Goal: Use online tool/utility: Utilize a website feature to perform a specific function

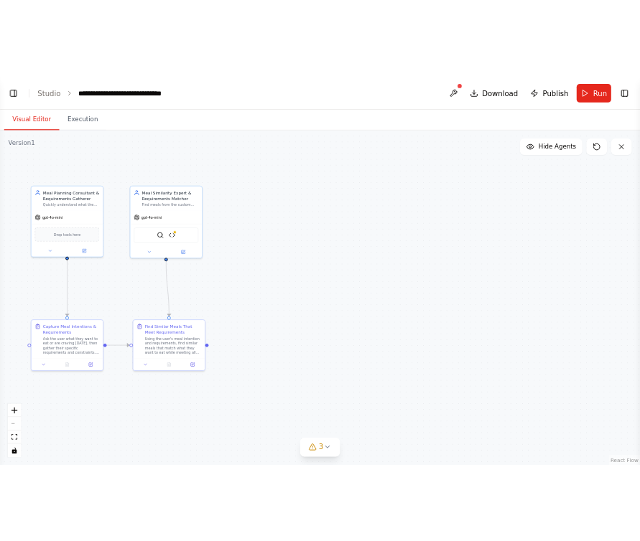
scroll to position [11111, 0]
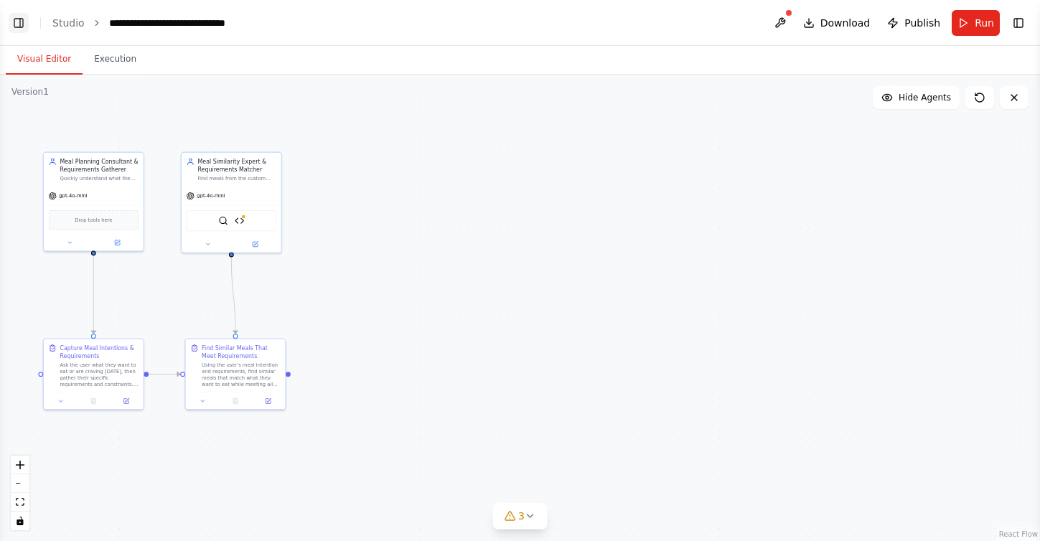
click at [24, 24] on button "Toggle Left Sidebar" at bounding box center [19, 23] width 20 height 20
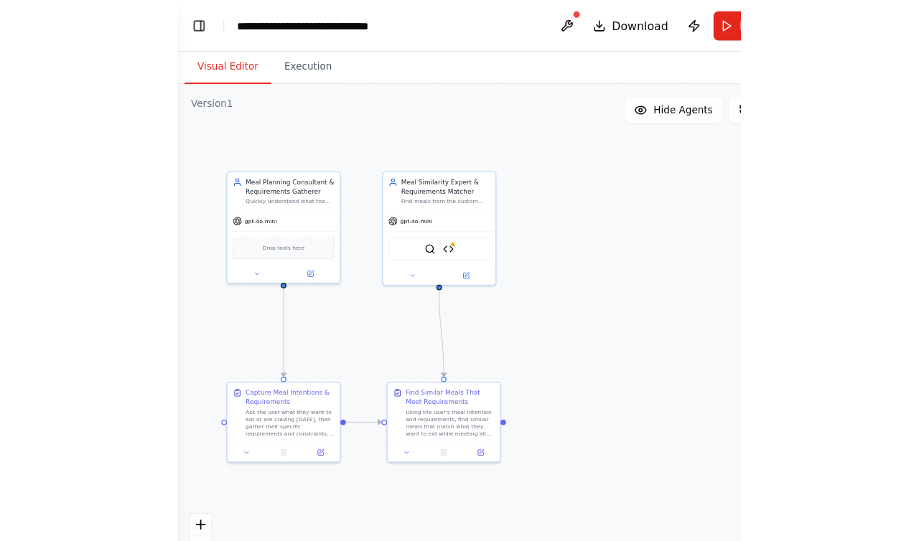
scroll to position [0, 0]
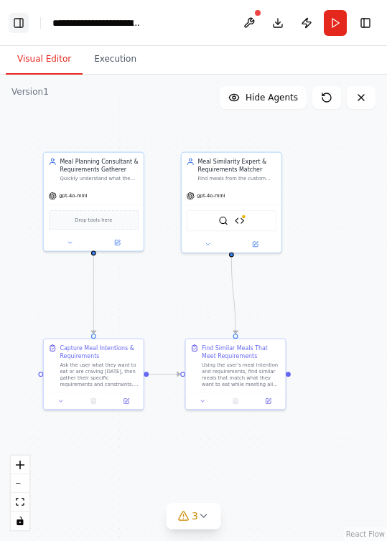
click at [24, 18] on button "Toggle Left Sidebar" at bounding box center [19, 23] width 20 height 20
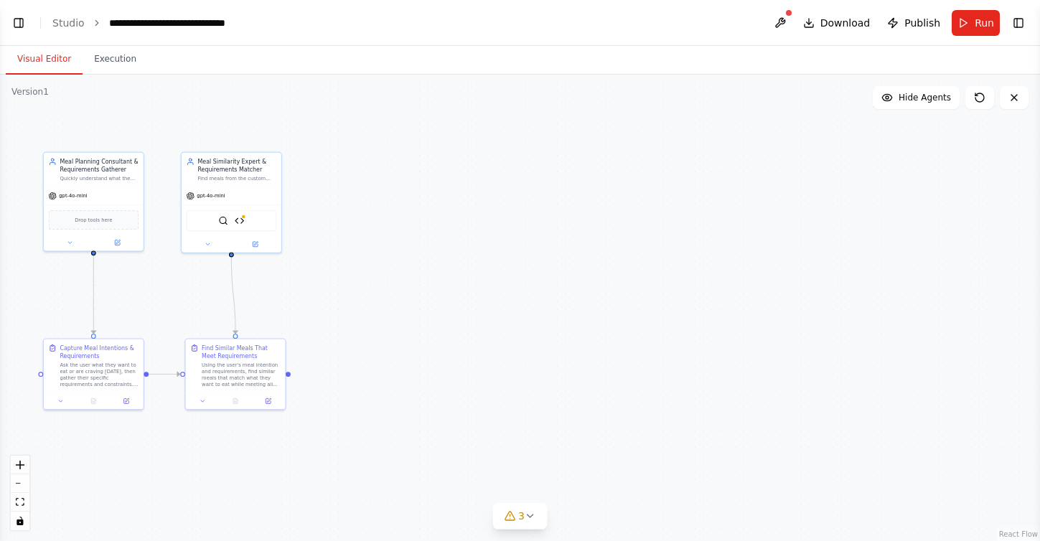
select select "****"
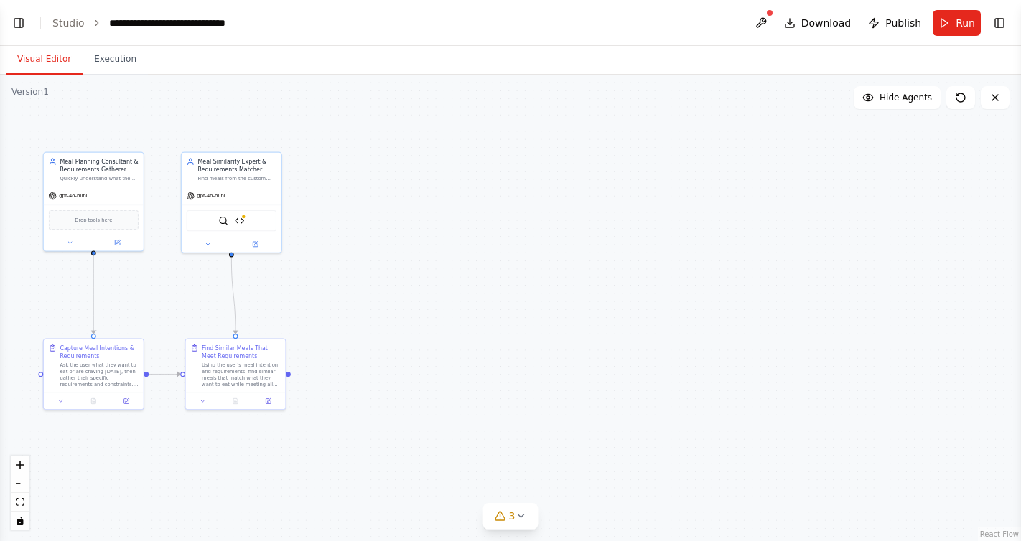
scroll to position [11057, 0]
click at [19, 17] on button "Toggle Left Sidebar" at bounding box center [19, 23] width 20 height 20
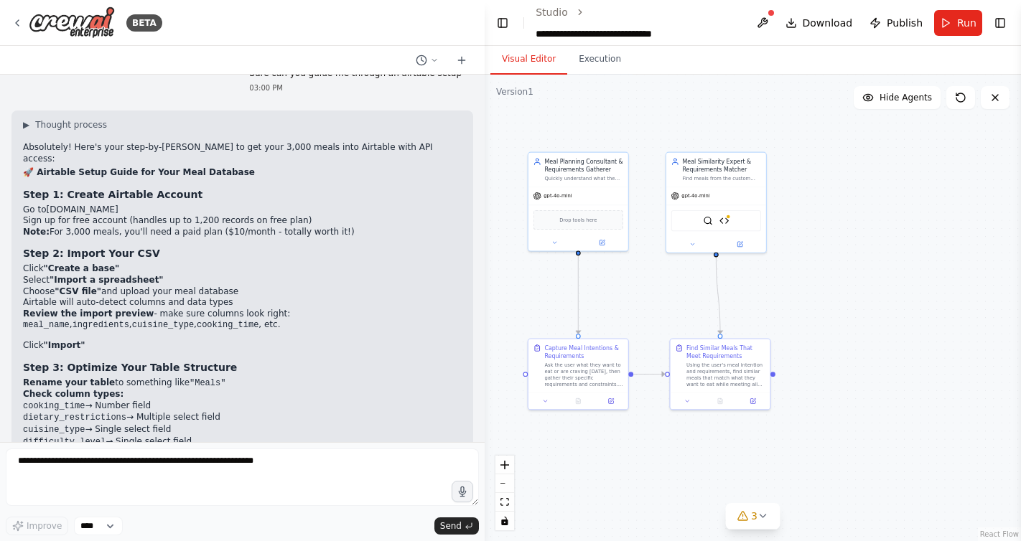
scroll to position [7794, 0]
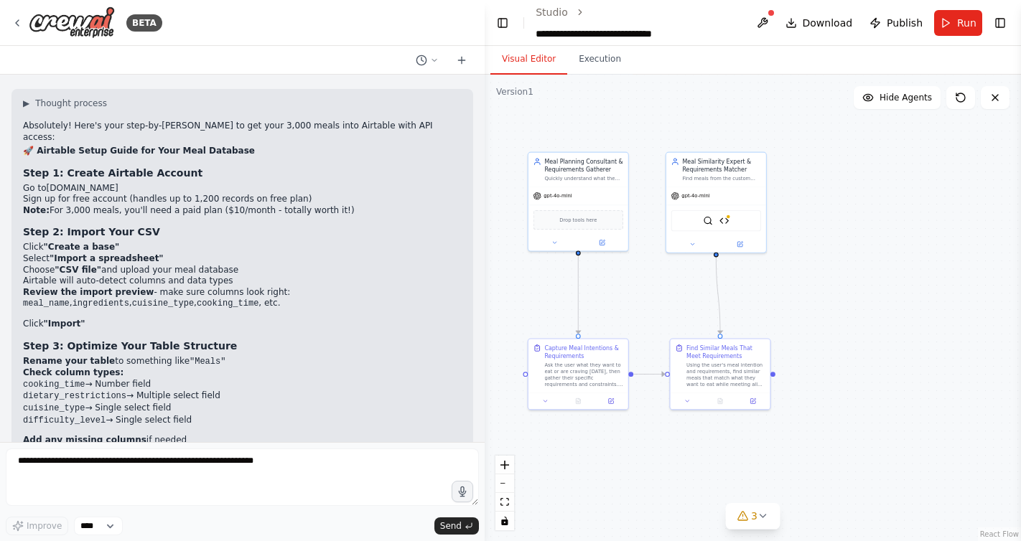
drag, startPoint x: 222, startPoint y: 345, endPoint x: 62, endPoint y: 343, distance: 159.4
click at [62, 495] on li "Name it: "Meal Recommendation System"" at bounding box center [242, 501] width 439 height 12
copy code ""Meal Recommendation System""
click at [966, 423] on div ".deletable-edge-delete-btn { width: 20px; height: 20px; border: 0px solid #ffff…" at bounding box center [753, 308] width 536 height 467
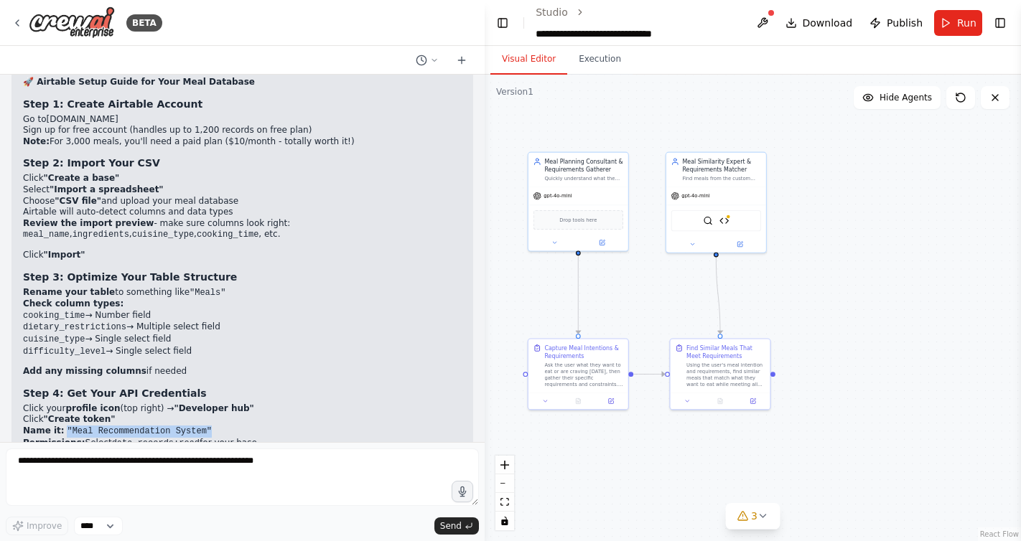
scroll to position [7888, 0]
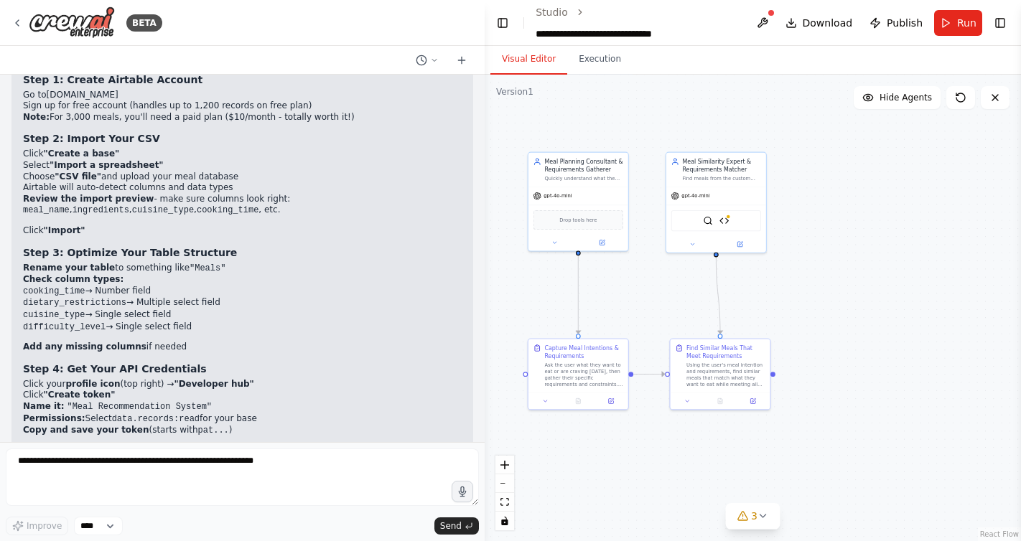
drag, startPoint x: 114, startPoint y: 315, endPoint x: 48, endPoint y: 313, distance: 66.1
click at [48, 463] on li "Go to airtable.com/api" at bounding box center [242, 468] width 439 height 11
copy link "[DOMAIN_NAME][URL]"
click at [159, 486] on code "app..." at bounding box center [172, 491] width 31 height 10
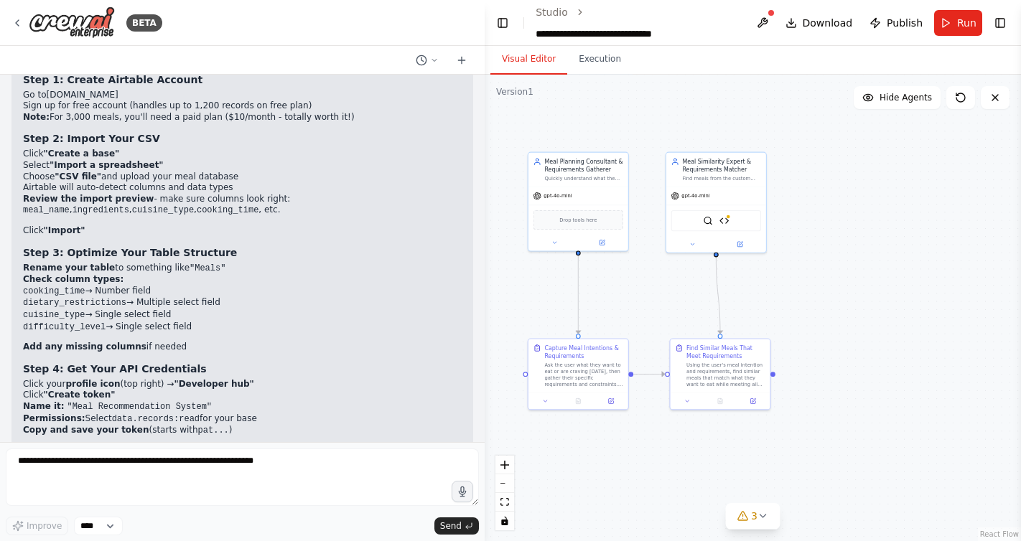
click at [116, 508] on code "[URL][DOMAIN_NAME]" at bounding box center [69, 513] width 93 height 10
drag, startPoint x: 263, startPoint y: 359, endPoint x: 22, endPoint y: 357, distance: 242.0
click at [22, 357] on div "▶ Thought process Absolutely! Here's your step-by-step guide to get your 3,000 …" at bounding box center [242, 407] width 462 height 823
copy code "[URL][DOMAIN_NAME]"
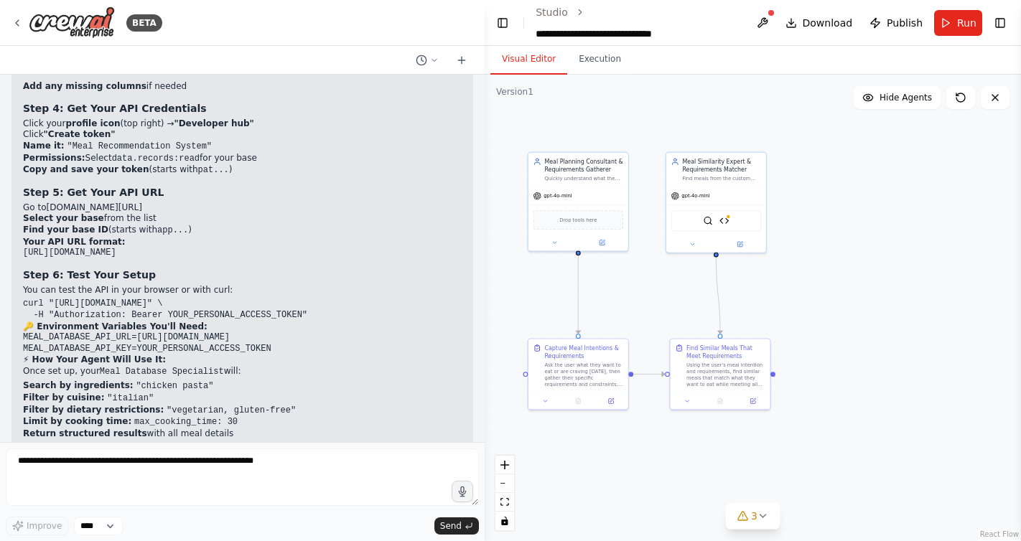
scroll to position [8146, 0]
drag, startPoint x: 310, startPoint y: 158, endPoint x: 63, endPoint y: 144, distance: 247.4
click at [63, 301] on pre "curl "[URL][DOMAIN_NAME]" \ -H "Authorization: Bearer YOUR_PERSONAL_ACCESS_TOKE…" at bounding box center [242, 312] width 439 height 22
click at [364, 462] on li "Field naming: Keep column names simple (no spaces/special chars work best)" at bounding box center [242, 467] width 439 height 11
click at [271, 335] on code "MEAL_DATABASE_API_URL=[URL][DOMAIN_NAME] MEAL_DATABASE_API_KEY=YOUR_PERSONAL_AC…" at bounding box center [147, 346] width 248 height 22
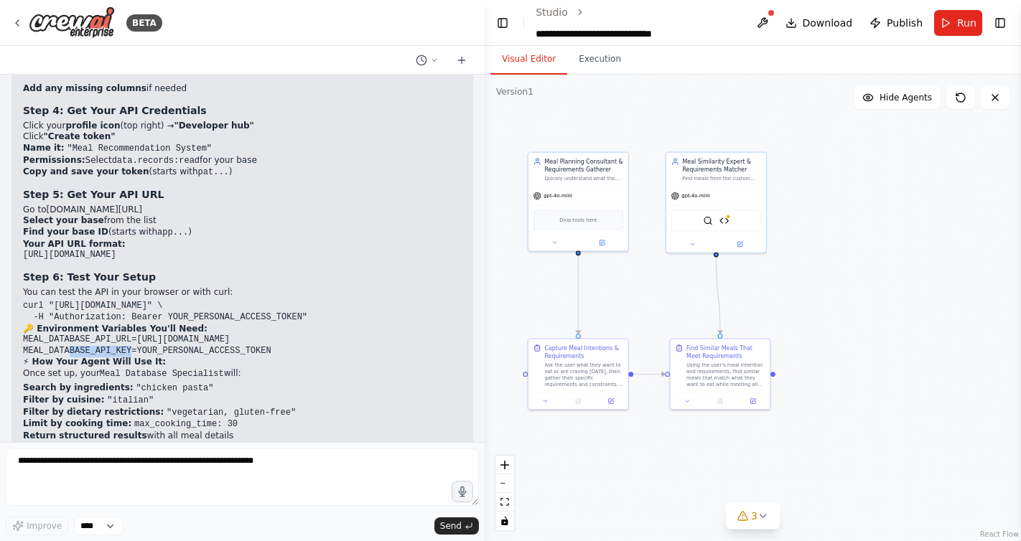
click at [271, 335] on code "MEAL_DATABASE_API_URL=[URL][DOMAIN_NAME] MEAL_DATABASE_API_KEY=YOUR_PERSONAL_AC…" at bounding box center [147, 346] width 248 height 22
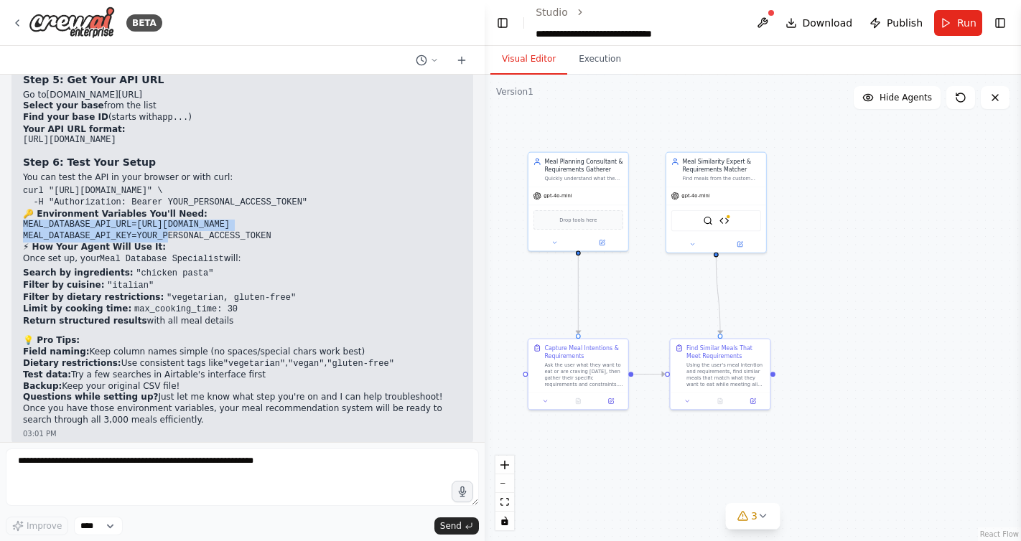
scroll to position [8262, 0]
click at [222, 461] on p "Also can you Show you exactly how the agent will search your 3,000-meal databas…" at bounding box center [242, 478] width 439 height 34
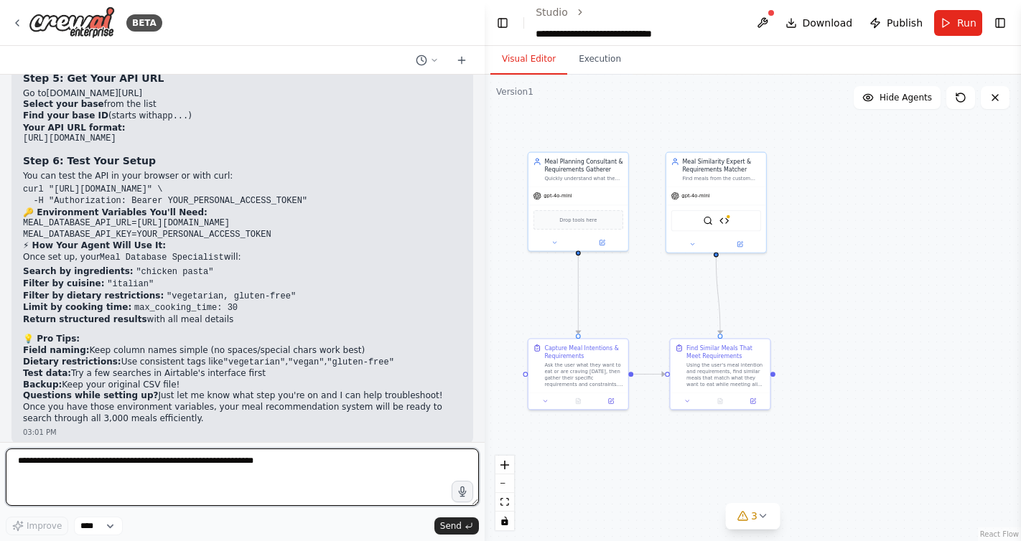
click at [179, 478] on textarea at bounding box center [242, 477] width 473 height 57
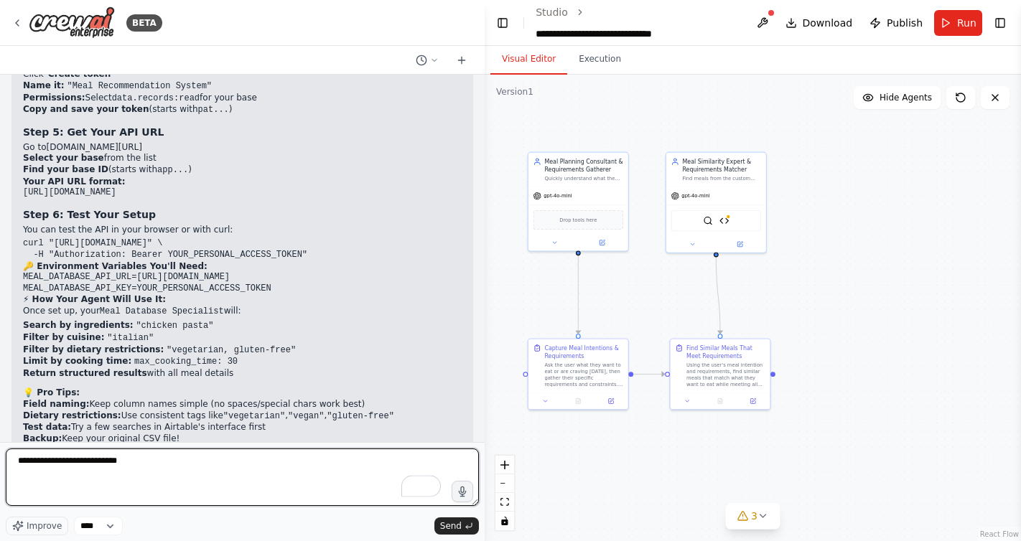
scroll to position [8205, 0]
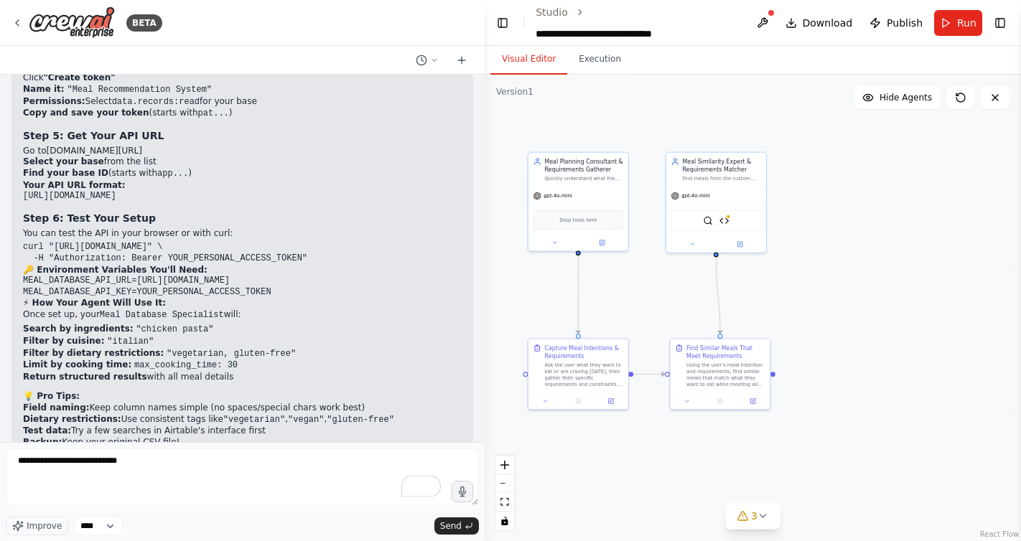
click at [216, 298] on h2 "⚡ How Your Agent Will Use It:" at bounding box center [242, 303] width 439 height 11
drag, startPoint x: 282, startPoint y: 132, endPoint x: 12, endPoint y: 128, distance: 270.0
click at [12, 128] on div "▶ Thought process Absolutely! Here's your step-by-step guide to get your 3,000 …" at bounding box center [242, 89] width 462 height 823
copy code "MEAL_DATABASE_API_URL=[URL][DOMAIN_NAME] MEAL_DATABASE_API_KEY=YOUR_PERSONAL_AC…"
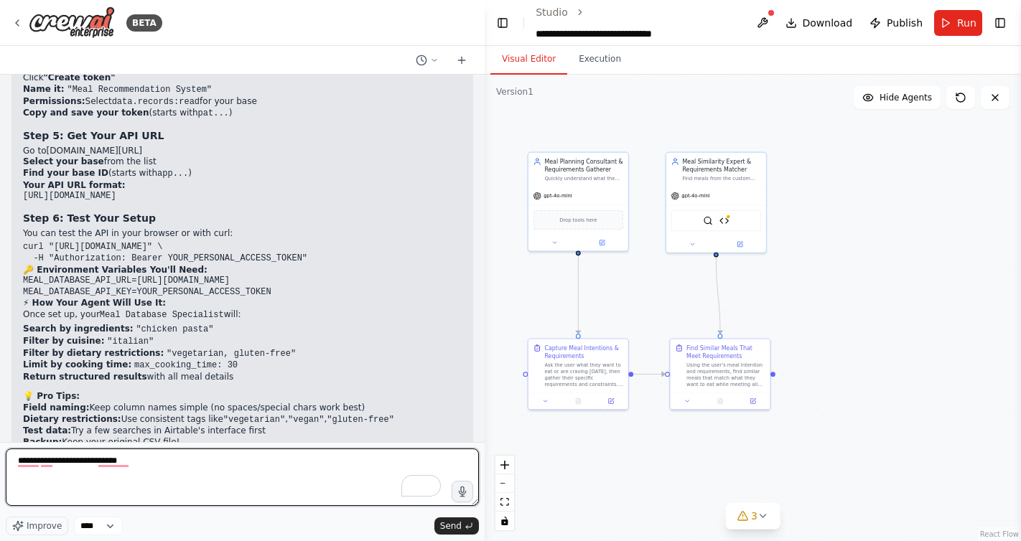
click at [188, 478] on textarea "**********" at bounding box center [242, 477] width 473 height 57
type textarea "**********"
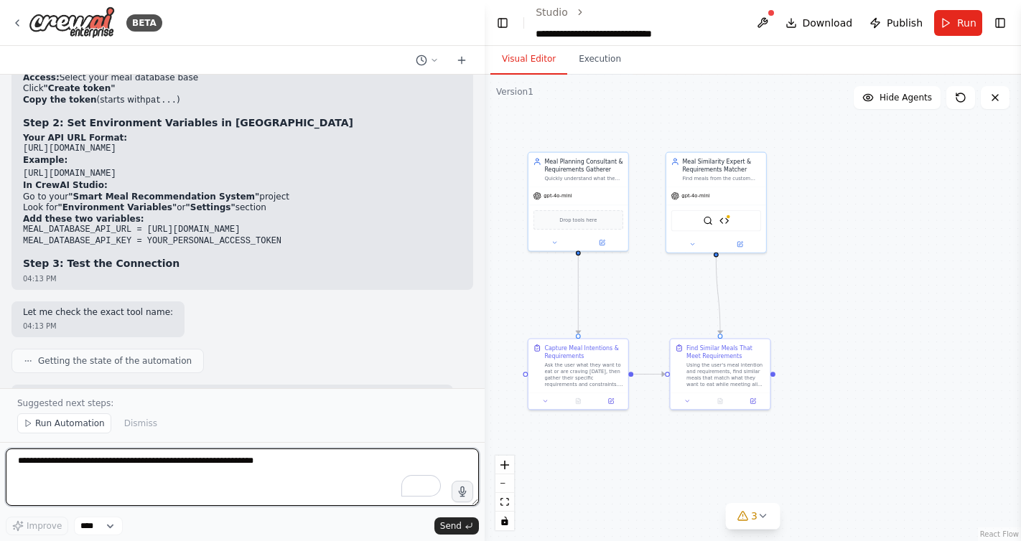
scroll to position [11872, 0]
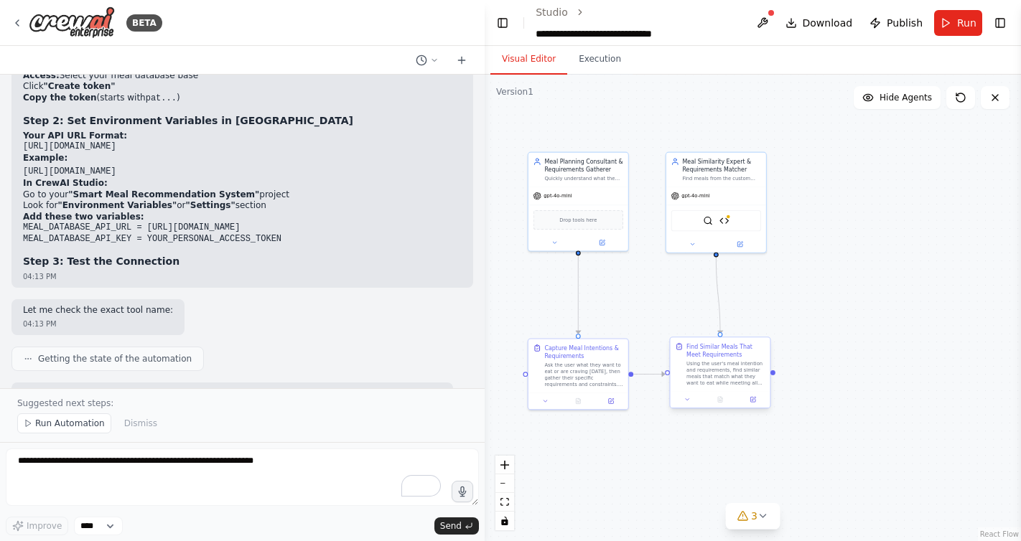
click at [717, 380] on div "Using the user's meal intention and requirements, find similar meals that match…" at bounding box center [725, 373] width 79 height 26
click at [754, 404] on div at bounding box center [721, 399] width 100 height 17
click at [754, 398] on icon at bounding box center [754, 399] width 4 height 4
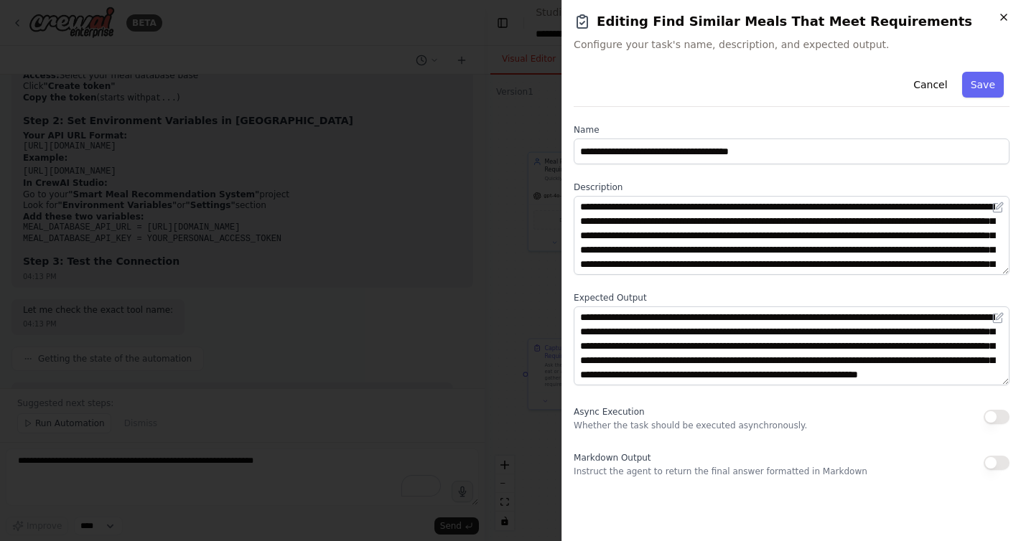
click at [1002, 18] on icon "button" at bounding box center [1004, 17] width 6 height 6
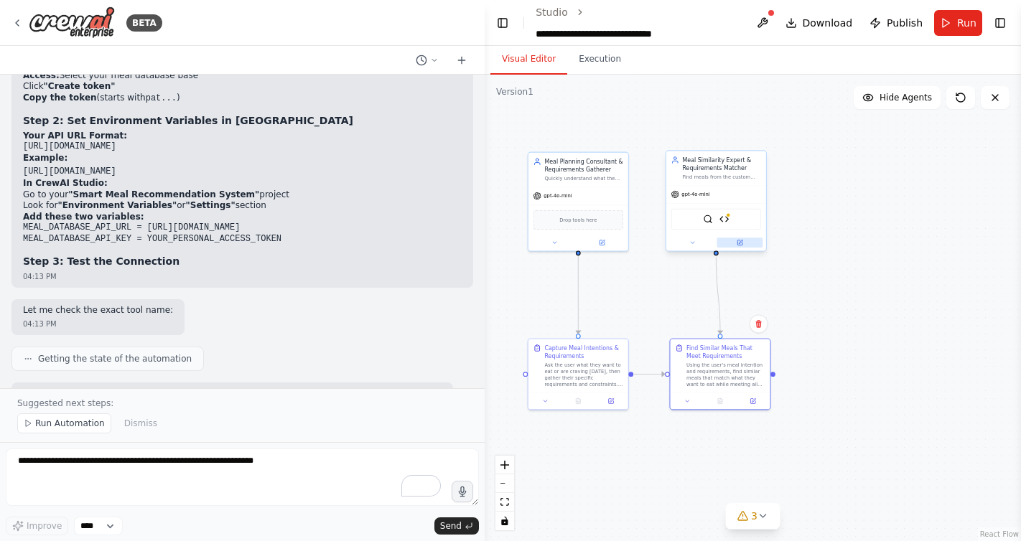
click at [742, 247] on button at bounding box center [740, 243] width 46 height 10
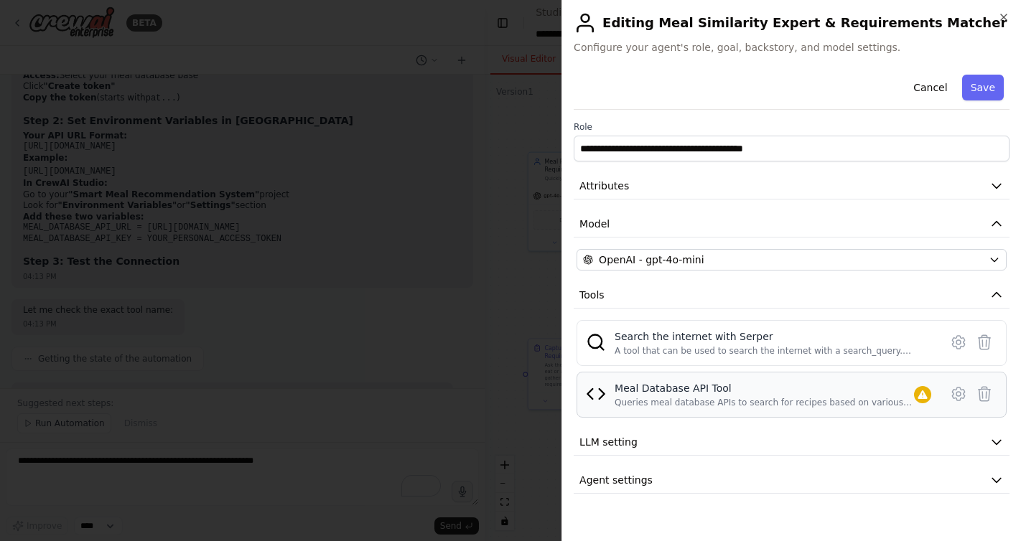
click at [762, 382] on div "Meal Database API Tool" at bounding box center [764, 388] width 299 height 14
click at [958, 390] on icon at bounding box center [958, 394] width 17 height 17
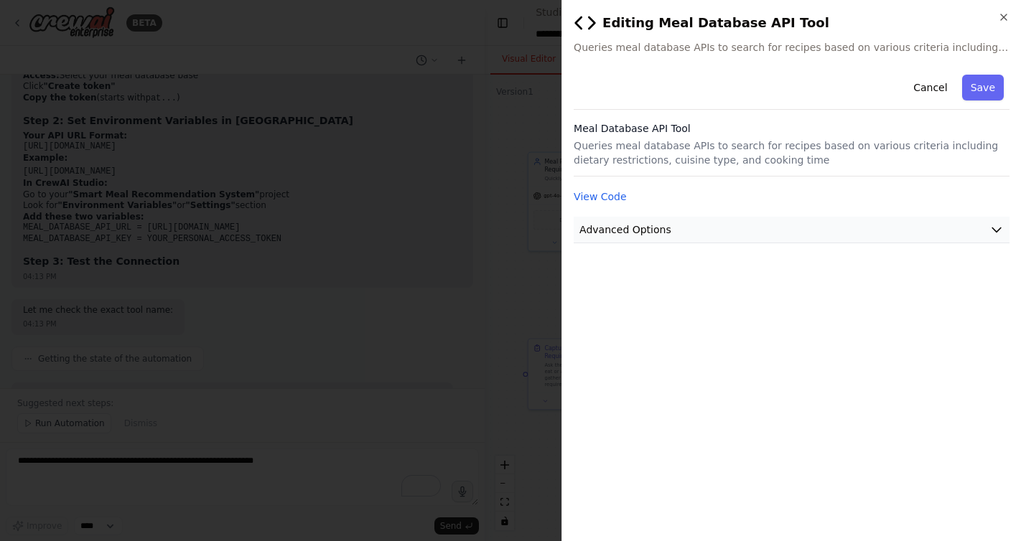
click at [643, 235] on span "Advanced Options" at bounding box center [625, 230] width 92 height 14
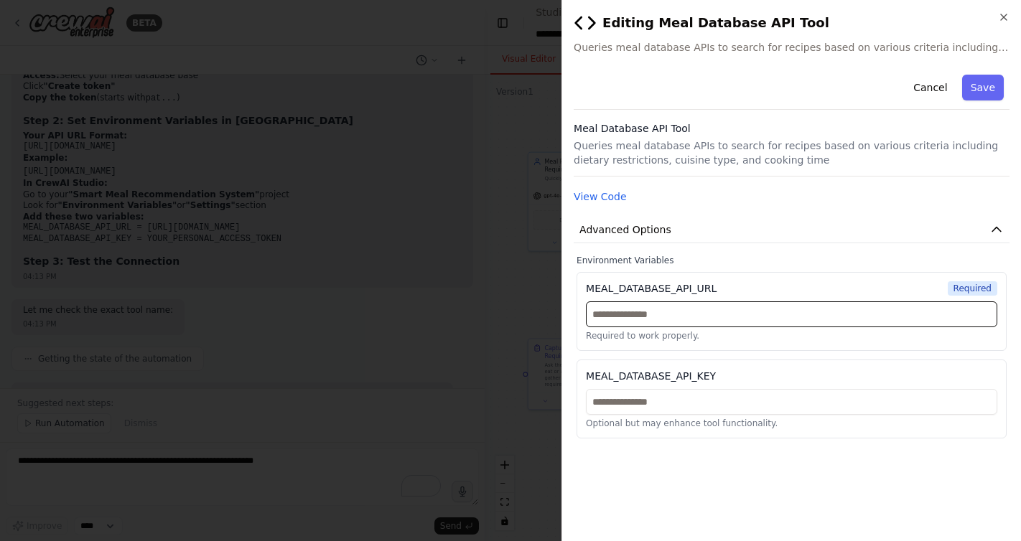
click at [628, 314] on input "text" at bounding box center [791, 315] width 411 height 26
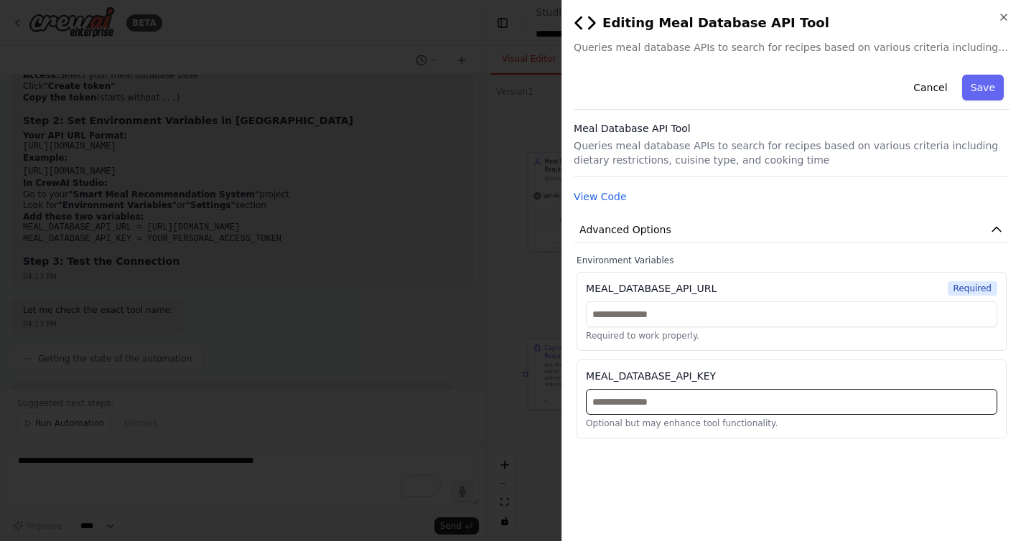
click at [734, 401] on input "text" at bounding box center [791, 402] width 411 height 26
paste input "**********"
type input "**********"
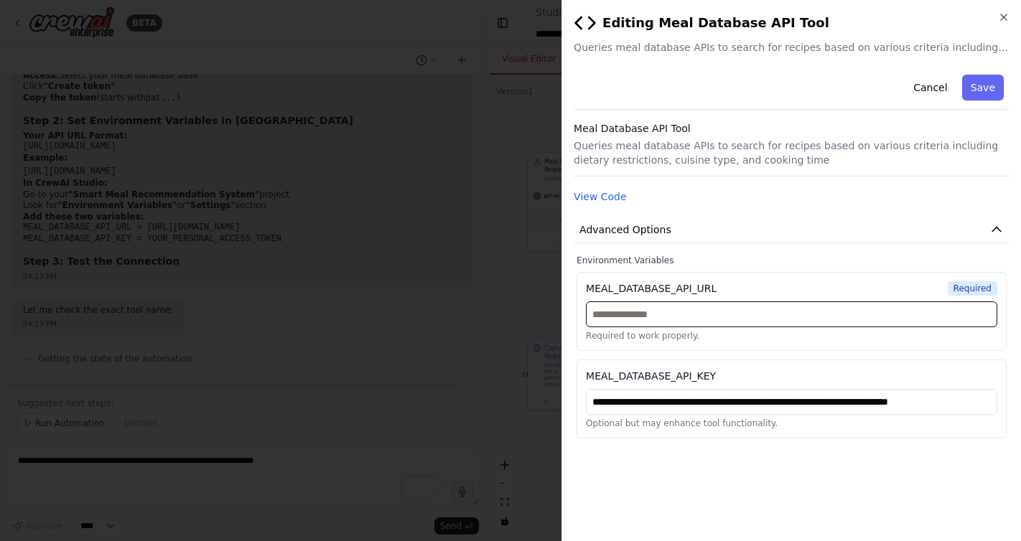
click at [686, 315] on input "text" at bounding box center [791, 315] width 411 height 26
paste input "**********"
type input "**********"
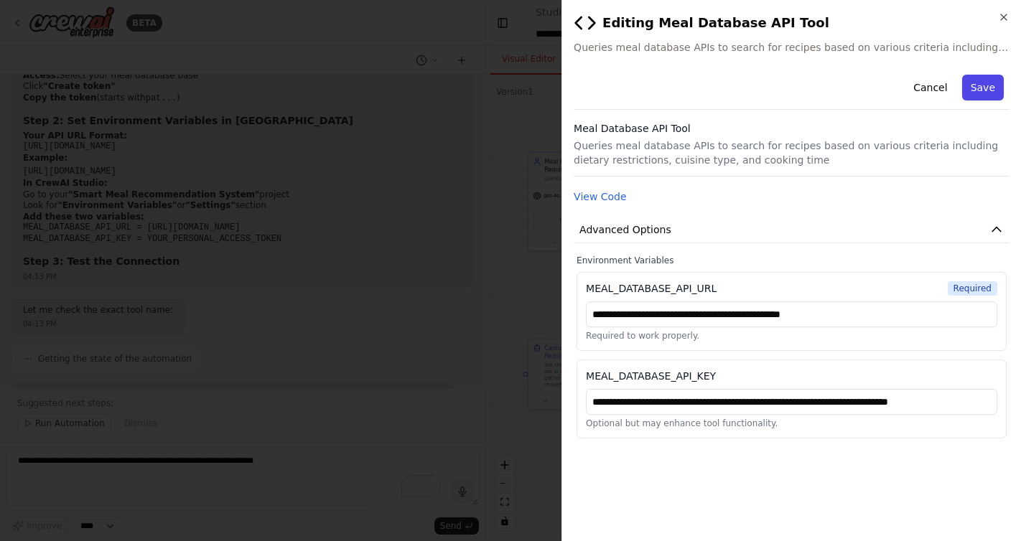
click at [987, 86] on button "Save" at bounding box center [983, 88] width 42 height 26
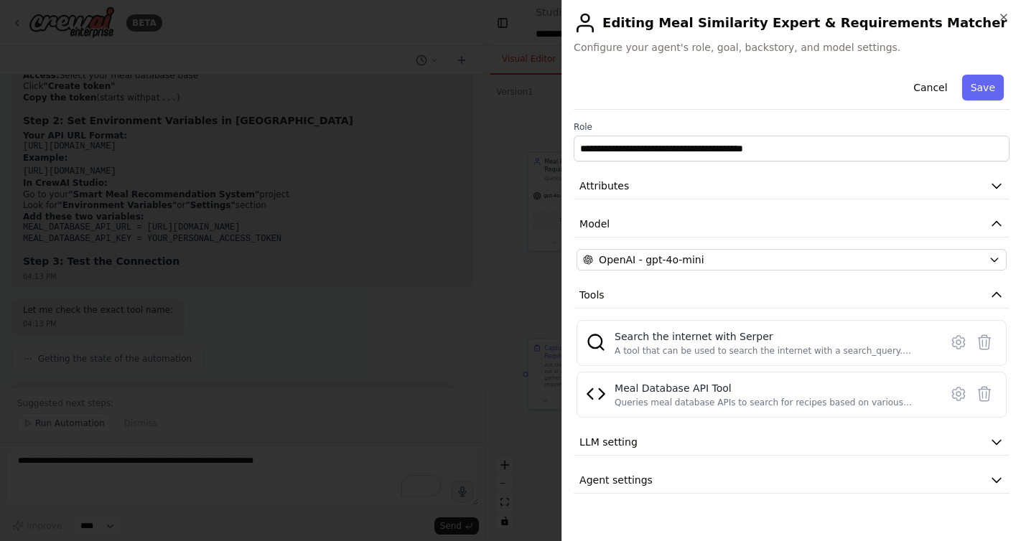
click at [987, 86] on button "Save" at bounding box center [983, 88] width 42 height 26
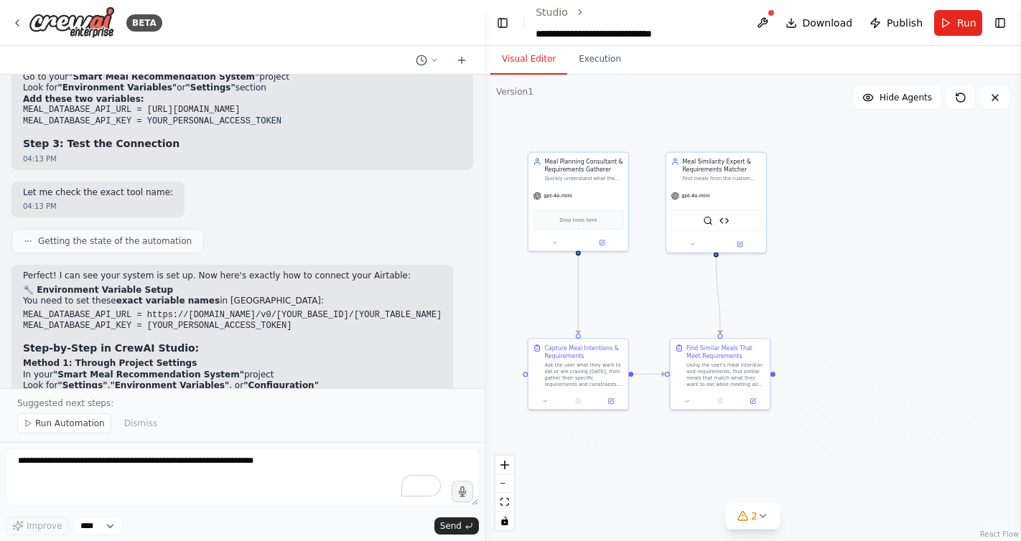
scroll to position [11997, 0]
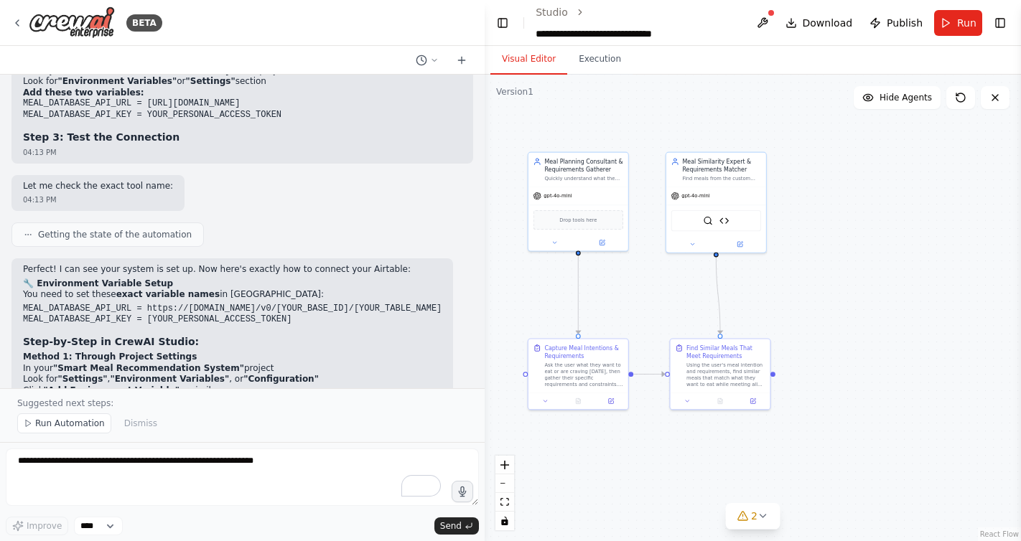
click at [159, 478] on p "Once you've set the environment variables, let's test it:" at bounding box center [232, 483] width 419 height 11
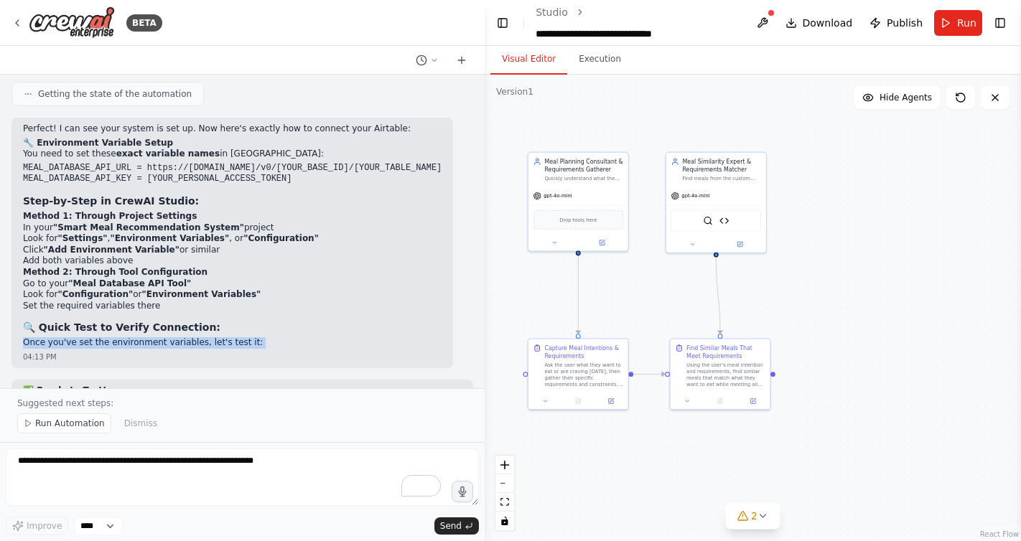
scroll to position [12140, 0]
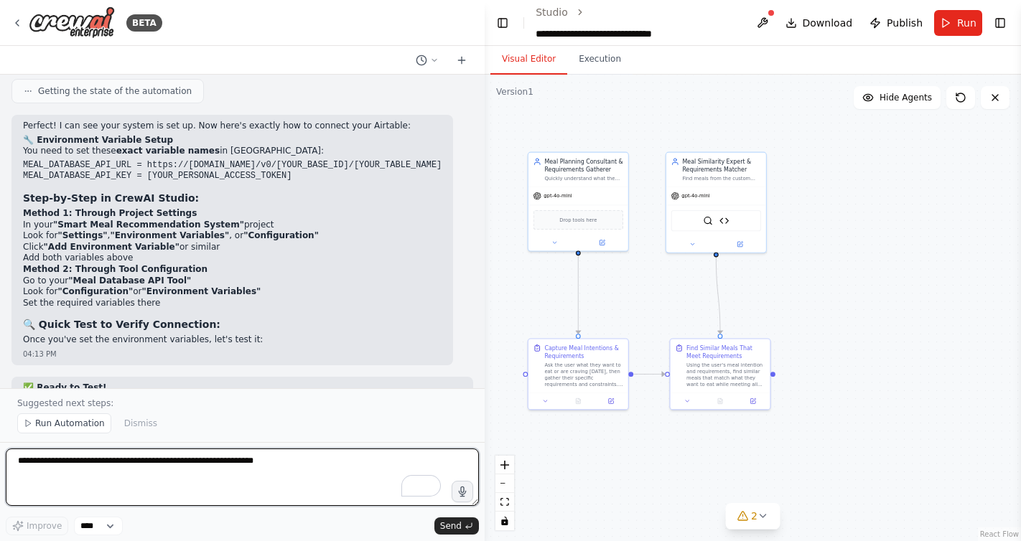
click at [149, 470] on textarea "To enrich screen reader interactions, please activate Accessibility in Grammarl…" at bounding box center [242, 477] width 473 height 57
type textarea "*"
type textarea "*********"
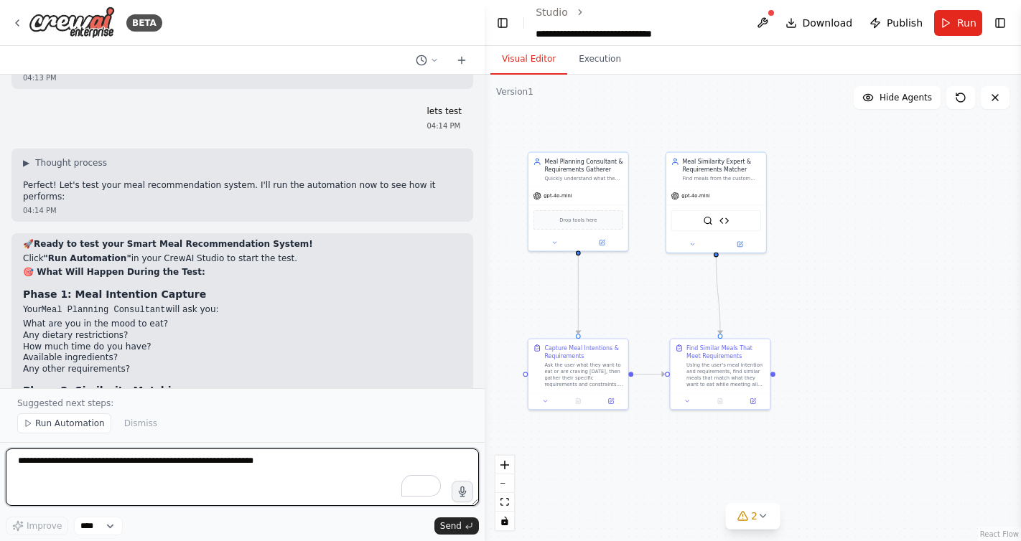
scroll to position [12640, 0]
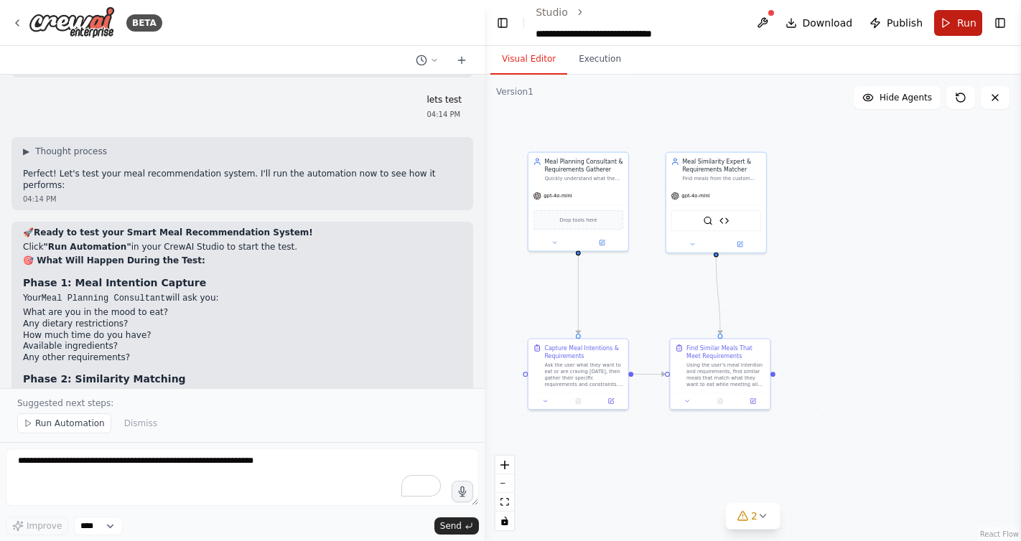
click at [951, 20] on button "Run" at bounding box center [958, 23] width 48 height 26
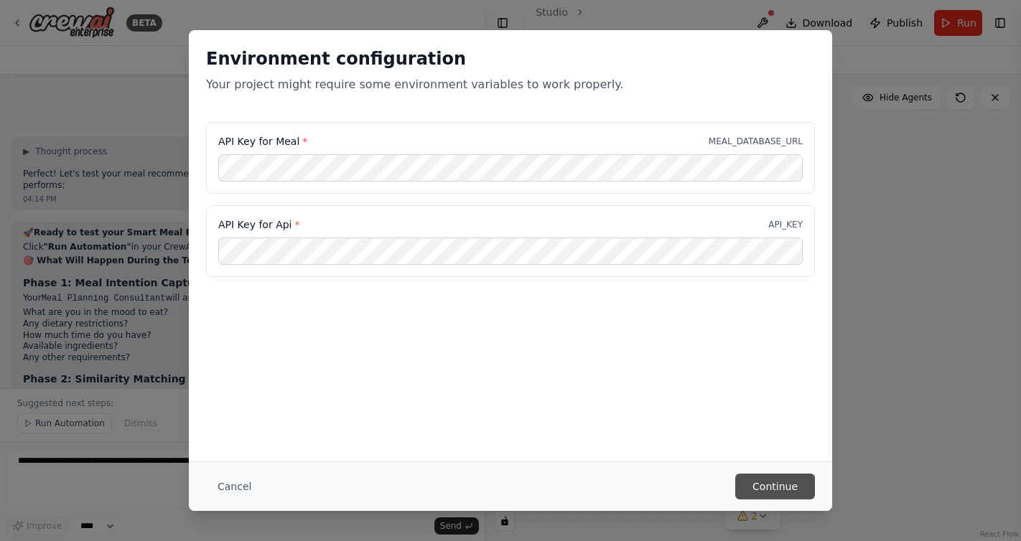
click at [769, 483] on button "Continue" at bounding box center [775, 487] width 80 height 26
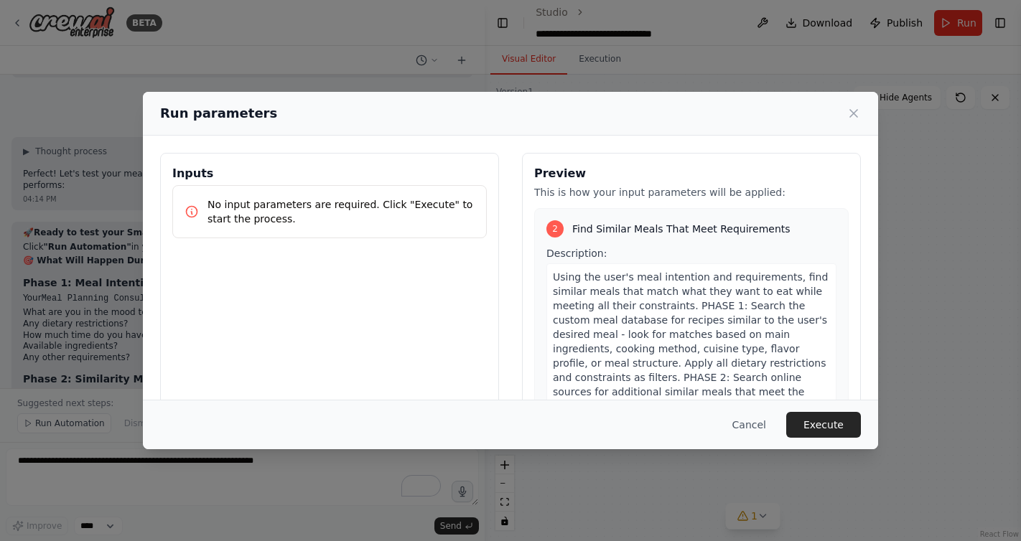
scroll to position [509, 0]
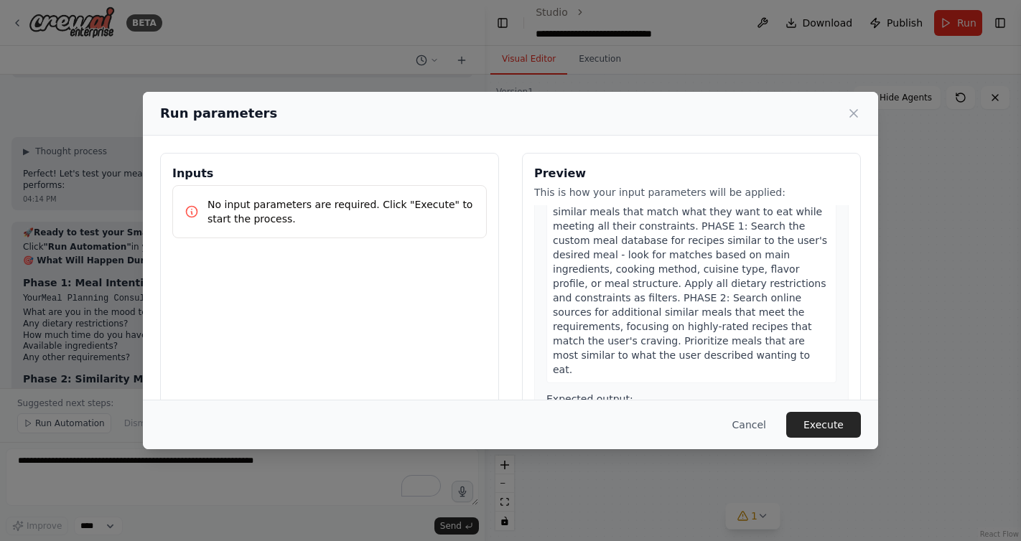
click at [374, 221] on p "No input parameters are required. Click "Execute" to start the process." at bounding box center [340, 211] width 267 height 29
click at [358, 210] on p "No input parameters are required. Click "Execute" to start the process." at bounding box center [340, 211] width 267 height 29
click at [824, 423] on button "Execute" at bounding box center [823, 425] width 75 height 26
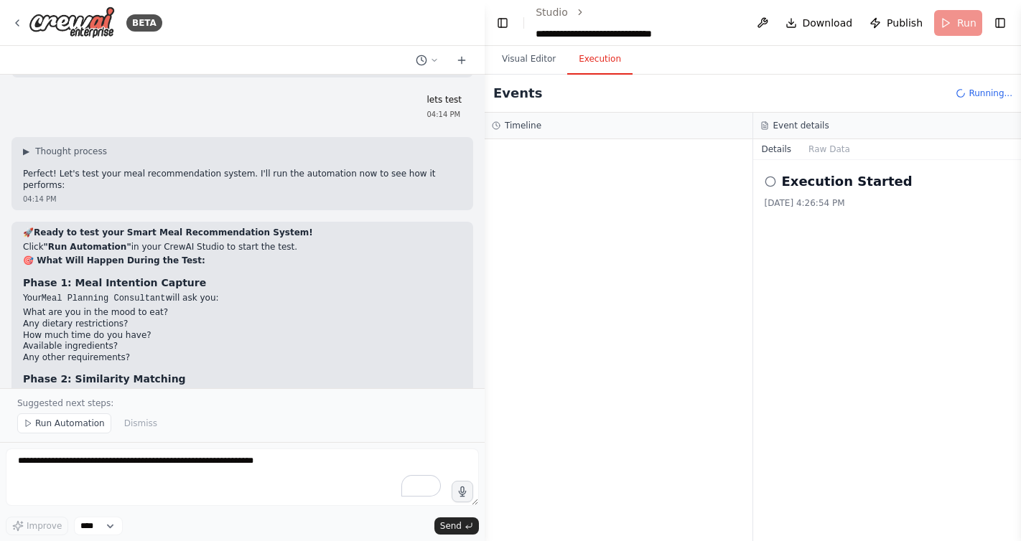
click at [590, 62] on button "Execution" at bounding box center [599, 60] width 65 height 30
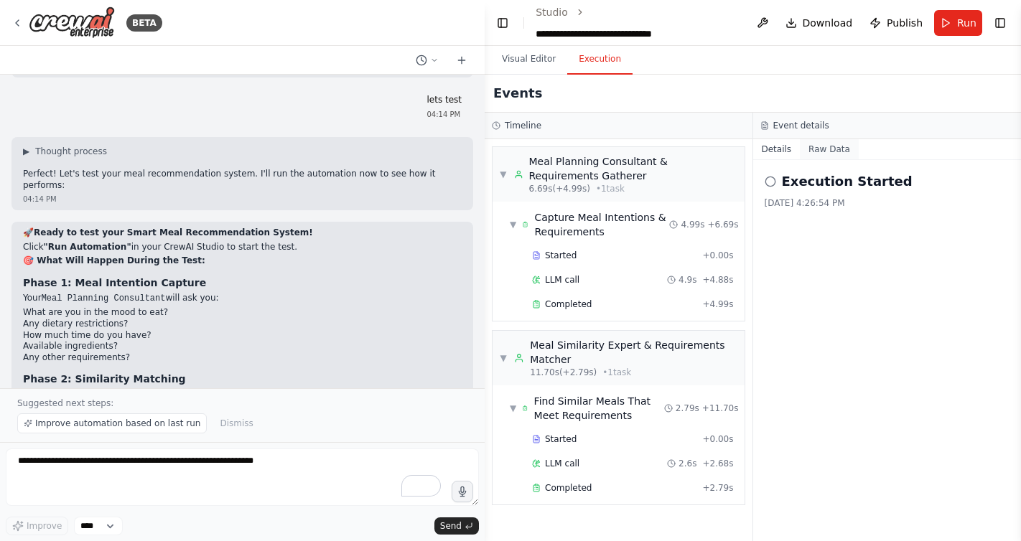
click at [834, 150] on button "Raw Data" at bounding box center [829, 149] width 59 height 20
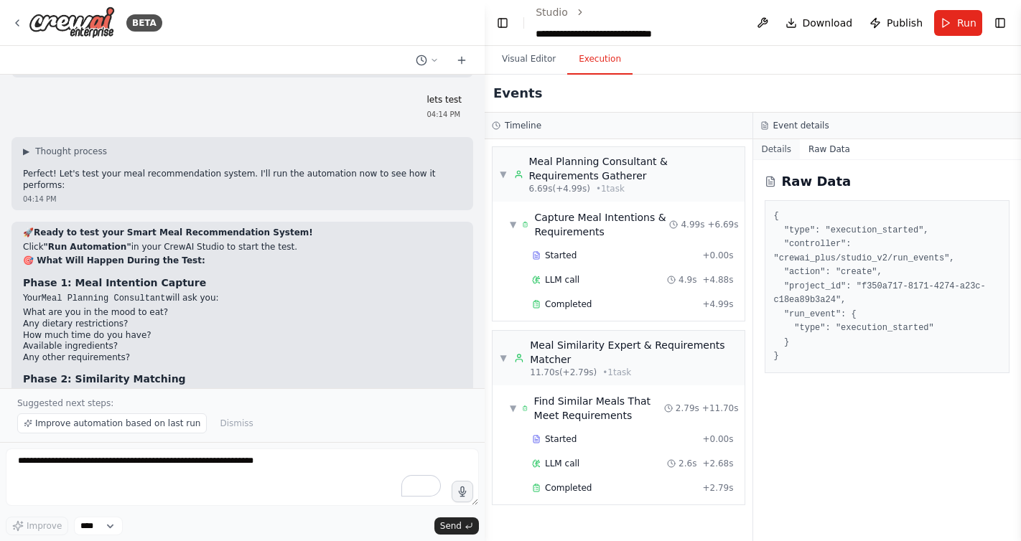
click at [773, 149] on button "Details" at bounding box center [776, 149] width 47 height 20
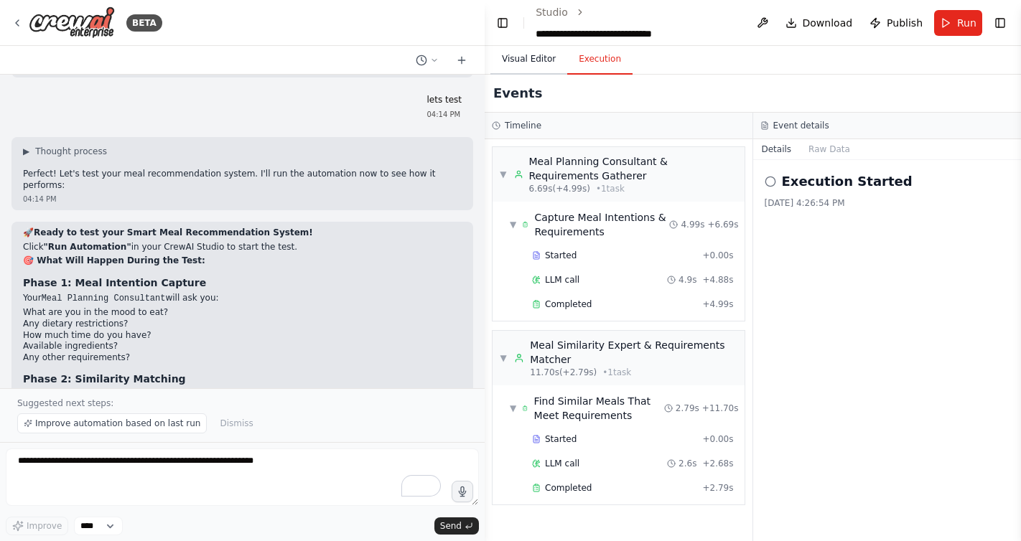
click at [521, 63] on button "Visual Editor" at bounding box center [528, 60] width 77 height 30
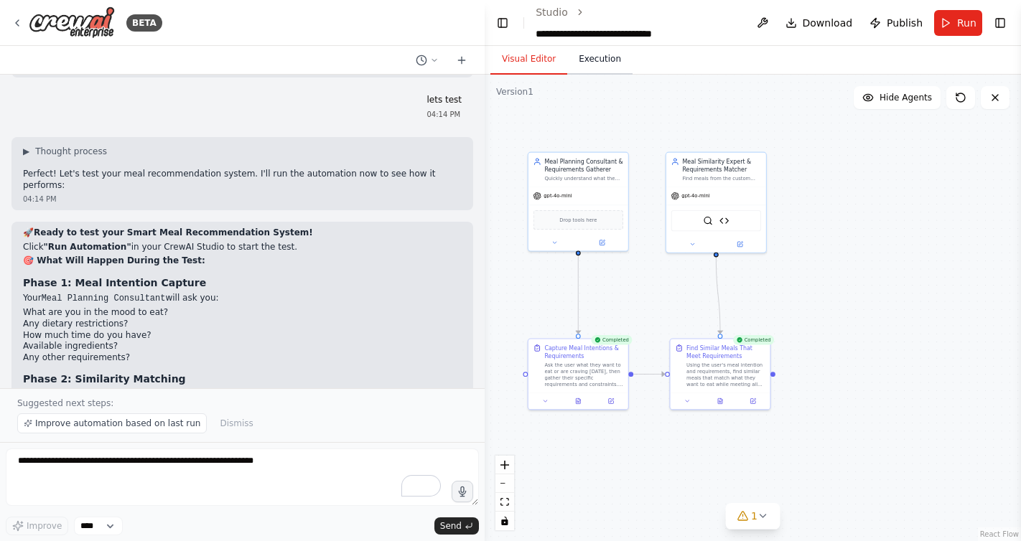
click at [593, 57] on button "Execution" at bounding box center [599, 60] width 65 height 30
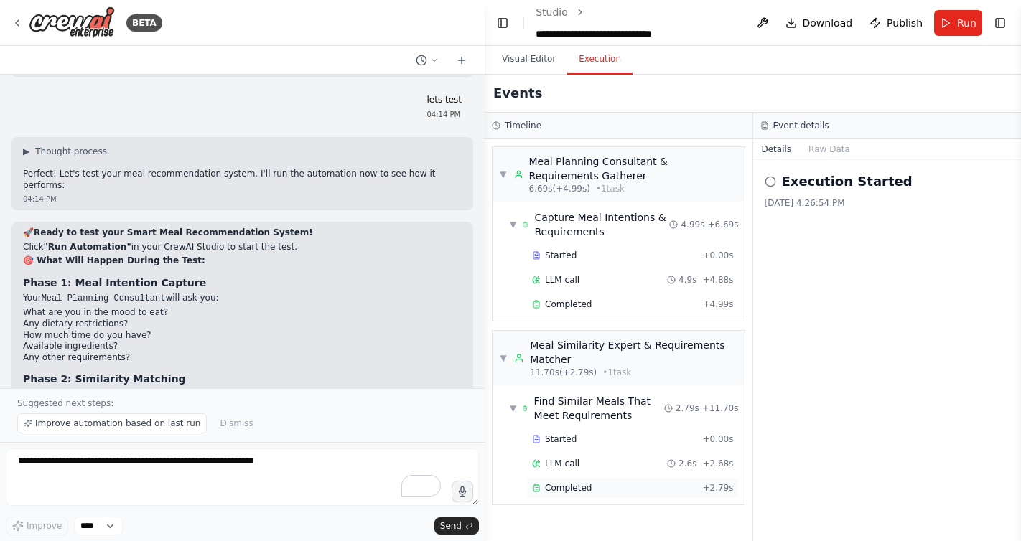
click at [640, 493] on div "Completed" at bounding box center [614, 487] width 164 height 11
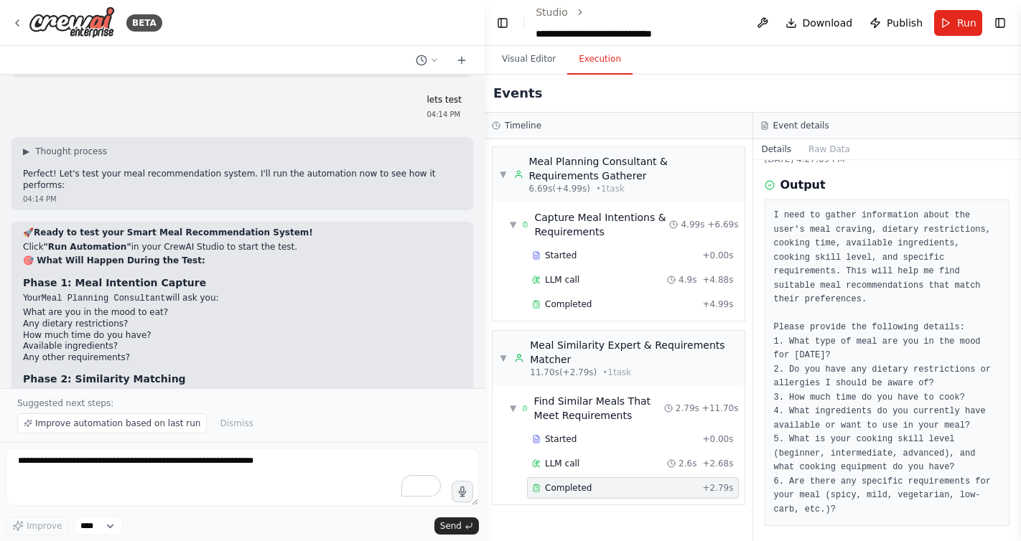
scroll to position [52, 0]
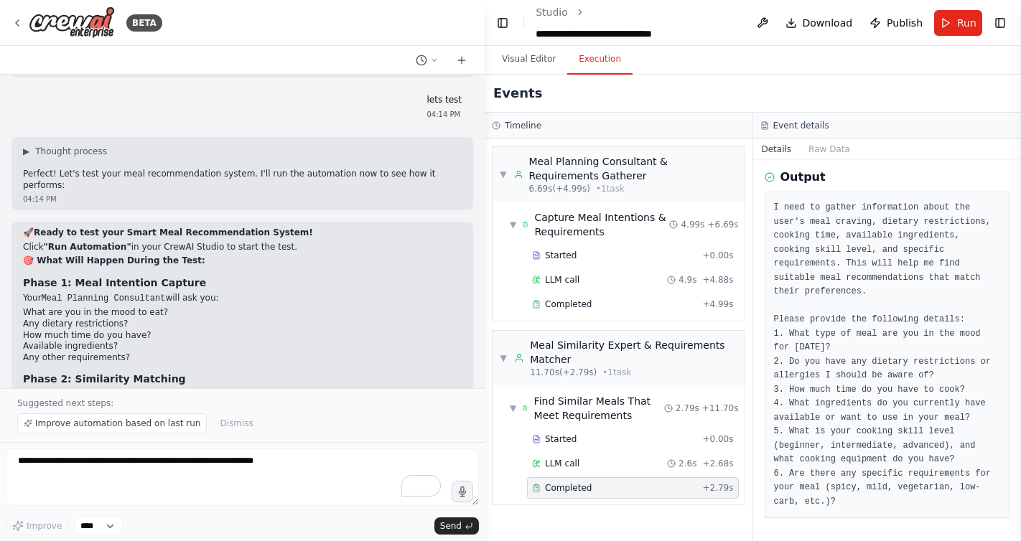
click at [853, 503] on pre "I need to gather information about the user's meal craving, dietary restriction…" at bounding box center [887, 355] width 227 height 308
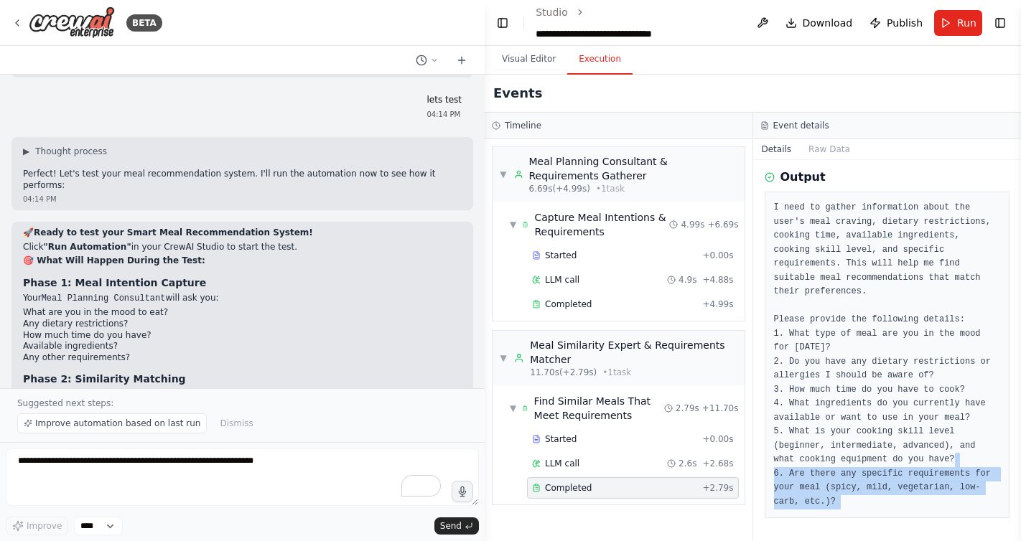
click at [853, 503] on pre "I need to gather information about the user's meal craving, dietary restriction…" at bounding box center [887, 355] width 227 height 308
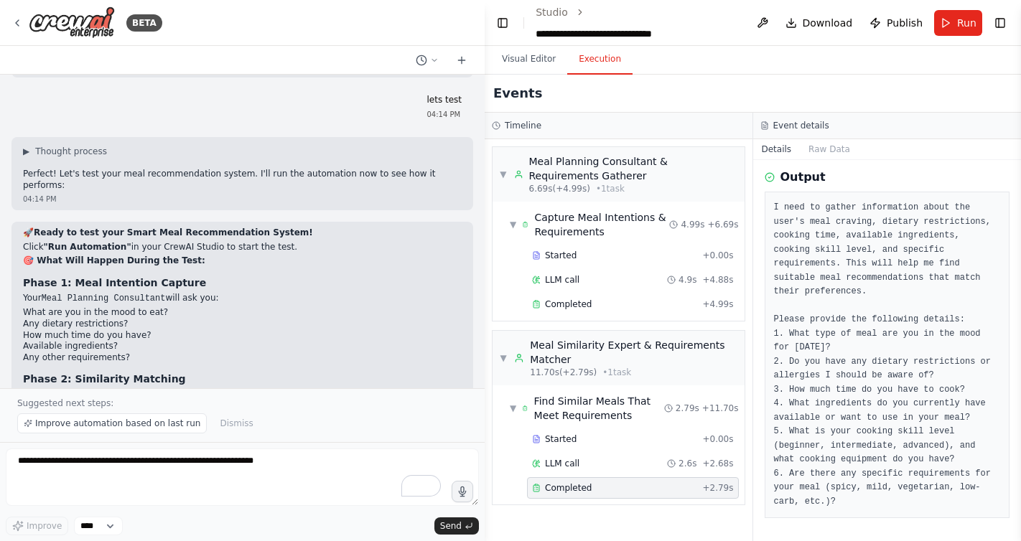
click at [866, 447] on pre "I need to gather information about the user's meal craving, dietary restriction…" at bounding box center [887, 355] width 227 height 308
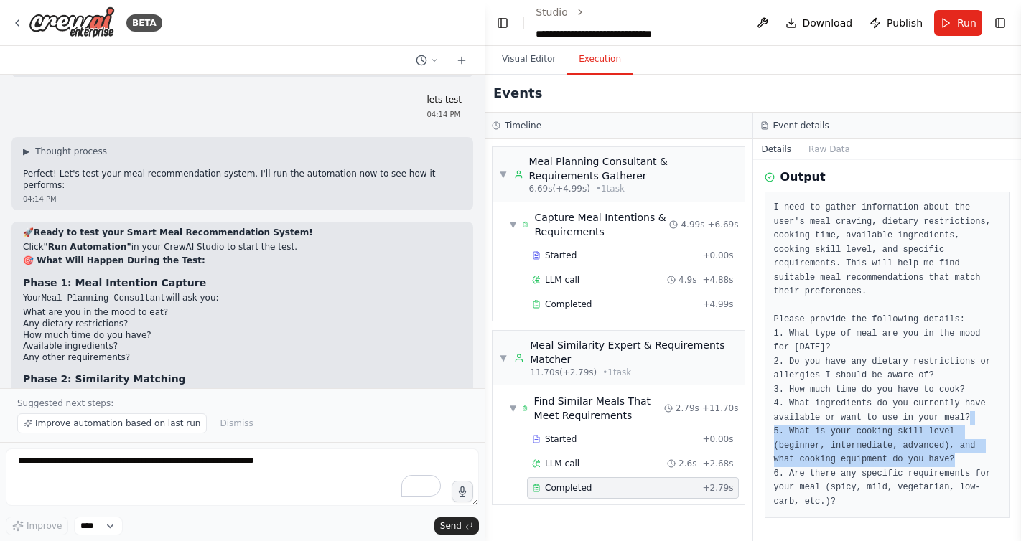
click at [866, 447] on pre "I need to gather information about the user's meal craving, dietary restriction…" at bounding box center [887, 355] width 227 height 308
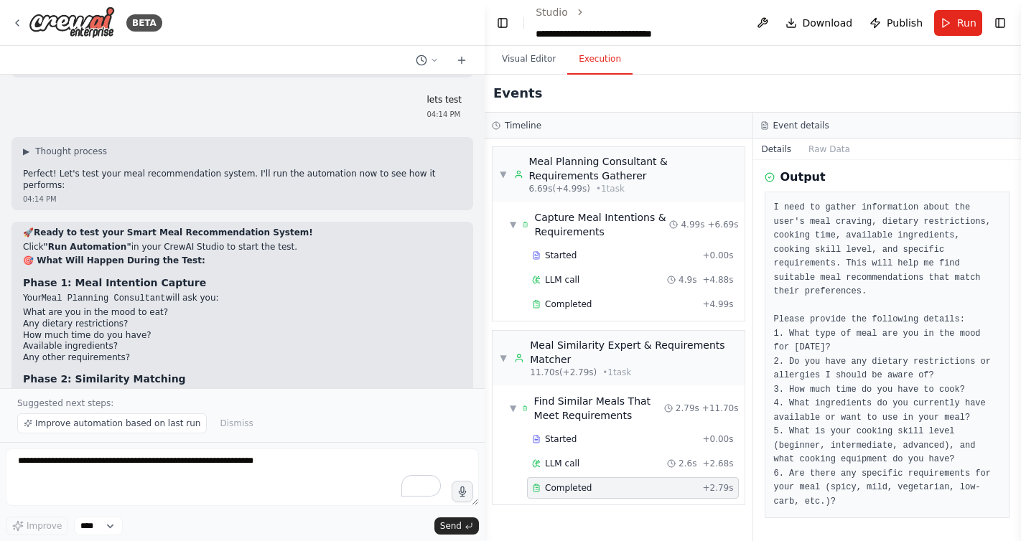
click at [878, 397] on pre "I need to gather information about the user's meal craving, dietary restriction…" at bounding box center [887, 355] width 227 height 308
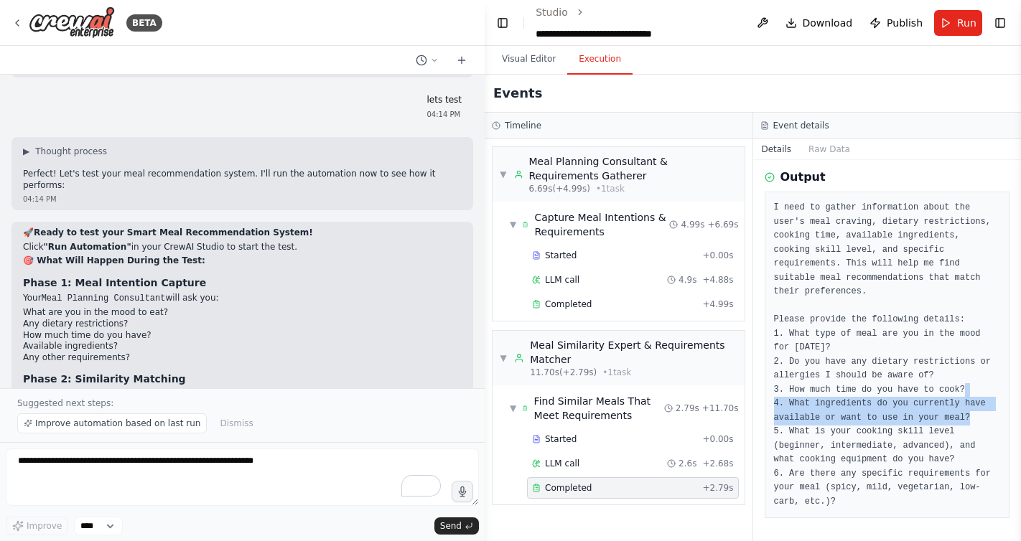
click at [878, 397] on pre "I need to gather information about the user's meal craving, dietary restriction…" at bounding box center [887, 355] width 227 height 308
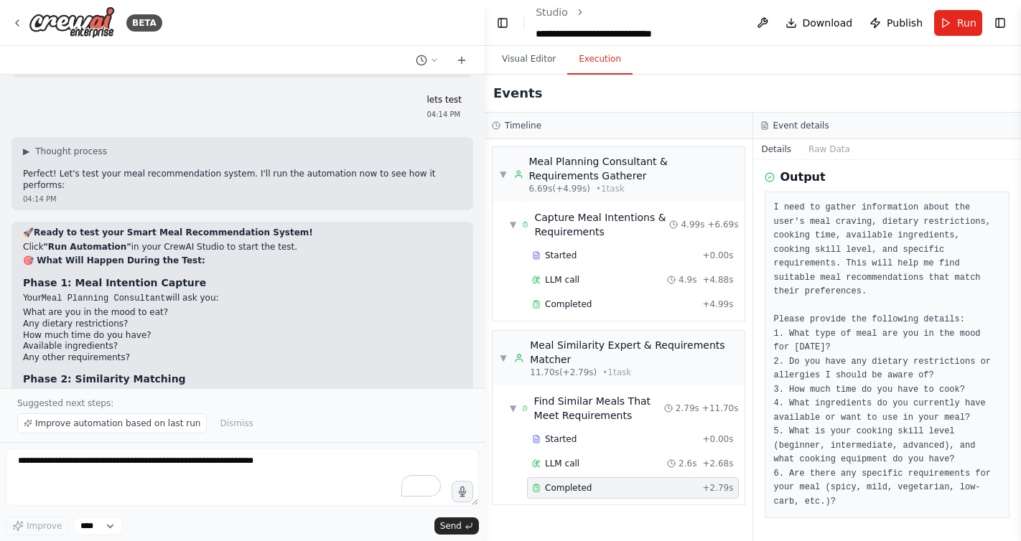
click at [891, 382] on pre "I need to gather information about the user's meal craving, dietary restriction…" at bounding box center [887, 355] width 227 height 308
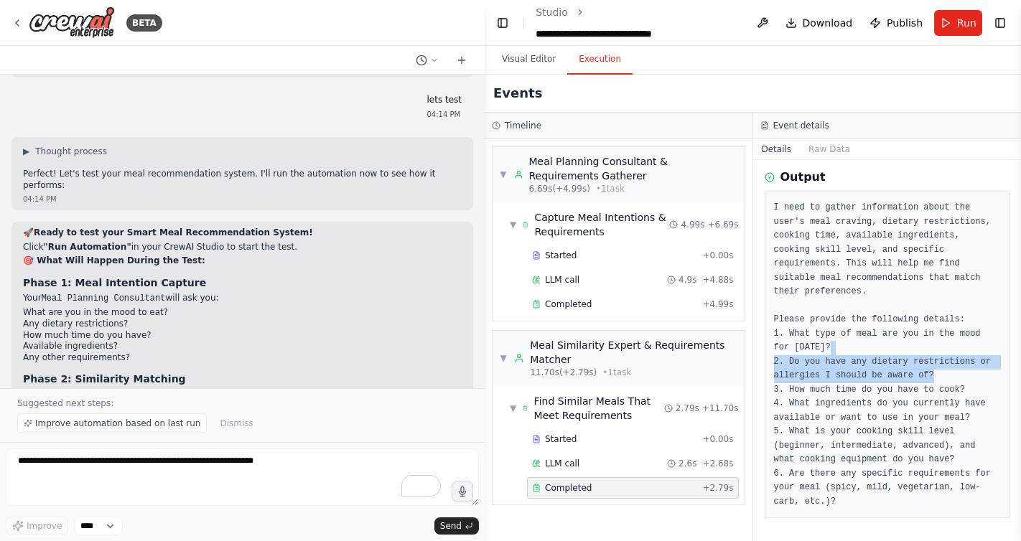
click at [891, 382] on pre "I need to gather information about the user's meal craving, dietary restriction…" at bounding box center [887, 355] width 227 height 308
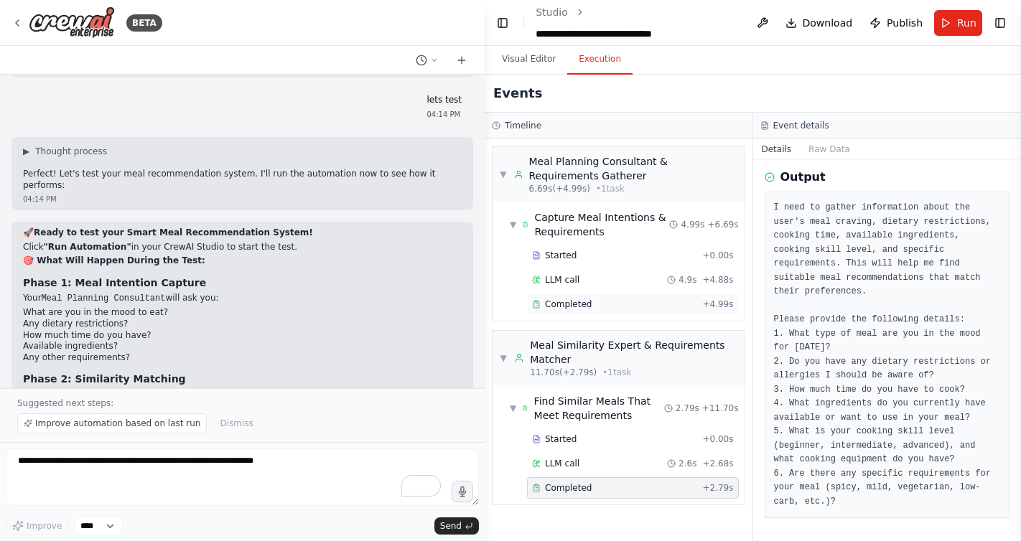
click at [609, 299] on div "Completed" at bounding box center [614, 304] width 164 height 11
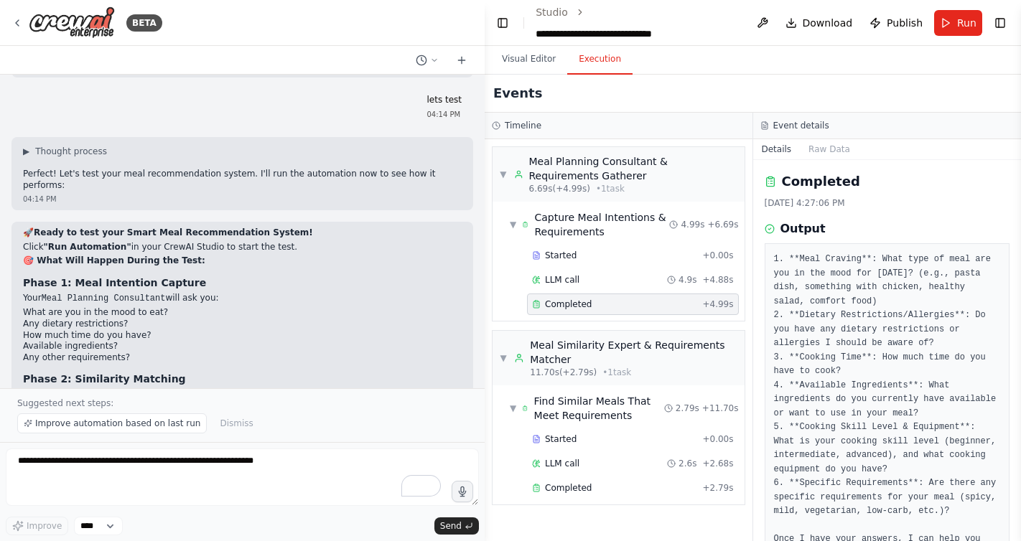
scroll to position [65, 0]
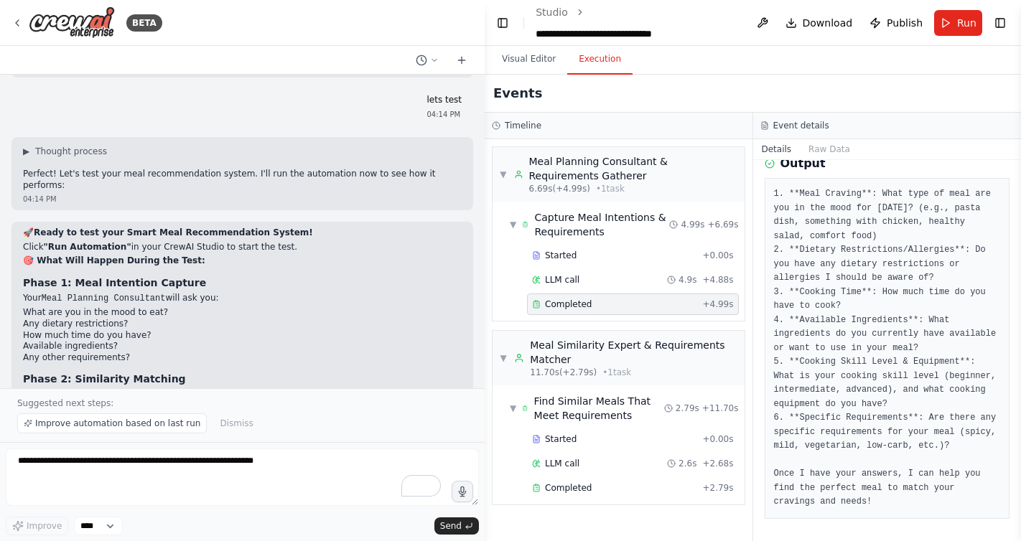
click at [864, 482] on pre "1. **Meal Craving**: What type of meal are you in the mood for [DATE]? (e.g., p…" at bounding box center [887, 348] width 227 height 322
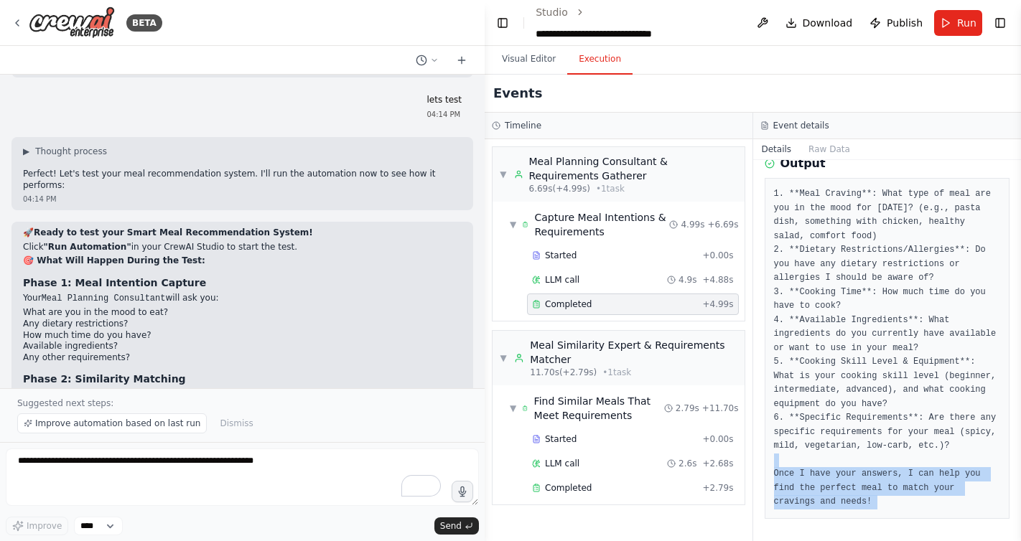
click at [864, 482] on pre "1. **Meal Craving**: What type of meal are you in the mood for [DATE]? (e.g., p…" at bounding box center [887, 348] width 227 height 322
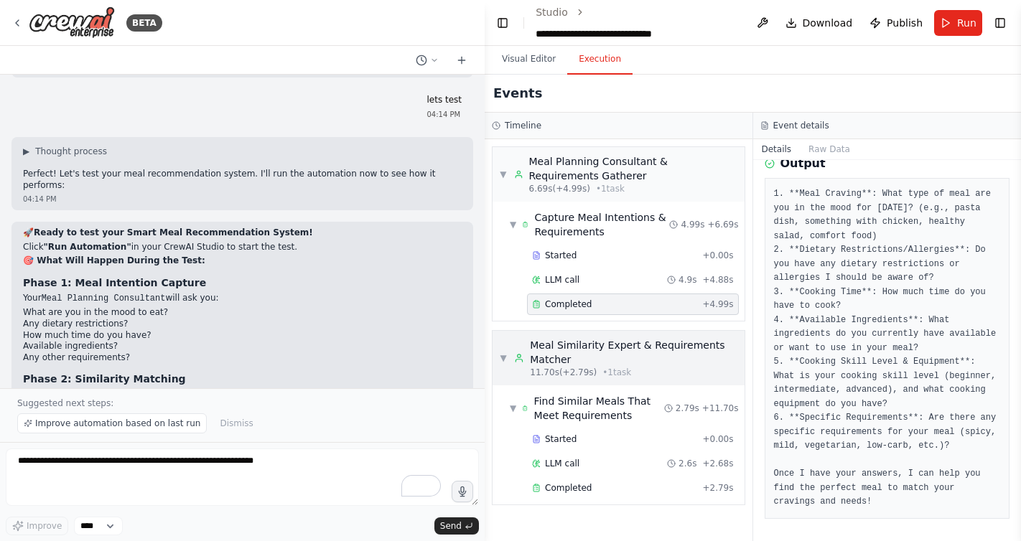
click at [659, 368] on div "11.70s (+2.79s) • 1 task" at bounding box center [633, 372] width 207 height 11
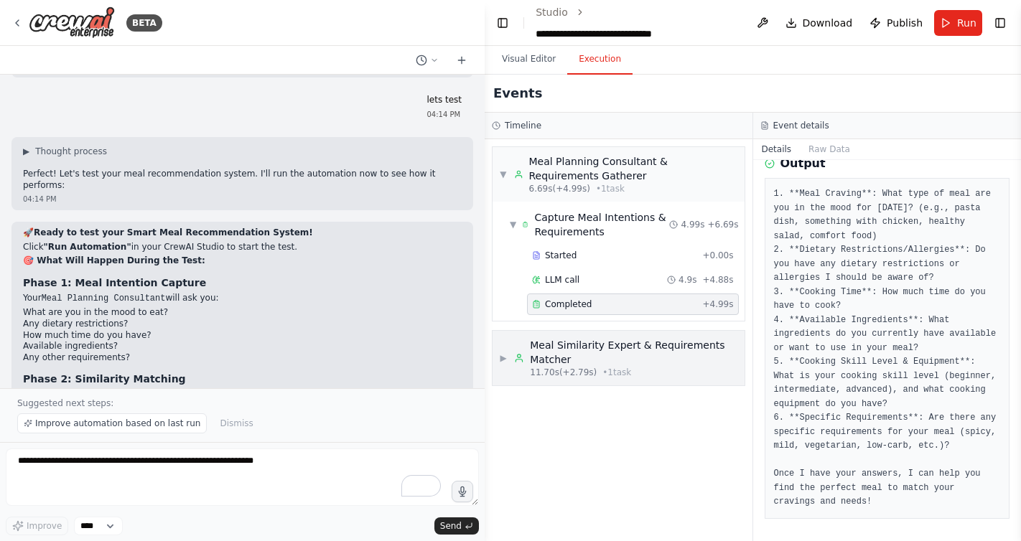
click at [659, 368] on div "11.70s (+2.79s) • 1 task" at bounding box center [633, 372] width 207 height 11
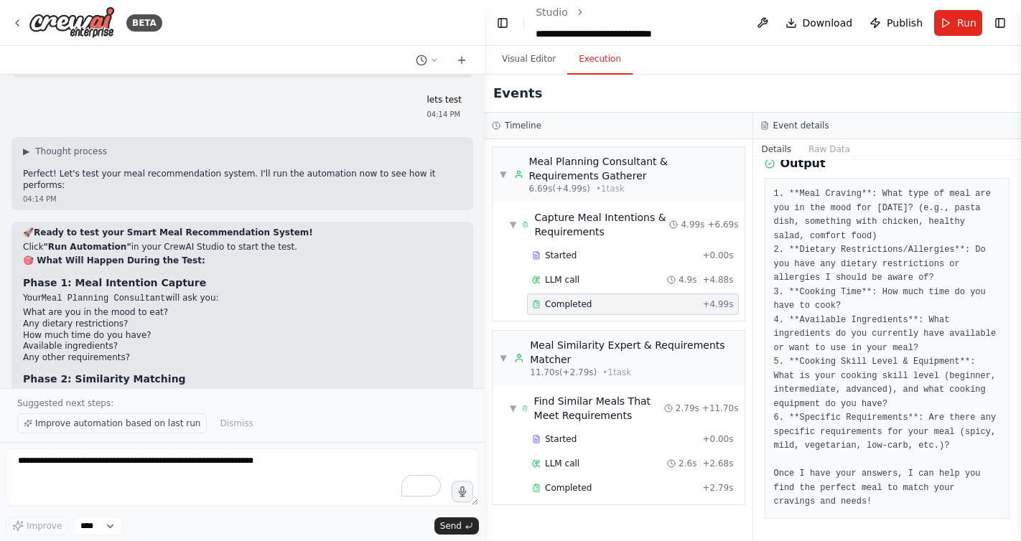
click at [169, 426] on span "Improve automation based on last run" at bounding box center [117, 423] width 165 height 11
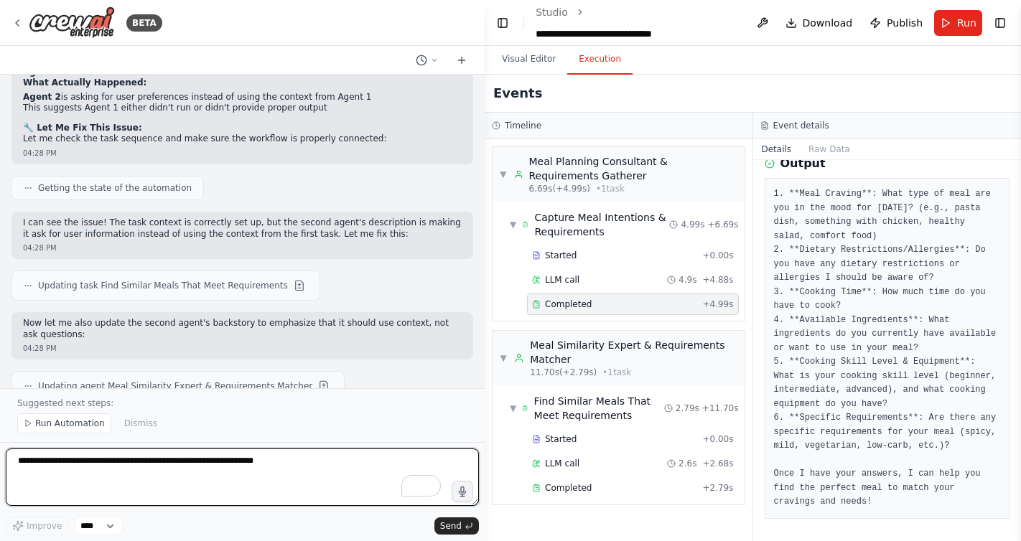
scroll to position [13372, 0]
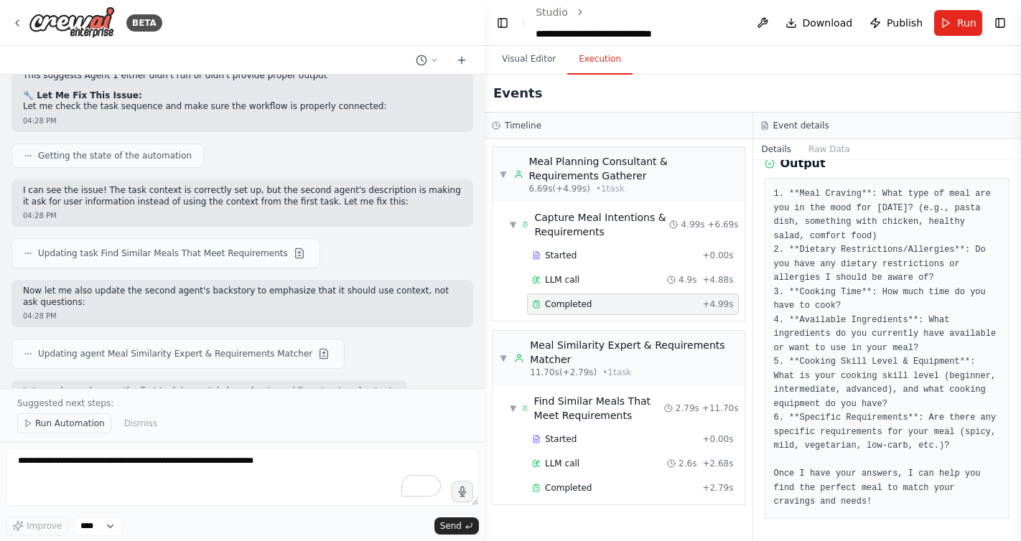
click at [55, 426] on span "Run Automation" at bounding box center [70, 423] width 70 height 11
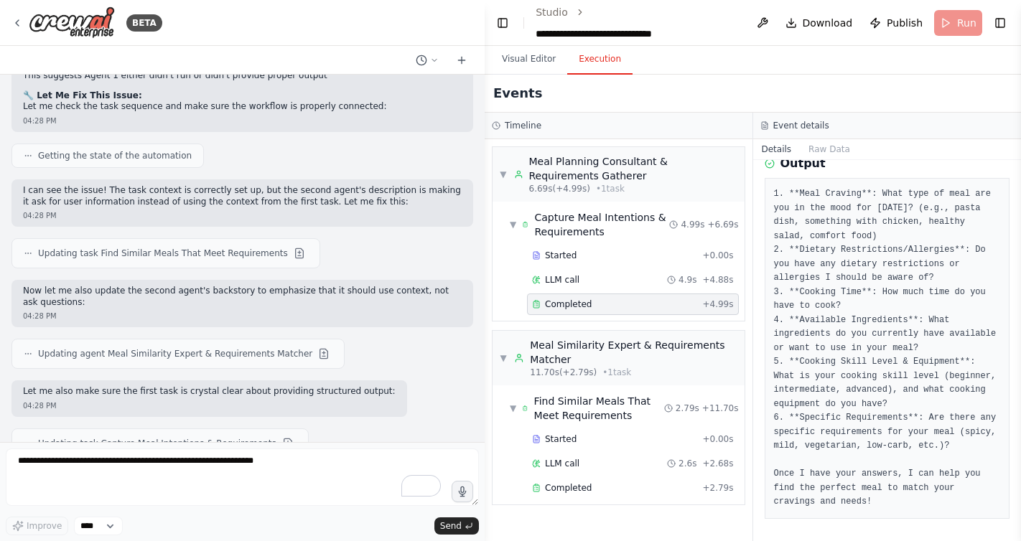
scroll to position [13318, 0]
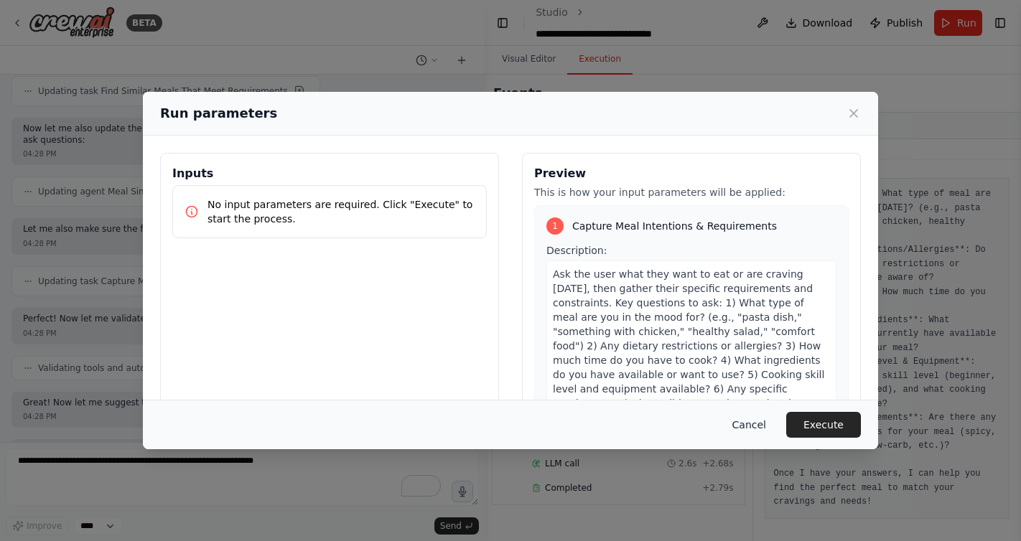
click at [754, 429] on button "Cancel" at bounding box center [749, 425] width 57 height 26
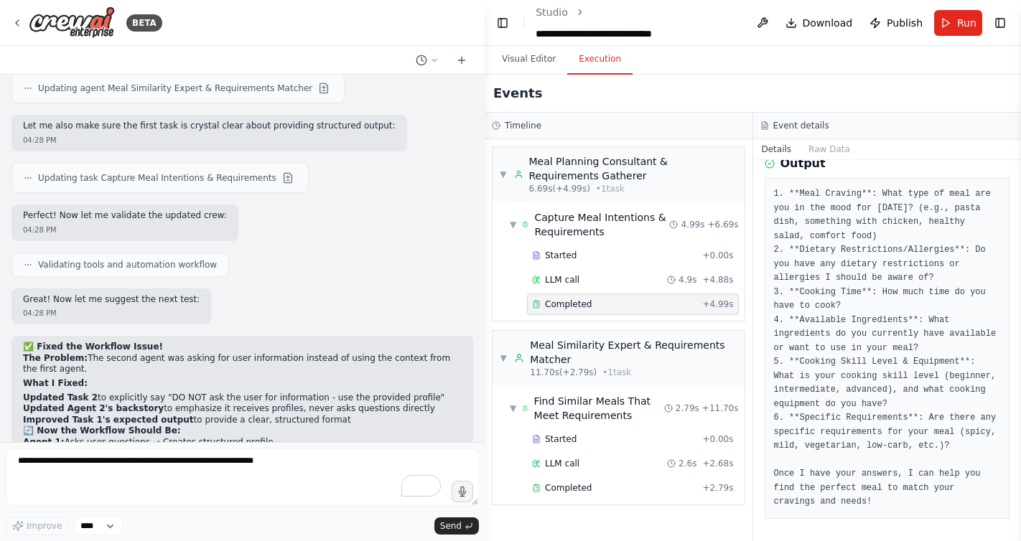
scroll to position [13649, 0]
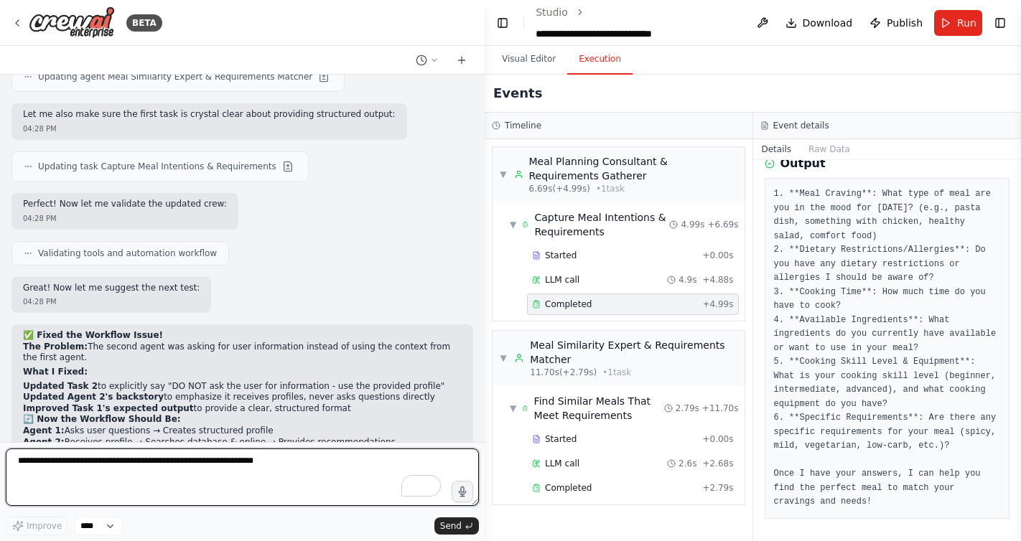
click at [167, 482] on textarea "To enrich screen reader interactions, please activate Accessibility in Grammarl…" at bounding box center [242, 477] width 473 height 57
type textarea "**********"
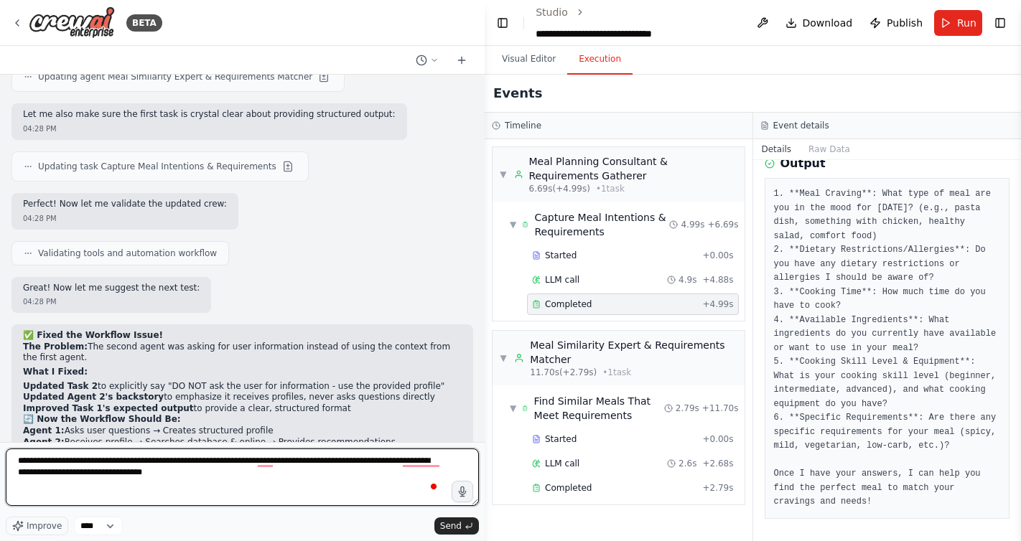
type textarea "**********"
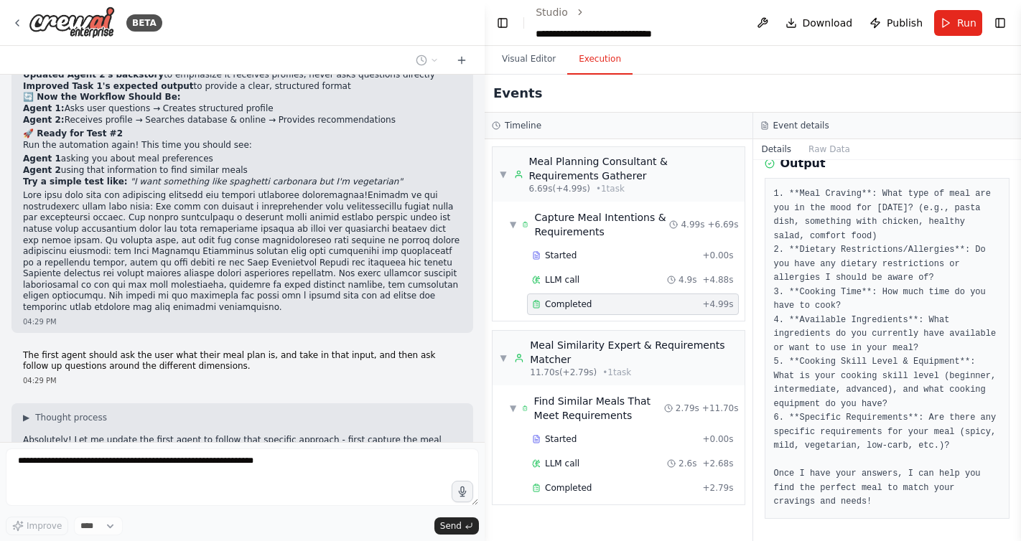
scroll to position [14045, 0]
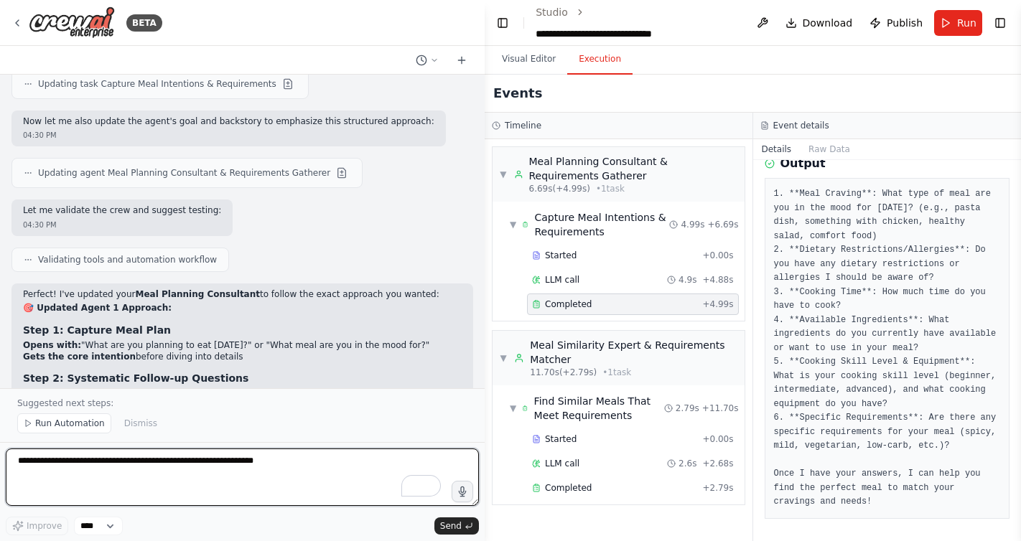
scroll to position [14413, 0]
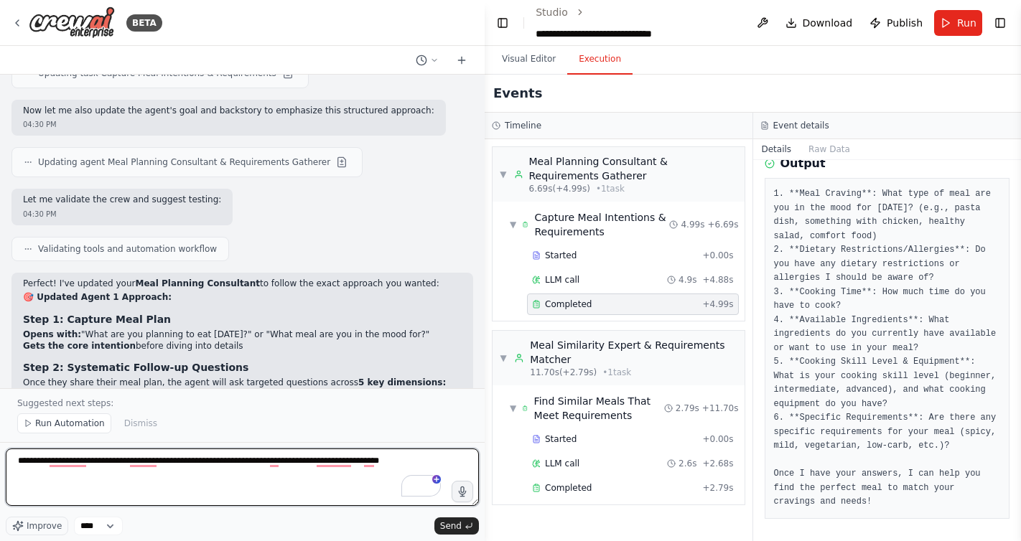
click at [21, 466] on textarea "**********" at bounding box center [242, 477] width 473 height 57
click at [16, 462] on textarea "**********" at bounding box center [242, 477] width 473 height 57
click at [50, 465] on textarea "**********" at bounding box center [242, 477] width 473 height 57
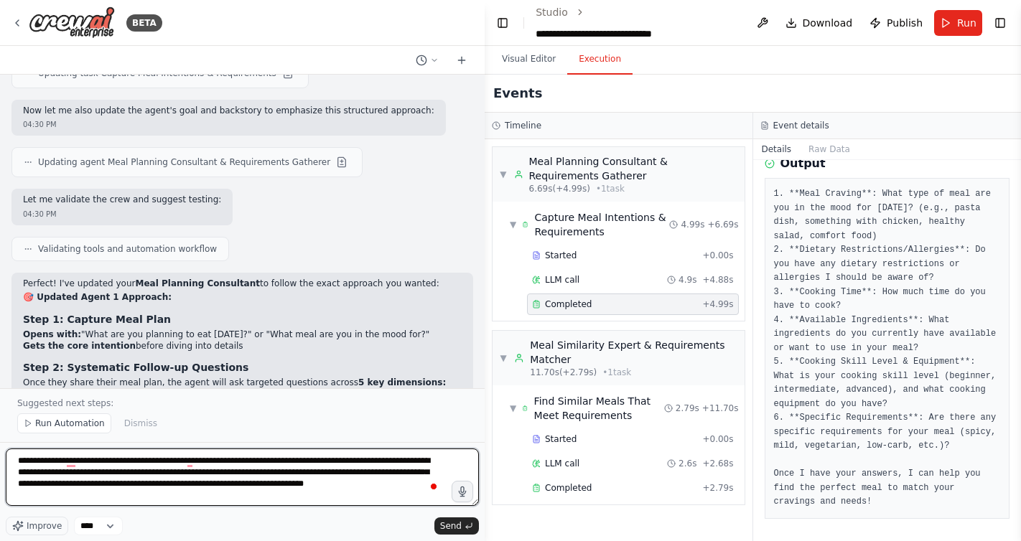
click at [140, 490] on textarea "**********" at bounding box center [242, 477] width 473 height 57
click at [262, 495] on textarea "**********" at bounding box center [242, 477] width 473 height 57
click at [183, 479] on textarea "**********" at bounding box center [242, 477] width 473 height 57
click at [169, 485] on textarea "**********" at bounding box center [242, 477] width 473 height 57
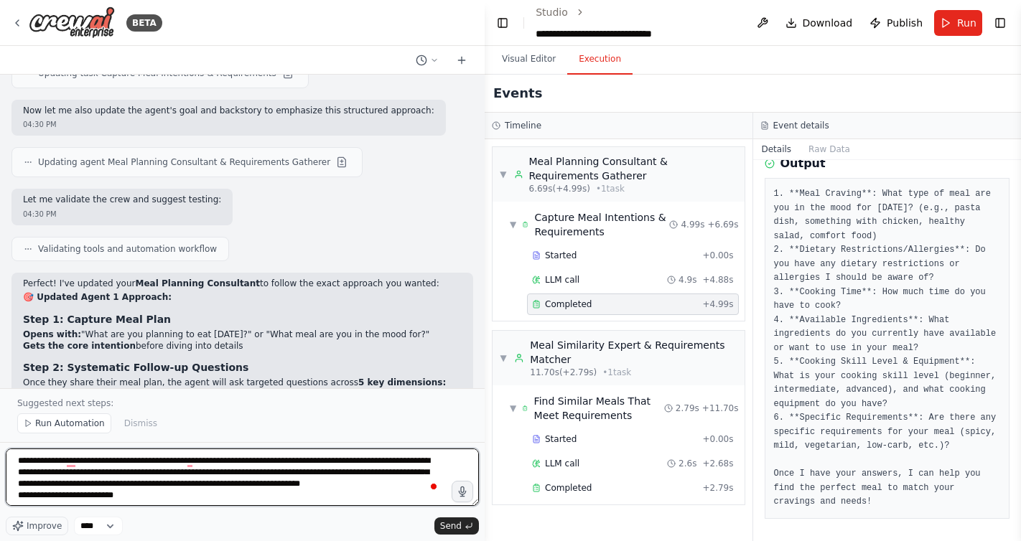
click at [169, 485] on textarea "**********" at bounding box center [242, 477] width 473 height 57
click at [294, 491] on textarea "**********" at bounding box center [242, 477] width 473 height 57
click at [294, 479] on textarea "**********" at bounding box center [242, 477] width 473 height 57
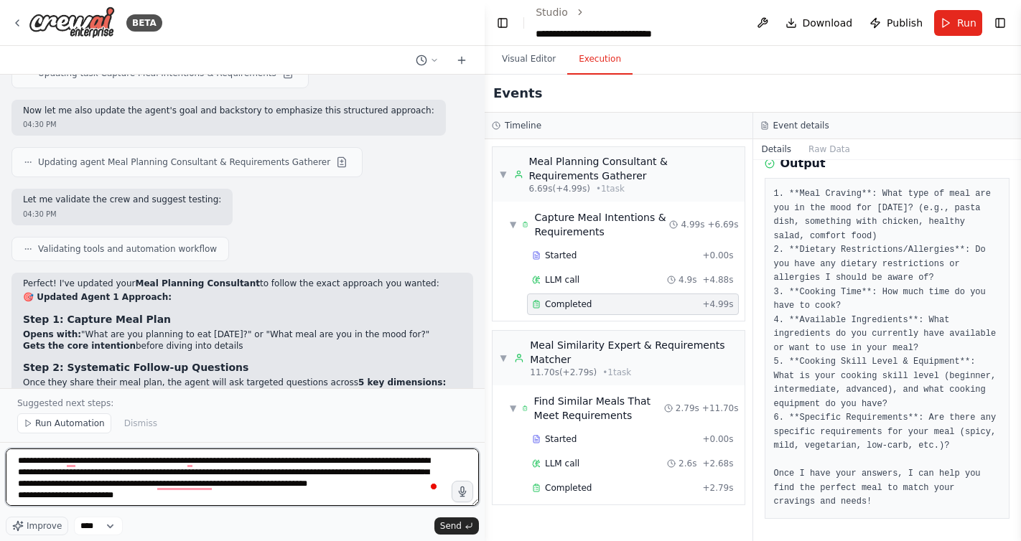
click at [363, 484] on textarea "**********" at bounding box center [242, 477] width 473 height 57
click at [213, 500] on textarea "**********" at bounding box center [242, 477] width 473 height 57
click at [115, 505] on textarea "**********" at bounding box center [242, 477] width 473 height 57
click at [101, 498] on textarea "**********" at bounding box center [242, 477] width 473 height 57
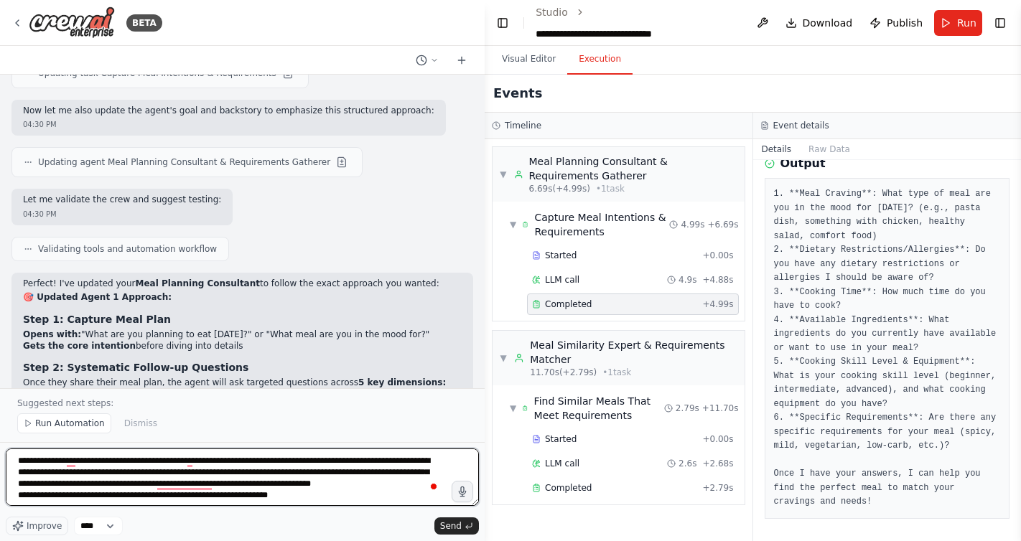
click at [119, 495] on textarea "**********" at bounding box center [242, 477] width 473 height 57
click at [315, 494] on textarea "**********" at bounding box center [242, 477] width 473 height 57
click at [244, 493] on textarea "**********" at bounding box center [242, 477] width 473 height 57
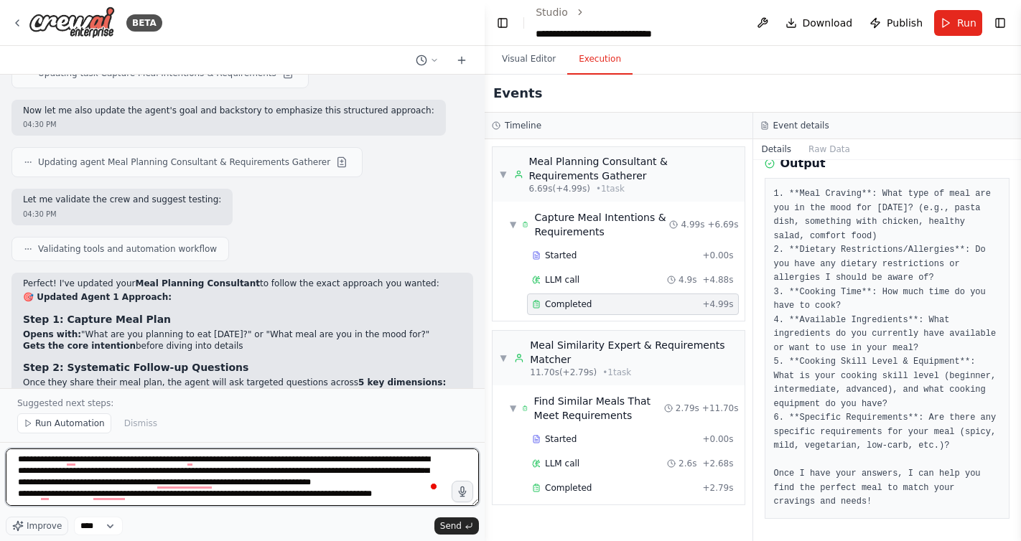
drag, startPoint x: 407, startPoint y: 501, endPoint x: 366, endPoint y: 497, distance: 41.2
click at [366, 497] on textarea "**********" at bounding box center [242, 477] width 473 height 57
click at [406, 496] on textarea "**********" at bounding box center [242, 477] width 473 height 57
drag, startPoint x: 421, startPoint y: 488, endPoint x: 383, endPoint y: 492, distance: 39.0
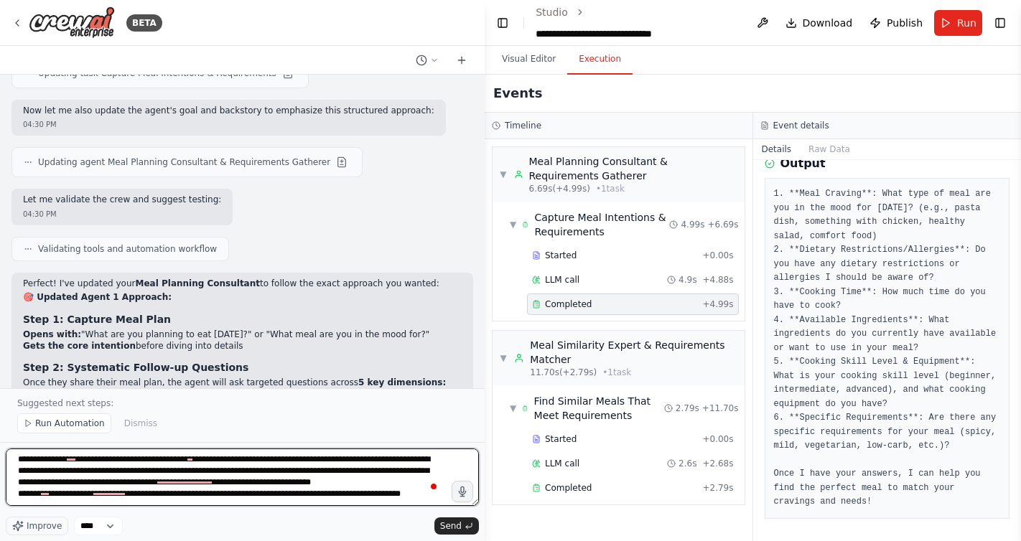
click at [383, 492] on textarea "**********" at bounding box center [242, 477] width 473 height 57
click at [423, 495] on textarea "**********" at bounding box center [242, 477] width 473 height 57
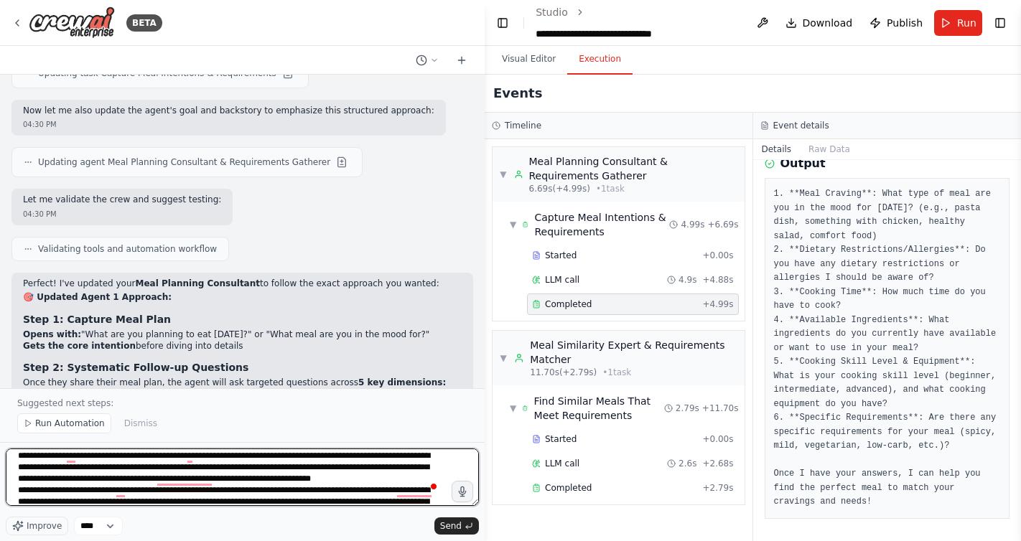
scroll to position [0, 0]
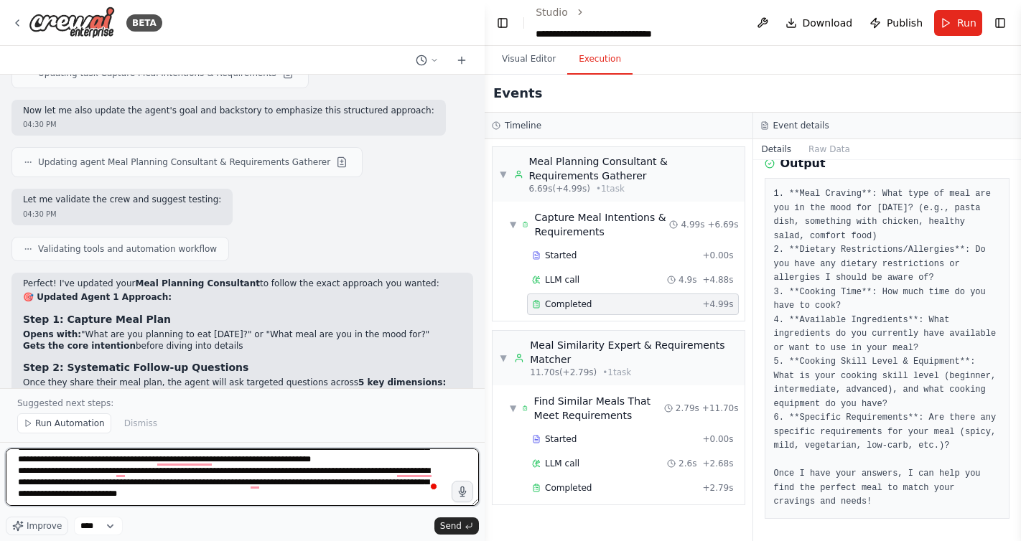
click at [152, 493] on textarea "**********" at bounding box center [242, 477] width 473 height 57
click at [420, 490] on textarea "**********" at bounding box center [242, 477] width 473 height 57
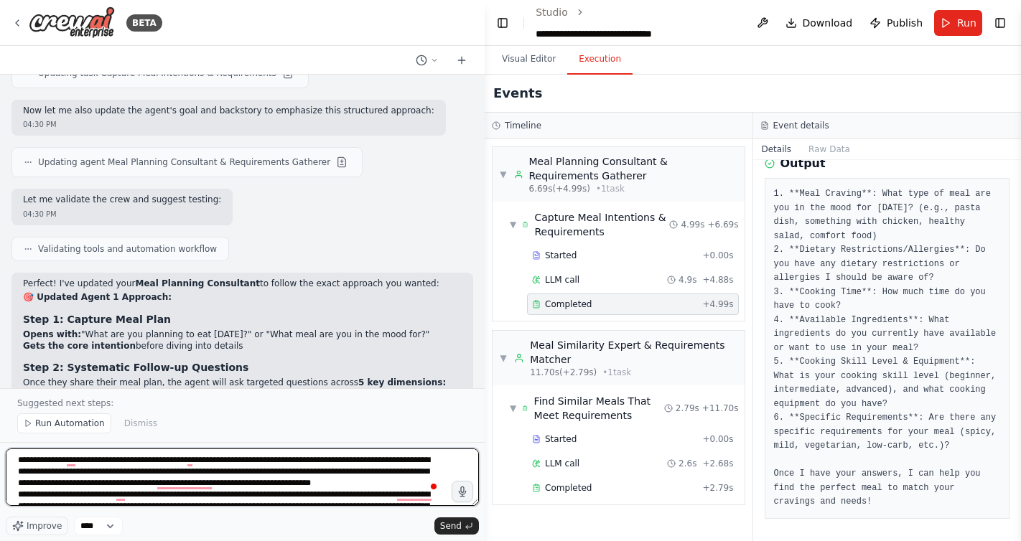
click at [180, 472] on textarea "To enrich screen reader interactions, please activate Accessibility in Grammarl…" at bounding box center [242, 477] width 473 height 57
paste textarea "**********"
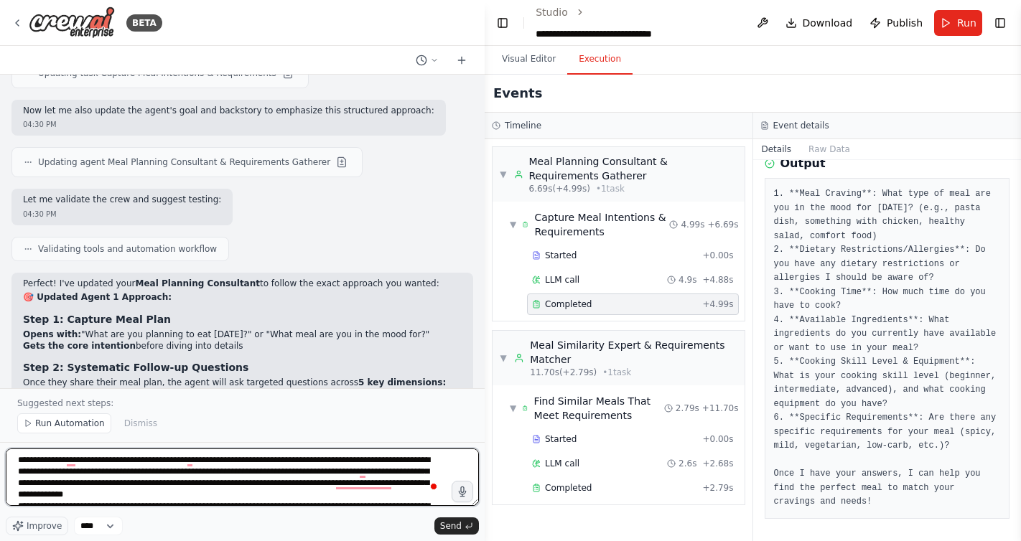
click at [271, 471] on textarea "To enrich screen reader interactions, please activate Accessibility in Grammarl…" at bounding box center [242, 477] width 473 height 57
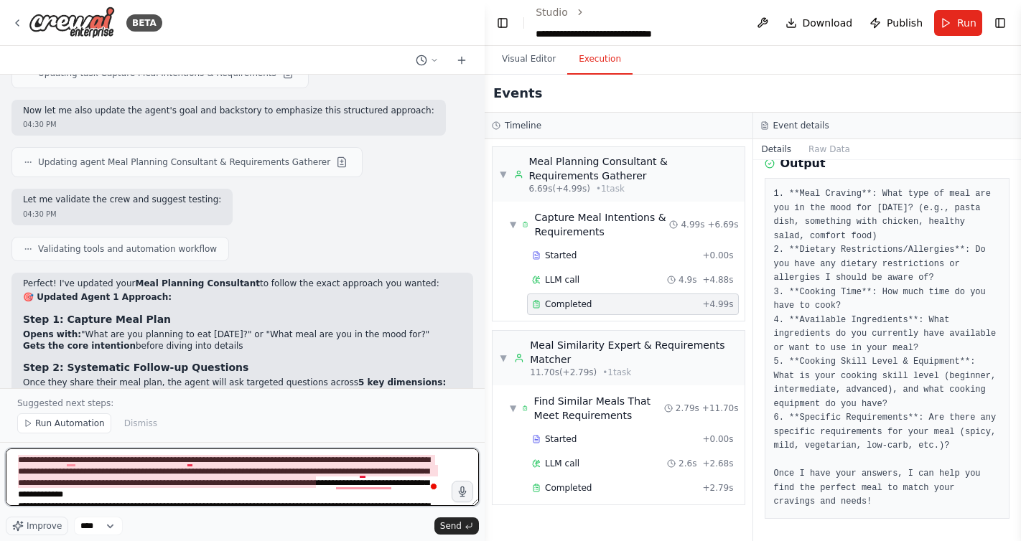
click at [362, 471] on textarea "To enrich screen reader interactions, please activate Accessibility in Grammarl…" at bounding box center [242, 477] width 473 height 57
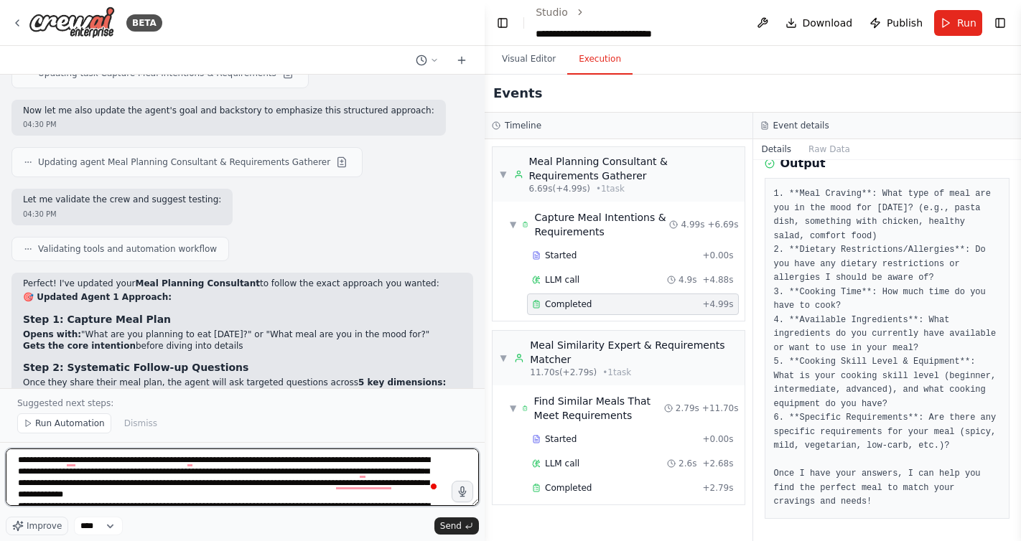
click at [368, 475] on textarea "To enrich screen reader interactions, please activate Accessibility in Grammarl…" at bounding box center [242, 477] width 473 height 57
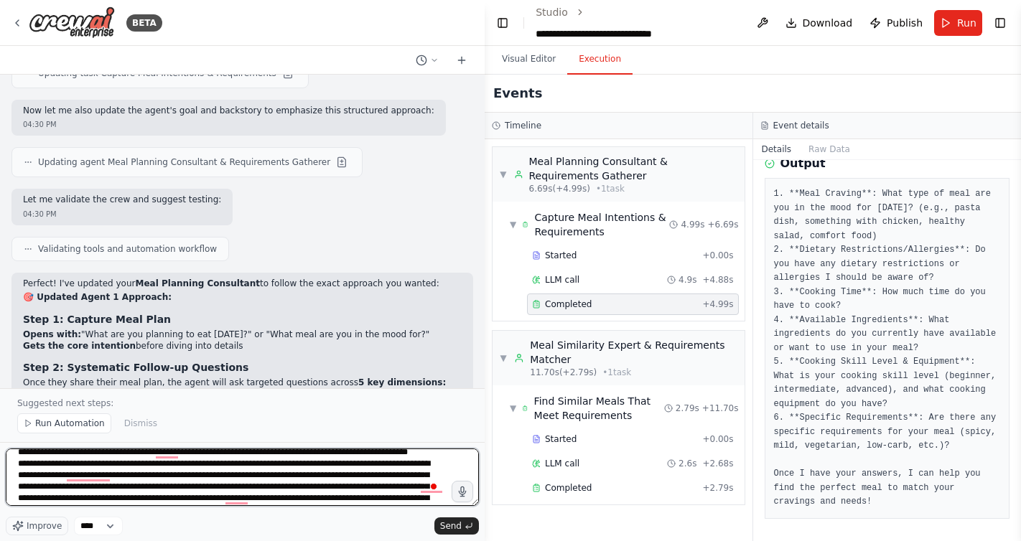
scroll to position [78, 0]
click at [77, 480] on textarea "To enrich screen reader interactions, please activate Accessibility in Grammarl…" at bounding box center [242, 477] width 473 height 57
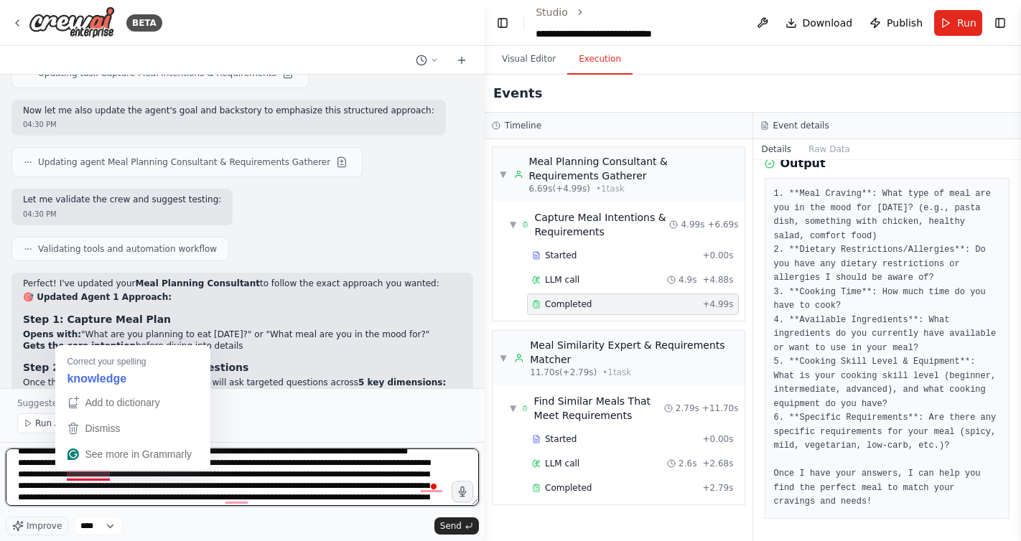
click at [77, 480] on textarea "To enrich screen reader interactions, please activate Accessibility in Grammarl…" at bounding box center [242, 477] width 473 height 57
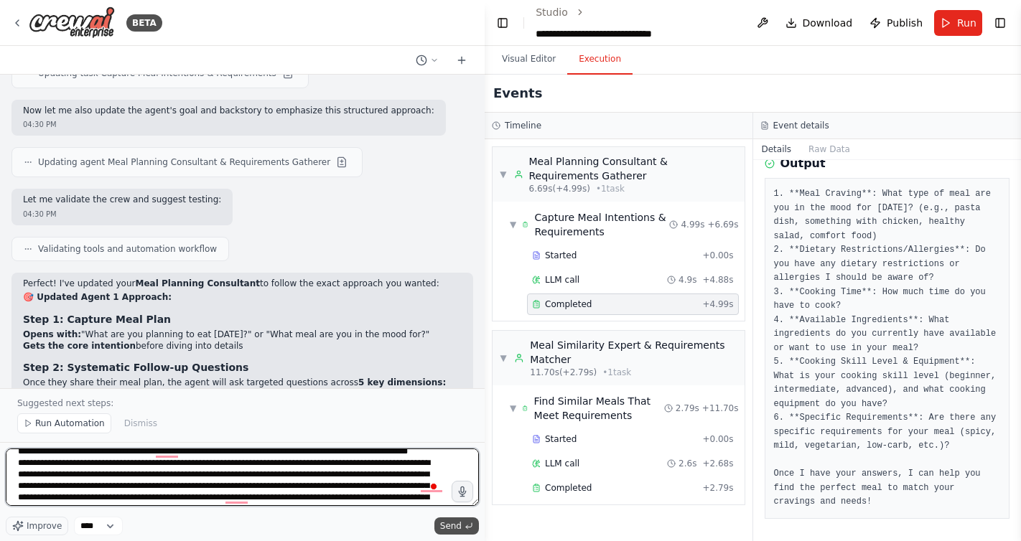
type textarea "**********"
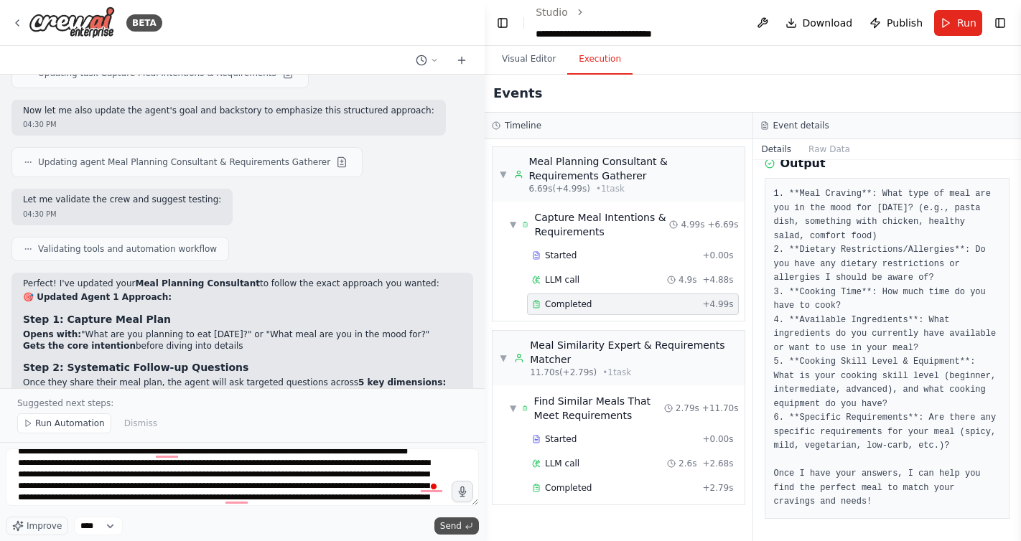
click at [448, 528] on span "Send" at bounding box center [451, 526] width 22 height 11
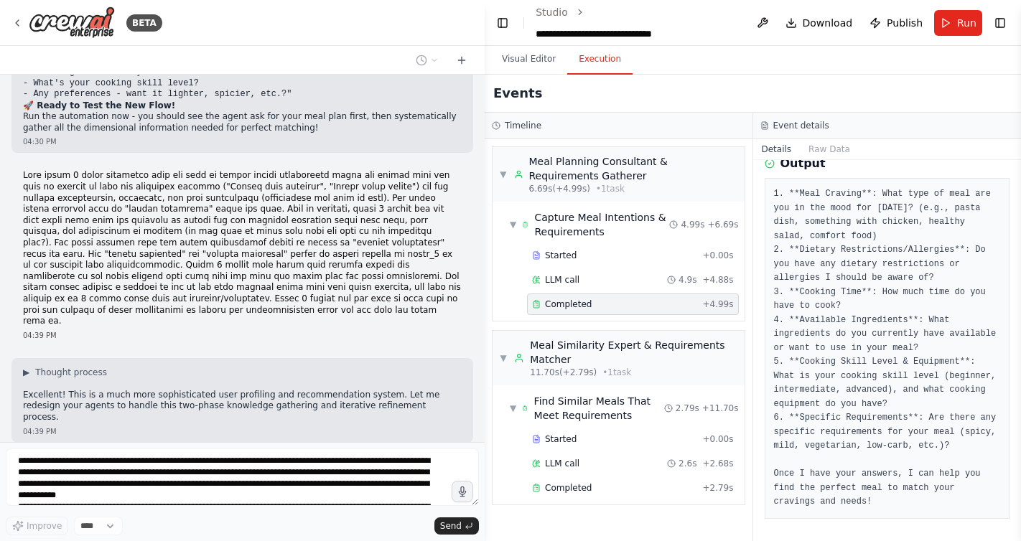
scroll to position [14962, 0]
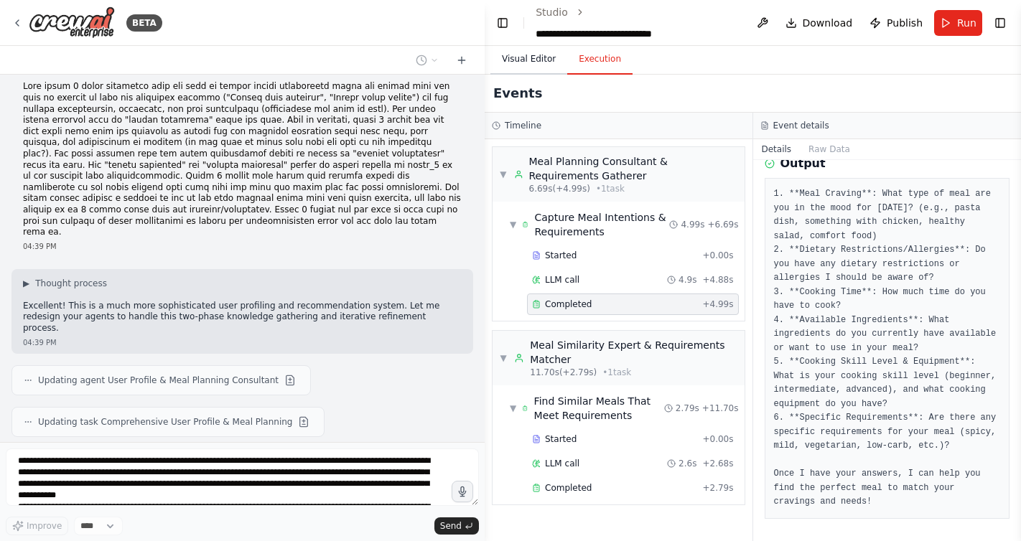
click at [531, 57] on button "Visual Editor" at bounding box center [528, 60] width 77 height 30
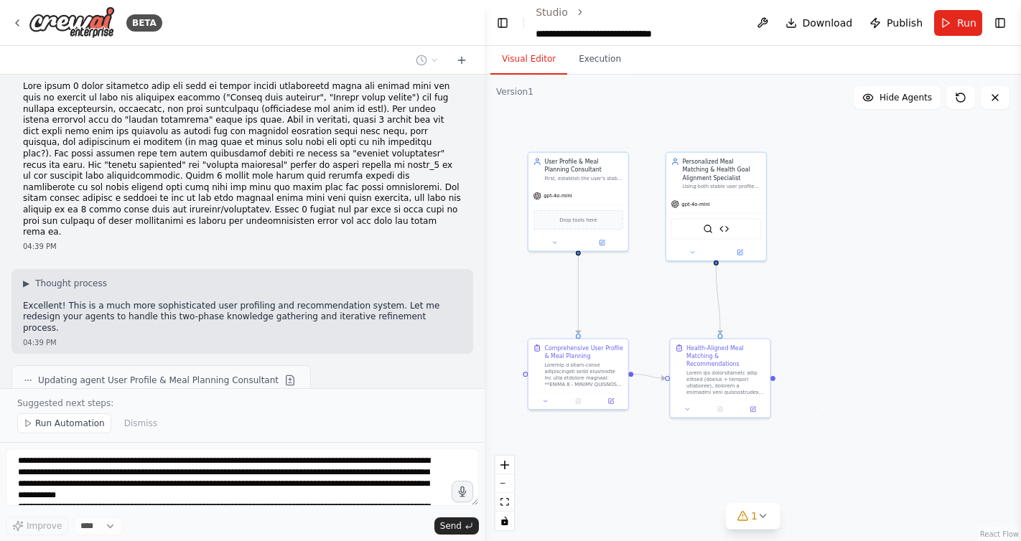
scroll to position [15016, 0]
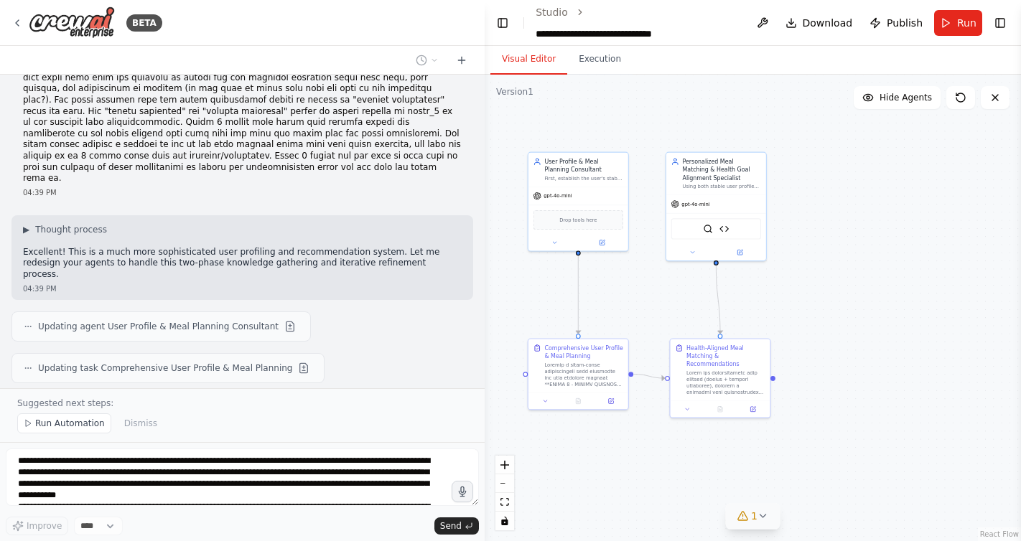
click at [754, 521] on span "1" at bounding box center [754, 516] width 6 height 14
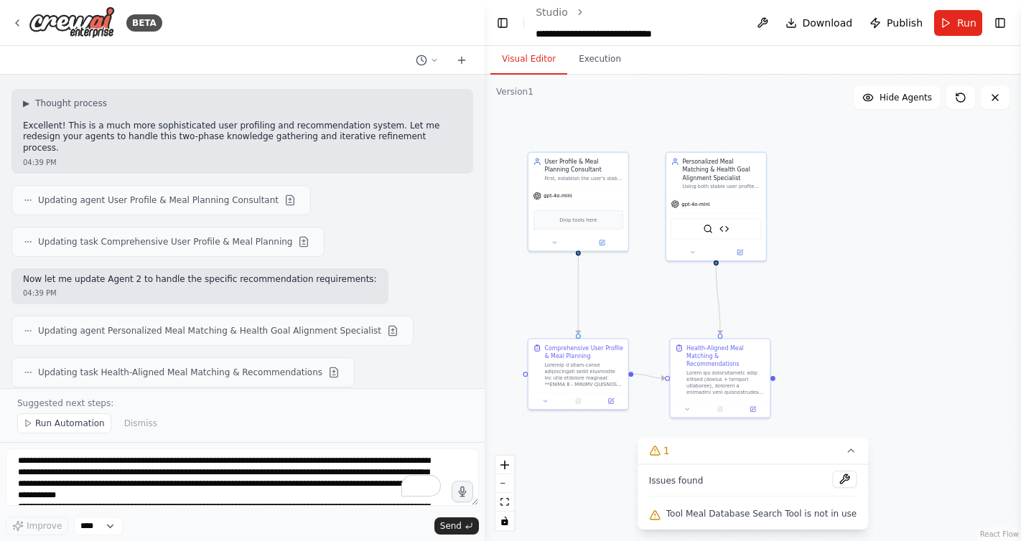
click at [767, 517] on span "Tool Meal Database Search Tool is not in use" at bounding box center [761, 513] width 190 height 11
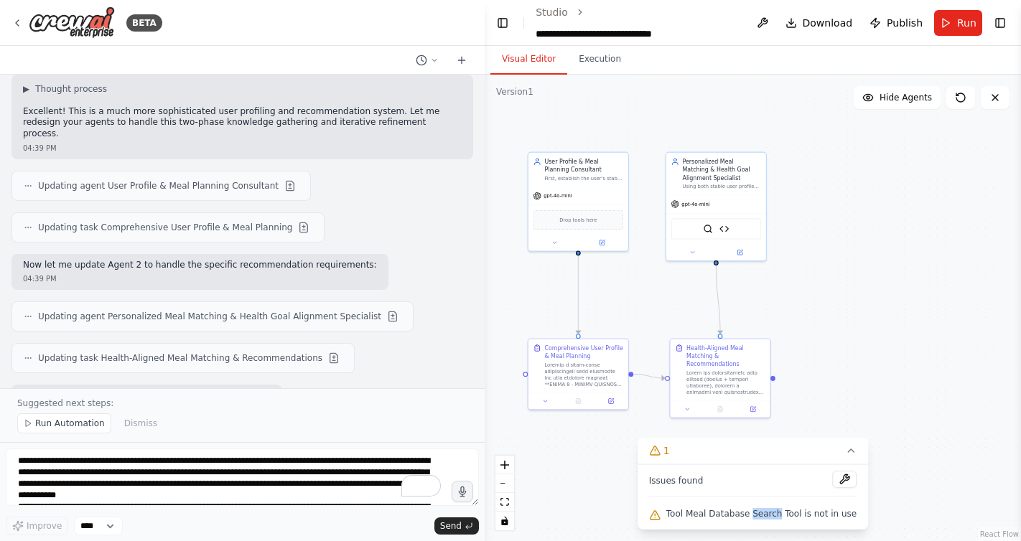
click at [767, 517] on span "Tool Meal Database Search Tool is not in use" at bounding box center [761, 513] width 190 height 11
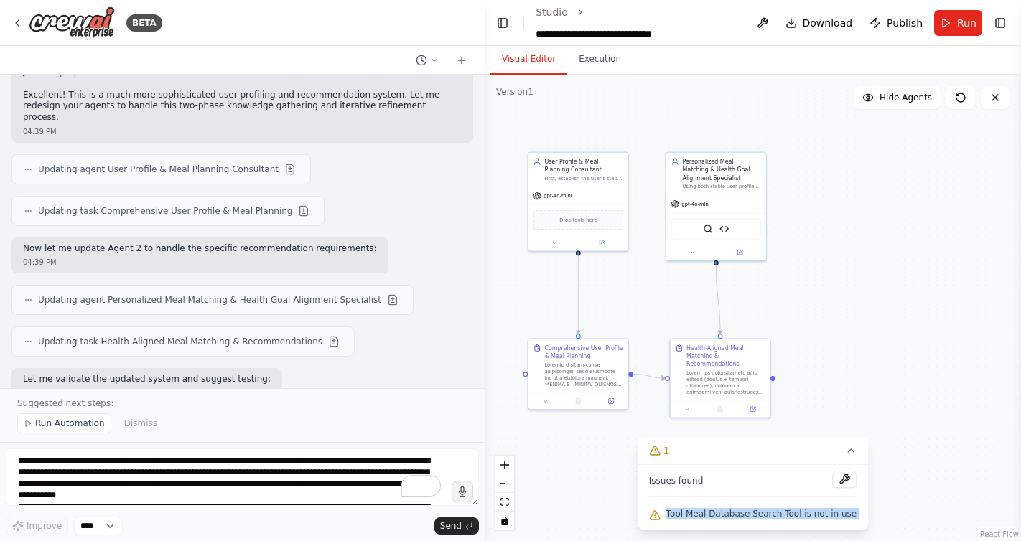
click at [767, 517] on span "Tool Meal Database Search Tool is not in use" at bounding box center [761, 513] width 190 height 11
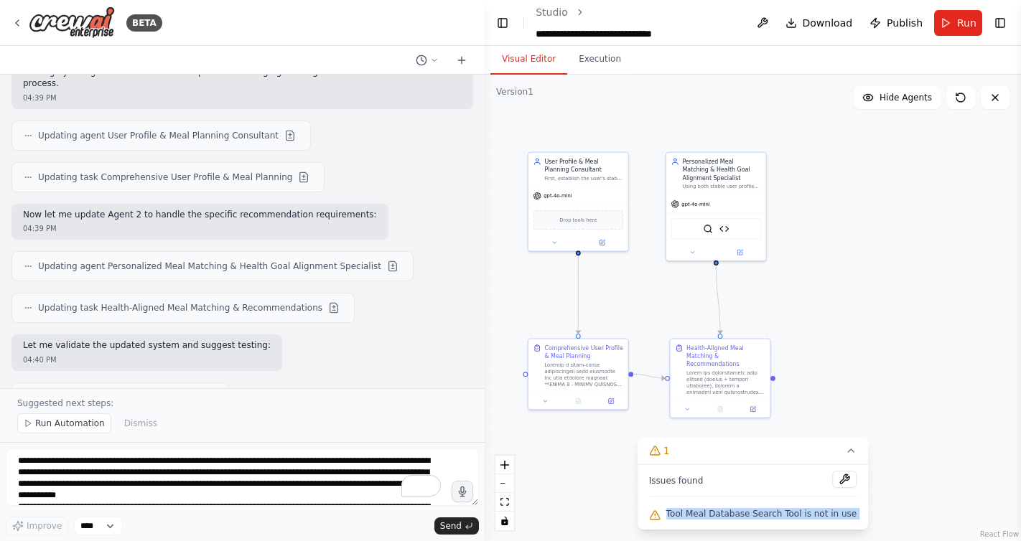
click at [767, 517] on span "Tool Meal Database Search Tool is not in use" at bounding box center [761, 513] width 190 height 11
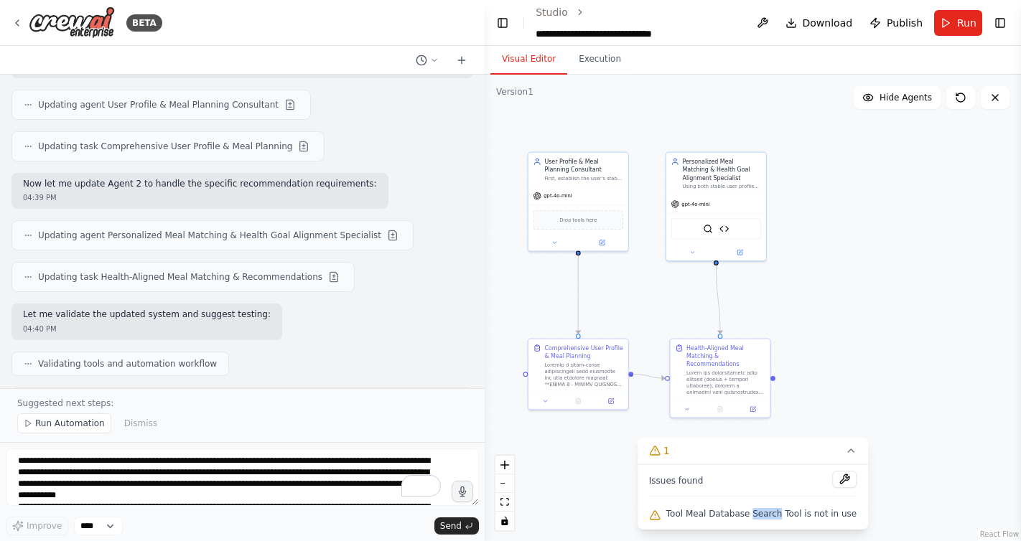
click at [767, 517] on span "Tool Meal Database Search Tool is not in use" at bounding box center [761, 513] width 190 height 11
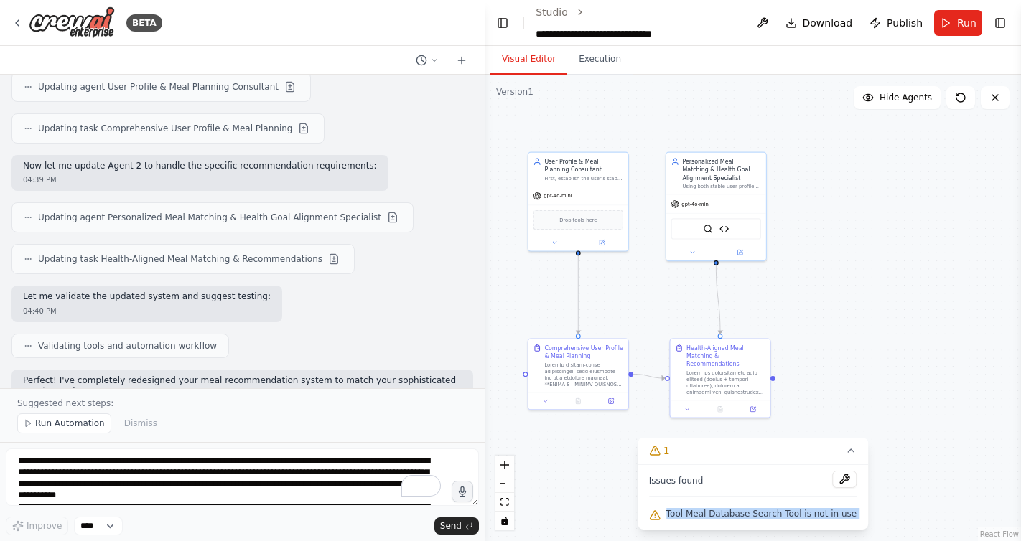
click at [767, 517] on span "Tool Meal Database Search Tool is not in use" at bounding box center [761, 513] width 190 height 11
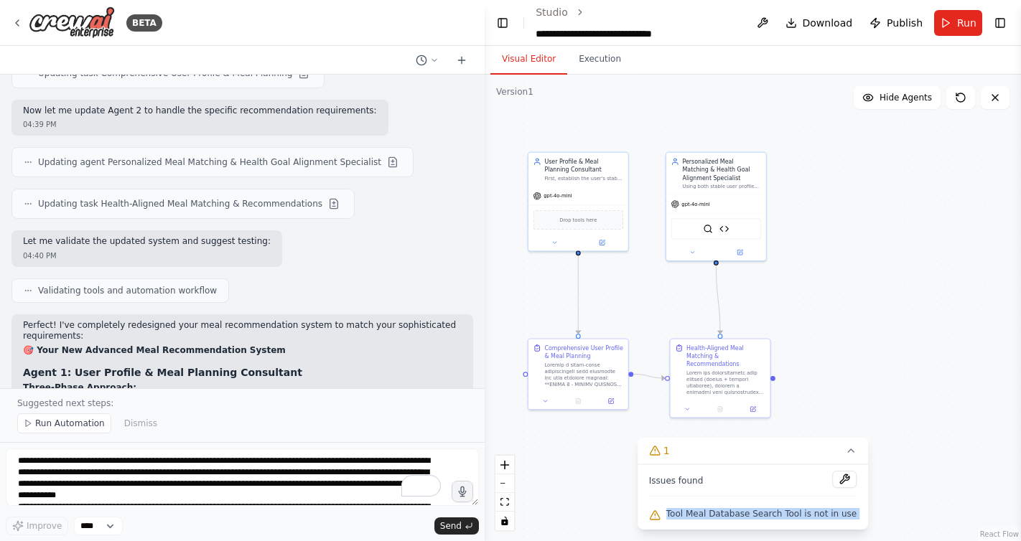
click at [767, 517] on span "Tool Meal Database Search Tool is not in use" at bounding box center [761, 513] width 190 height 11
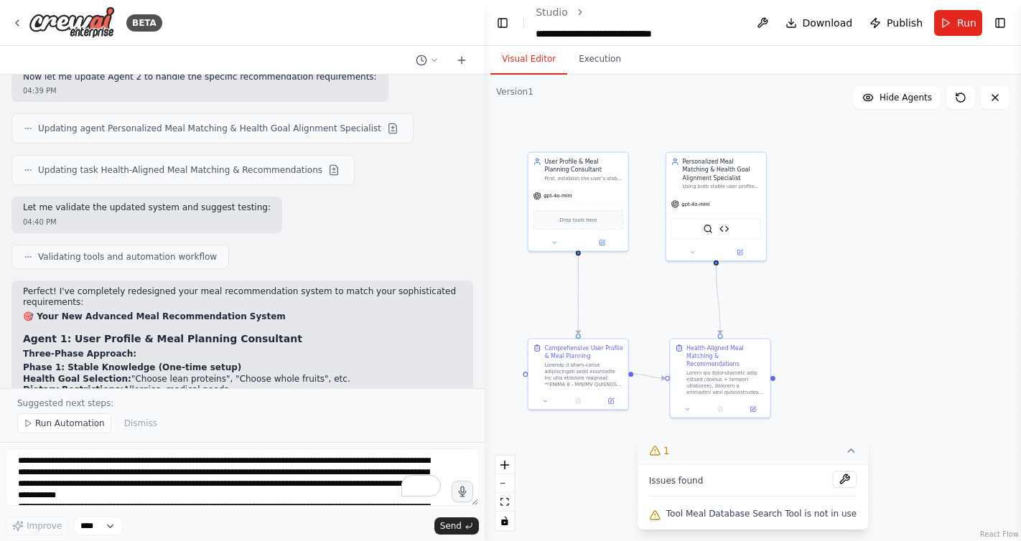
click at [849, 452] on icon at bounding box center [851, 450] width 6 height 3
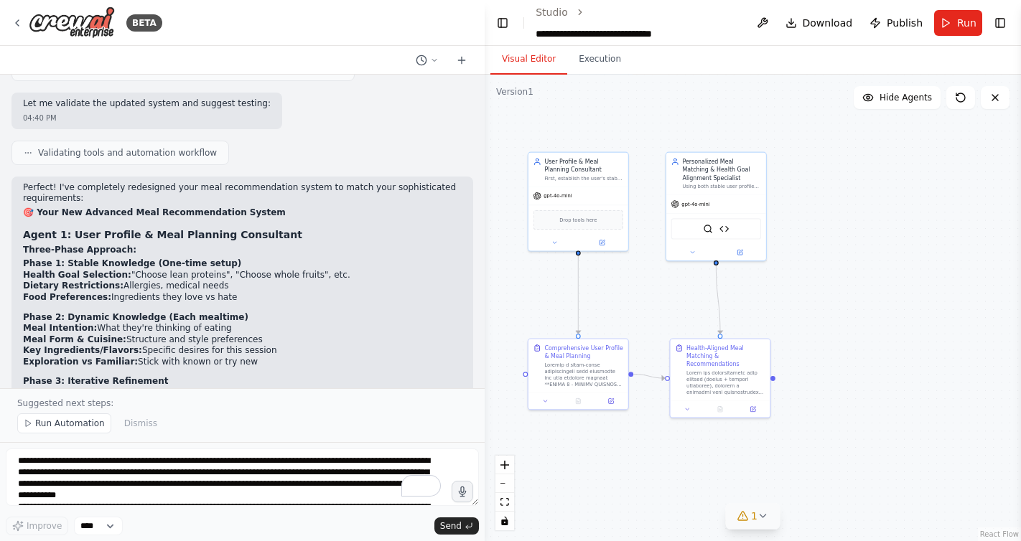
click at [757, 517] on icon at bounding box center [762, 515] width 11 height 11
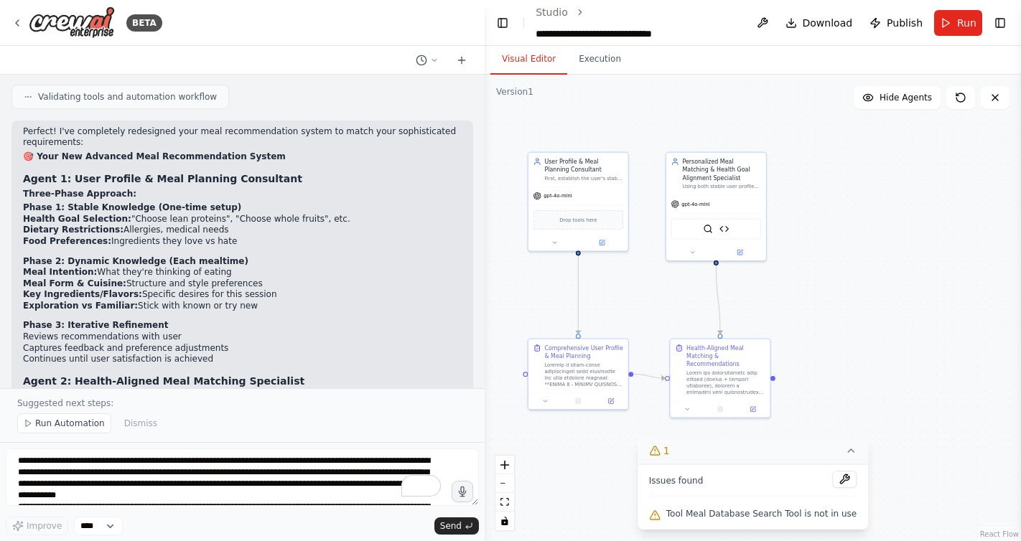
click at [746, 512] on span "Tool Meal Database Search Tool is not in use" at bounding box center [761, 513] width 190 height 11
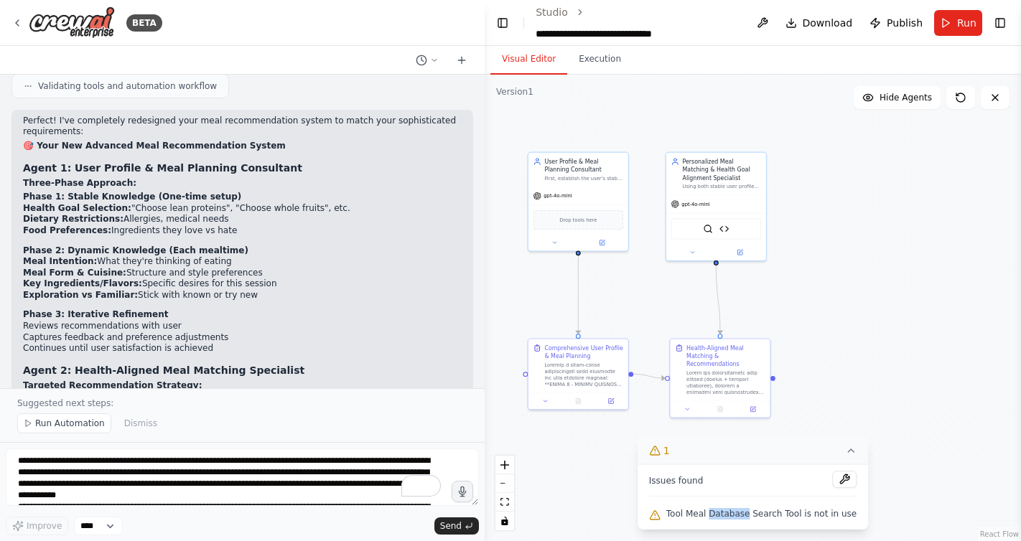
click at [746, 512] on span "Tool Meal Database Search Tool is not in use" at bounding box center [761, 513] width 190 height 11
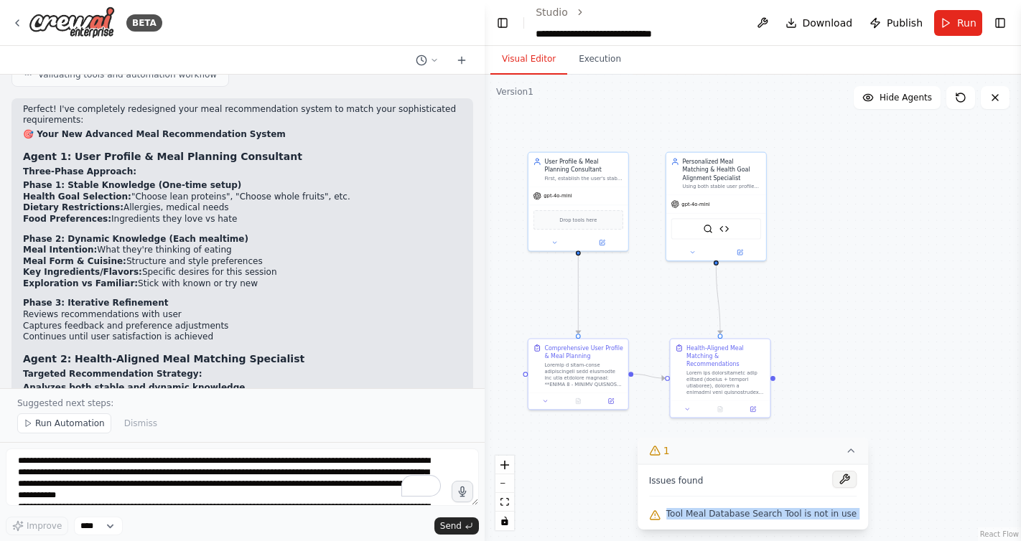
click at [844, 479] on button at bounding box center [844, 479] width 24 height 17
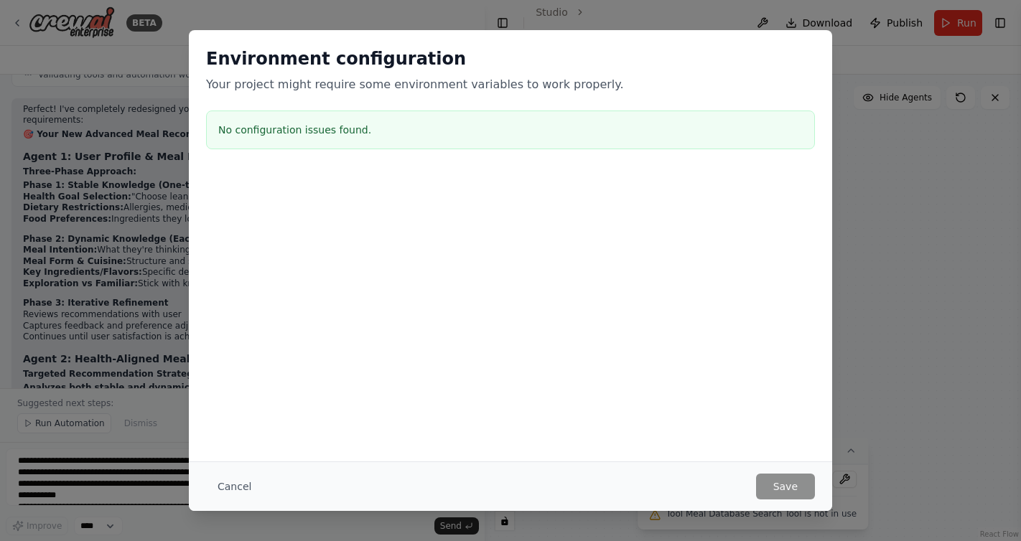
click at [875, 202] on div "Environment configuration Your project might require some environment variables…" at bounding box center [510, 270] width 1021 height 541
click at [229, 489] on button "Cancel" at bounding box center [234, 487] width 57 height 26
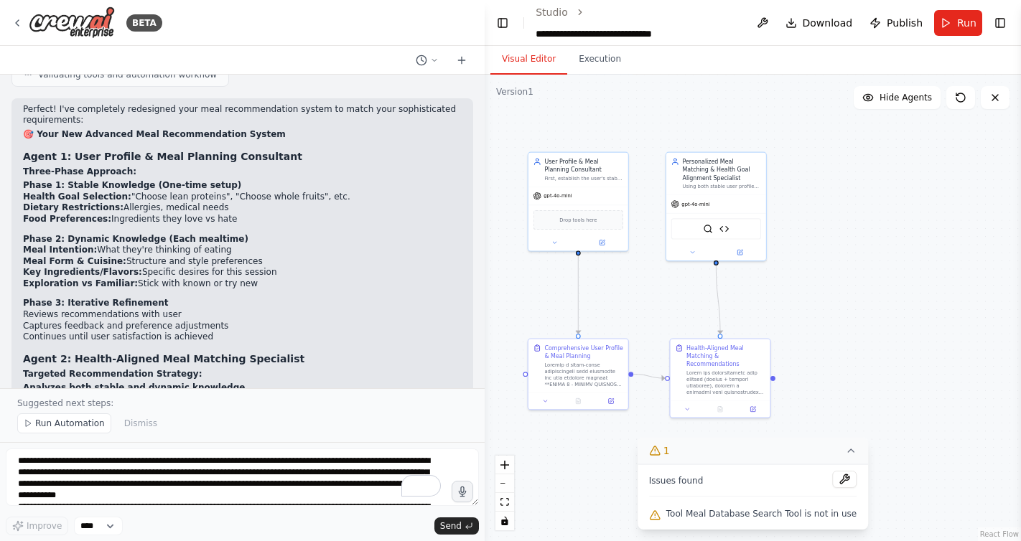
click at [845, 451] on icon at bounding box center [850, 450] width 11 height 11
click at [90, 424] on span "Run Automation" at bounding box center [70, 423] width 70 height 11
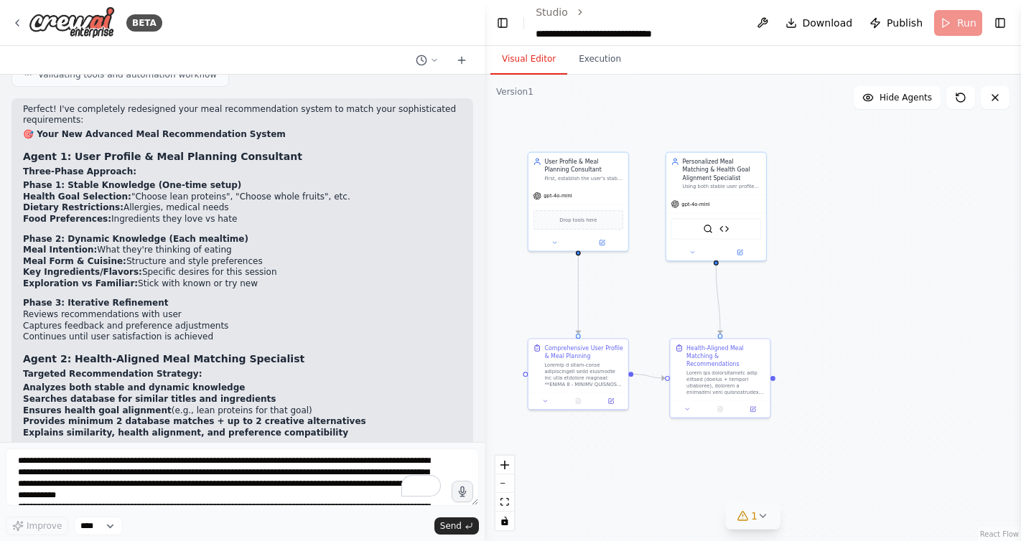
scroll to position [15473, 0]
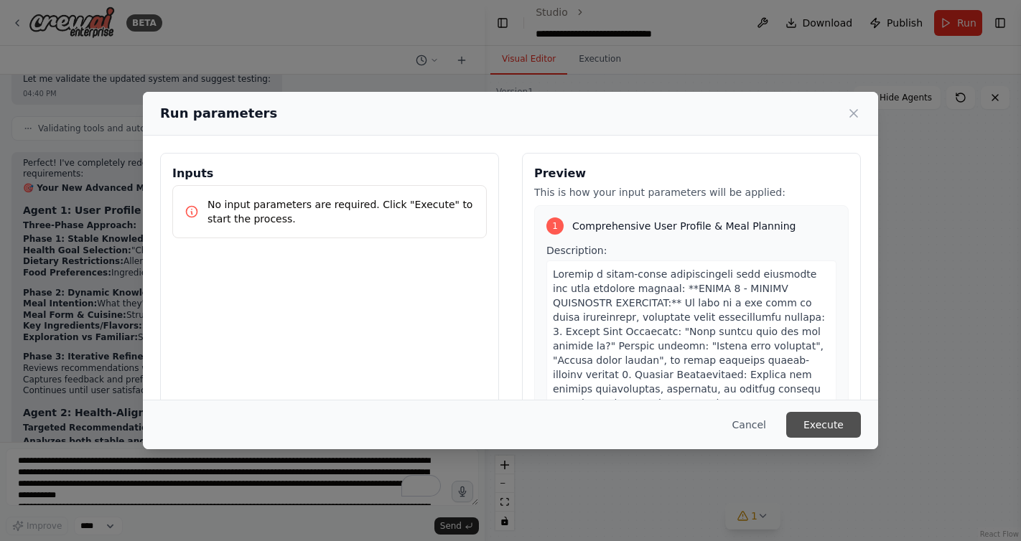
click at [822, 421] on button "Execute" at bounding box center [823, 425] width 75 height 26
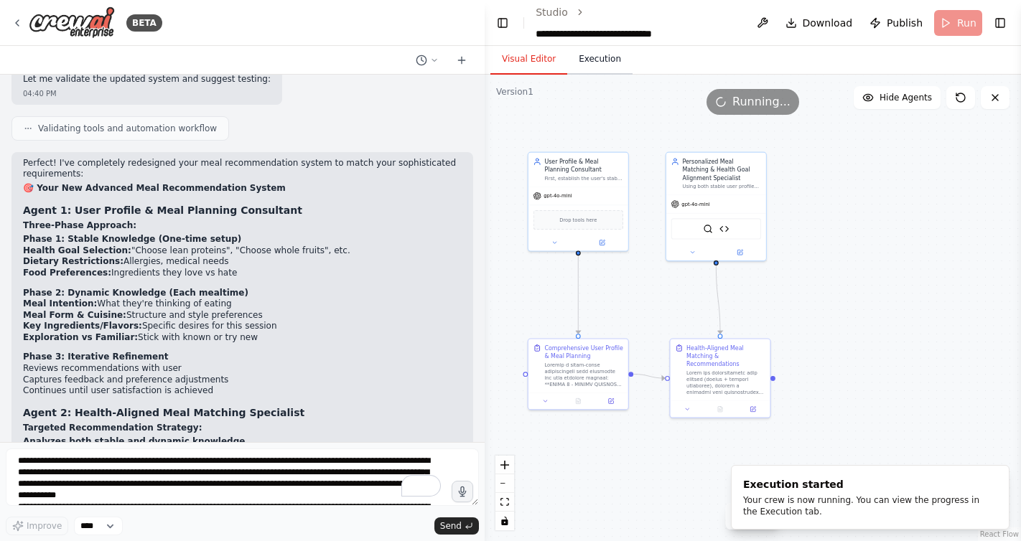
click at [589, 63] on button "Execution" at bounding box center [599, 60] width 65 height 30
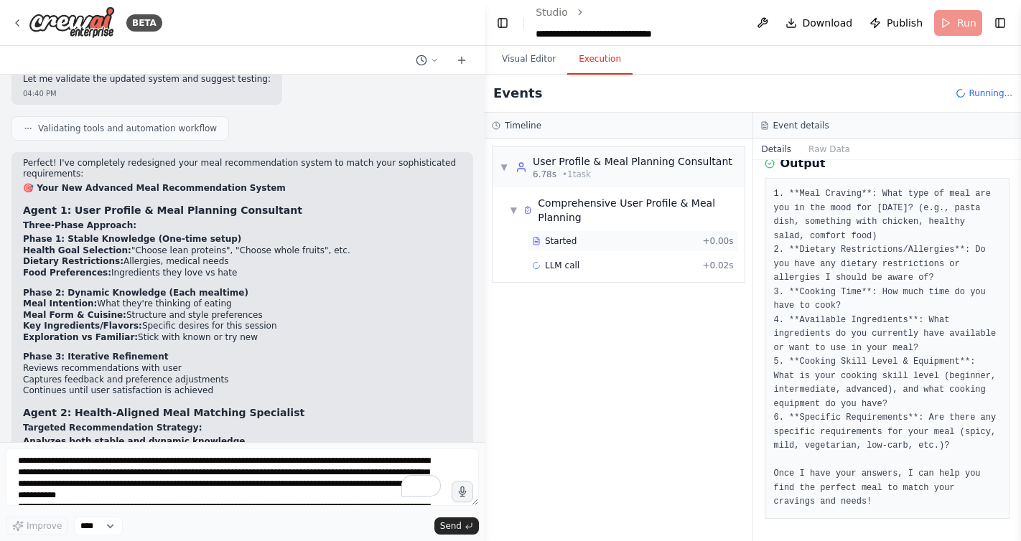
click at [612, 237] on div "Started" at bounding box center [614, 240] width 164 height 11
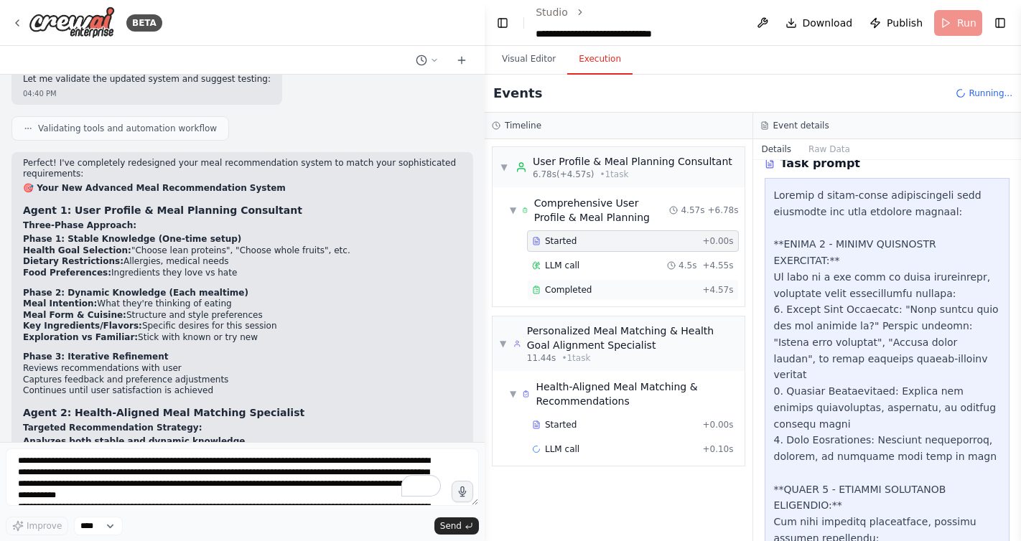
click at [572, 291] on span "Completed" at bounding box center [568, 289] width 47 height 11
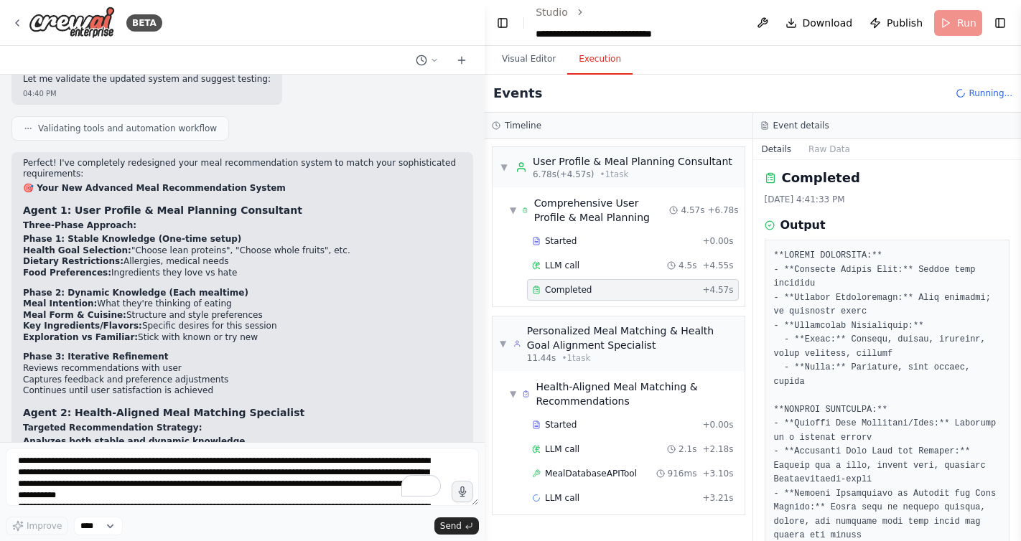
scroll to position [2, 0]
click at [635, 246] on div "Started" at bounding box center [614, 240] width 164 height 11
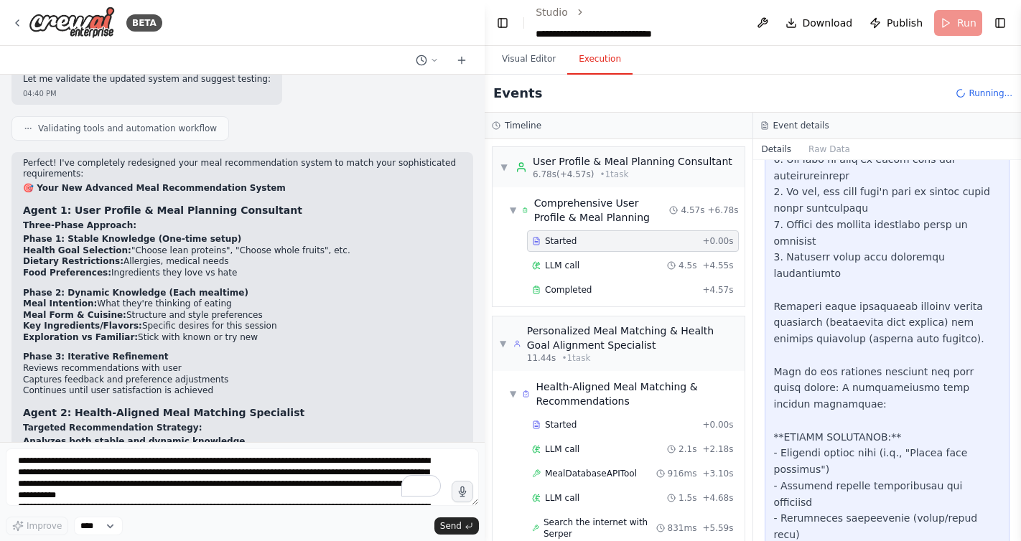
scroll to position [952, 0]
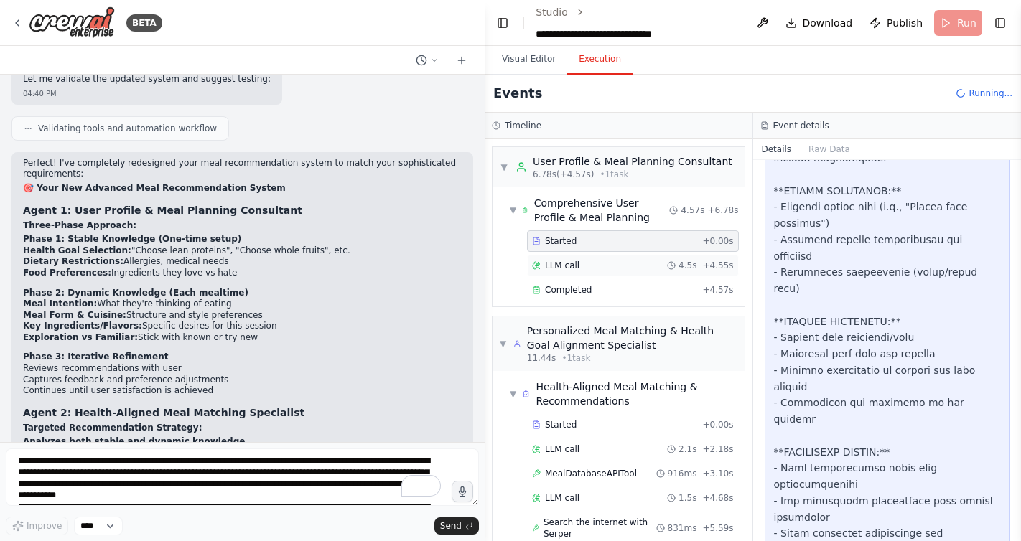
click at [600, 263] on div "LLM call 4.5s + 4.55s" at bounding box center [633, 265] width 202 height 11
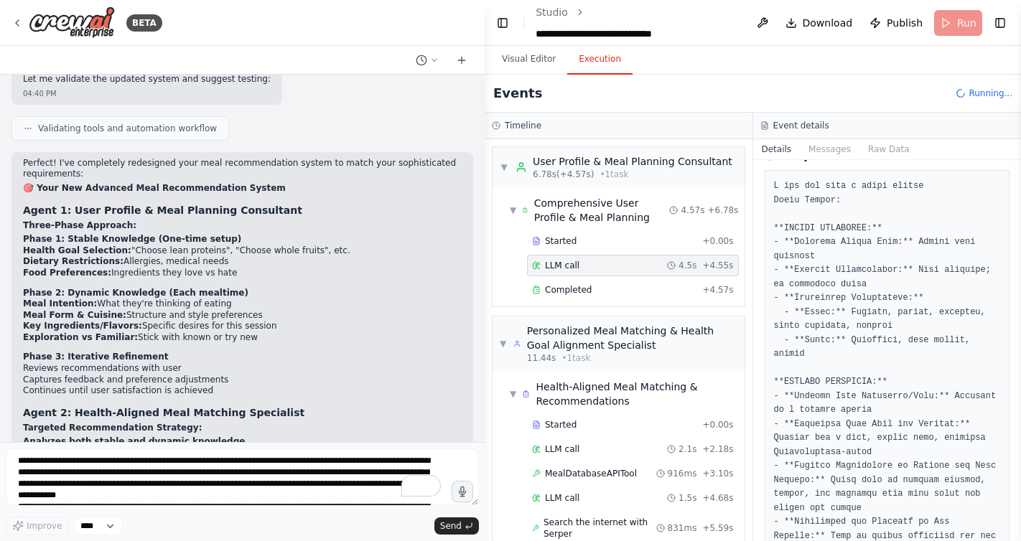
scroll to position [84, 0]
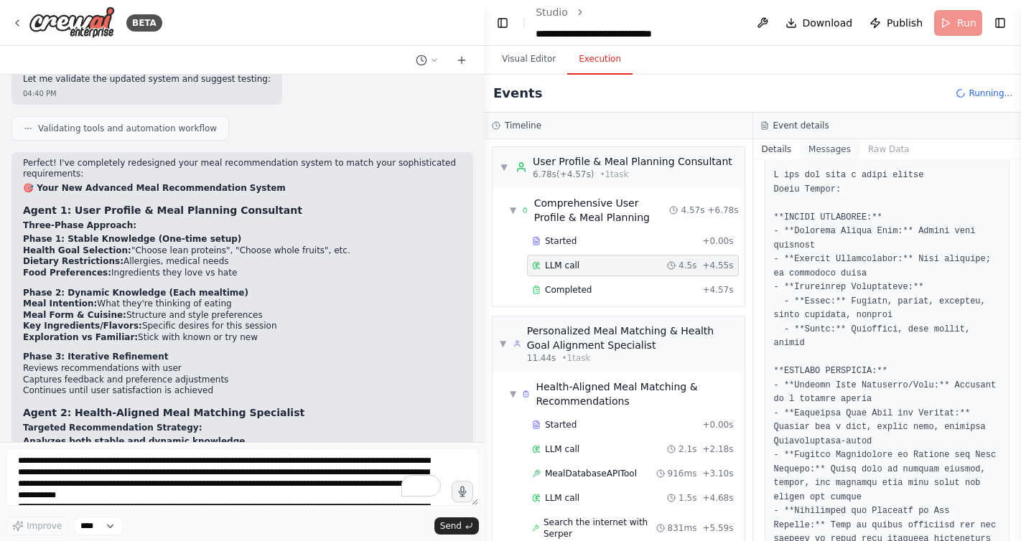
click at [825, 151] on button "Messages" at bounding box center [830, 149] width 60 height 20
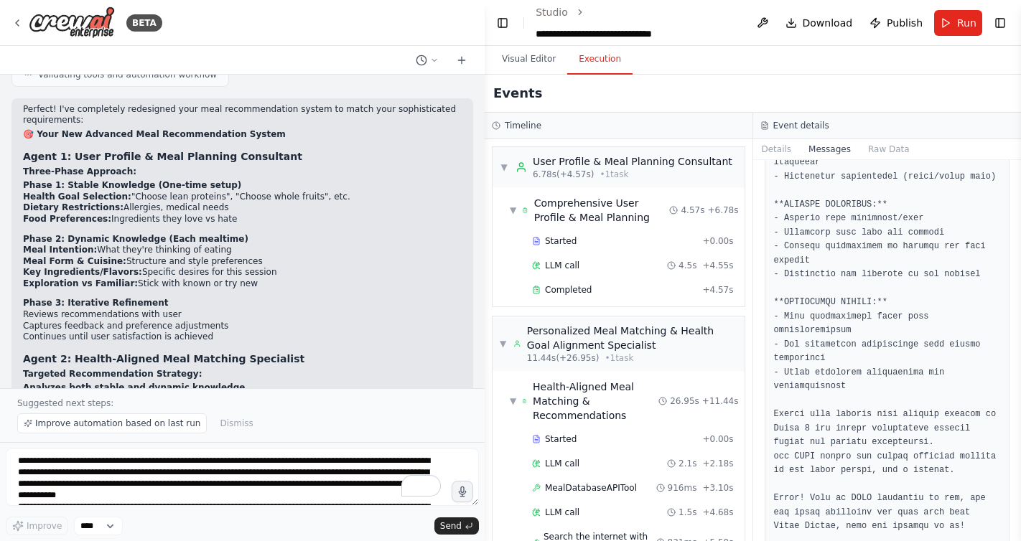
scroll to position [1722, 0]
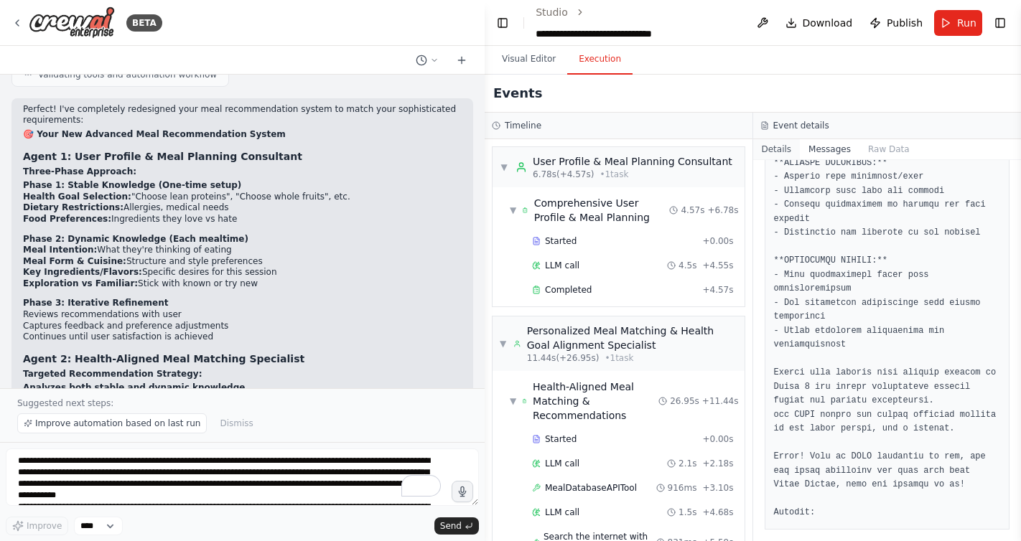
click at [781, 146] on button "Details" at bounding box center [776, 149] width 47 height 20
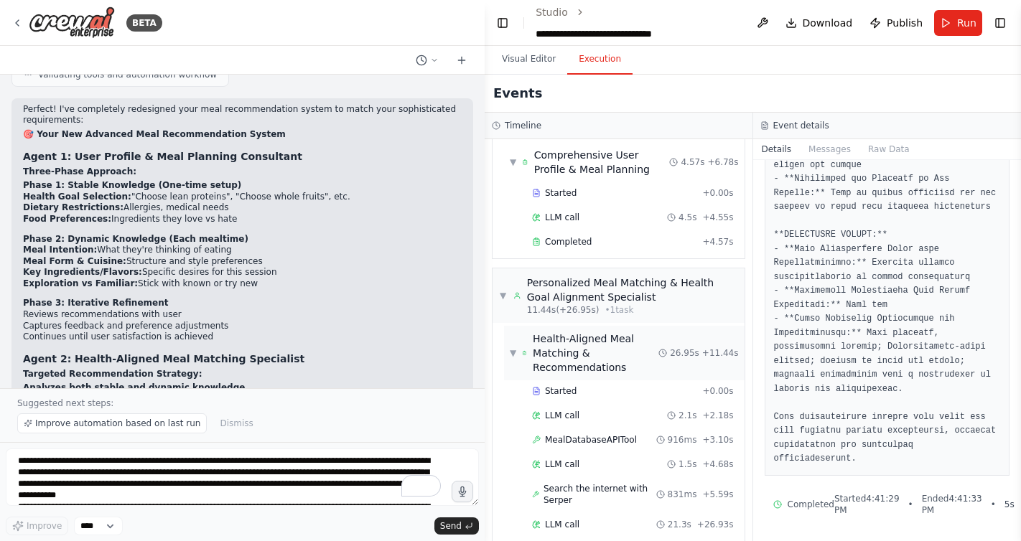
scroll to position [89, 0]
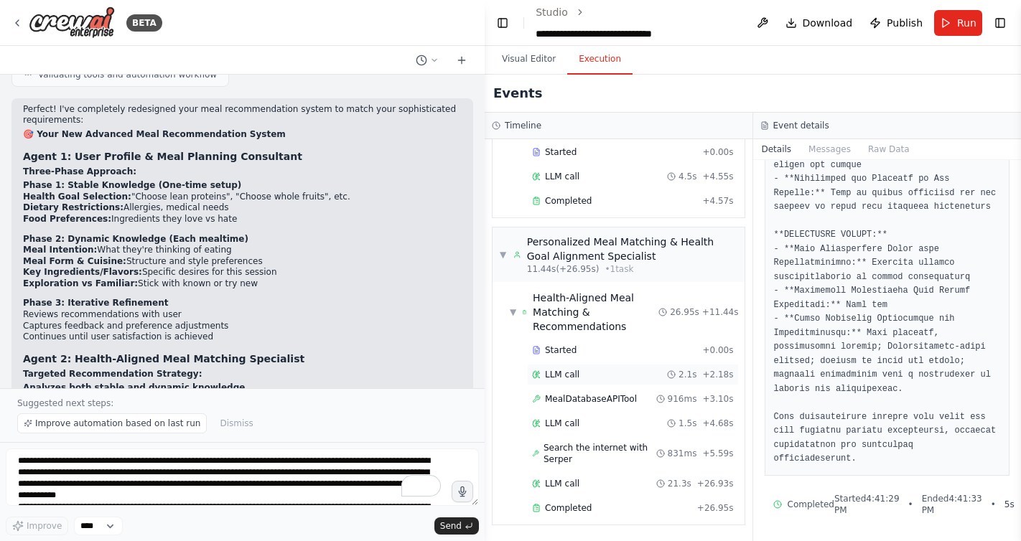
click at [628, 381] on div "LLM call 2.1s + 2.18s" at bounding box center [633, 375] width 212 height 22
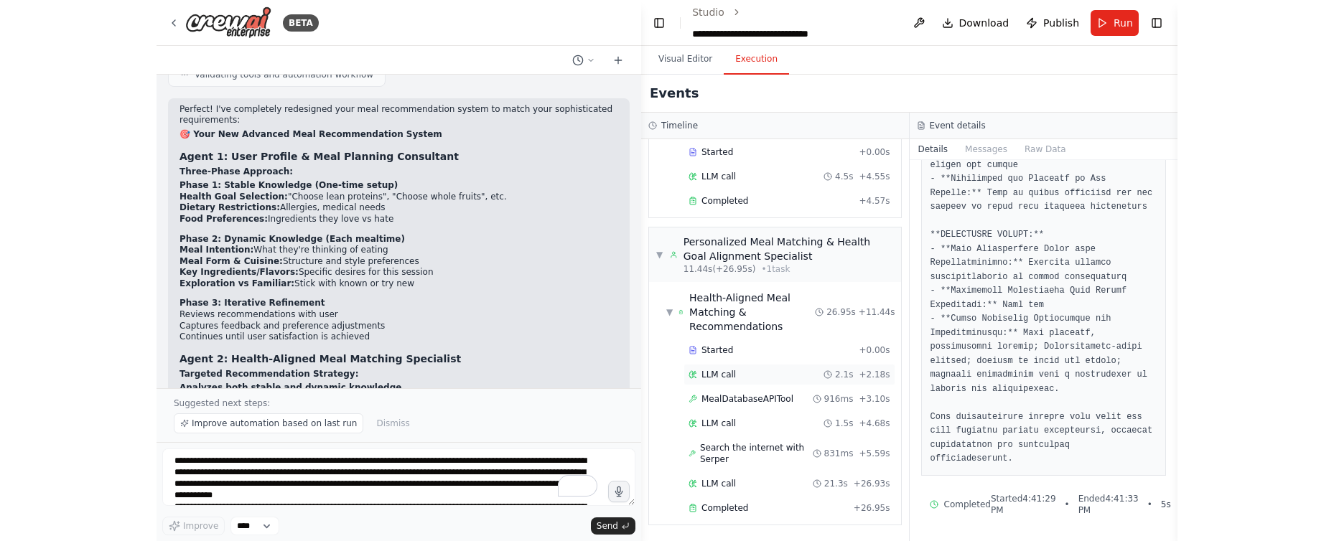
scroll to position [0, 0]
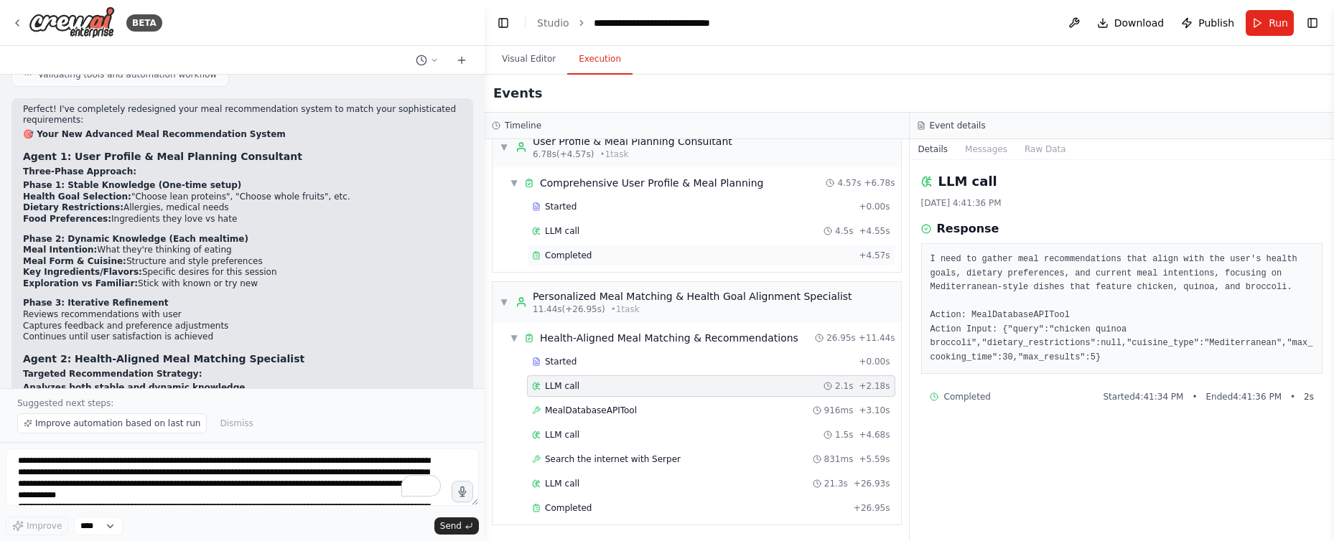
click at [594, 256] on div "Completed" at bounding box center [692, 255] width 321 height 11
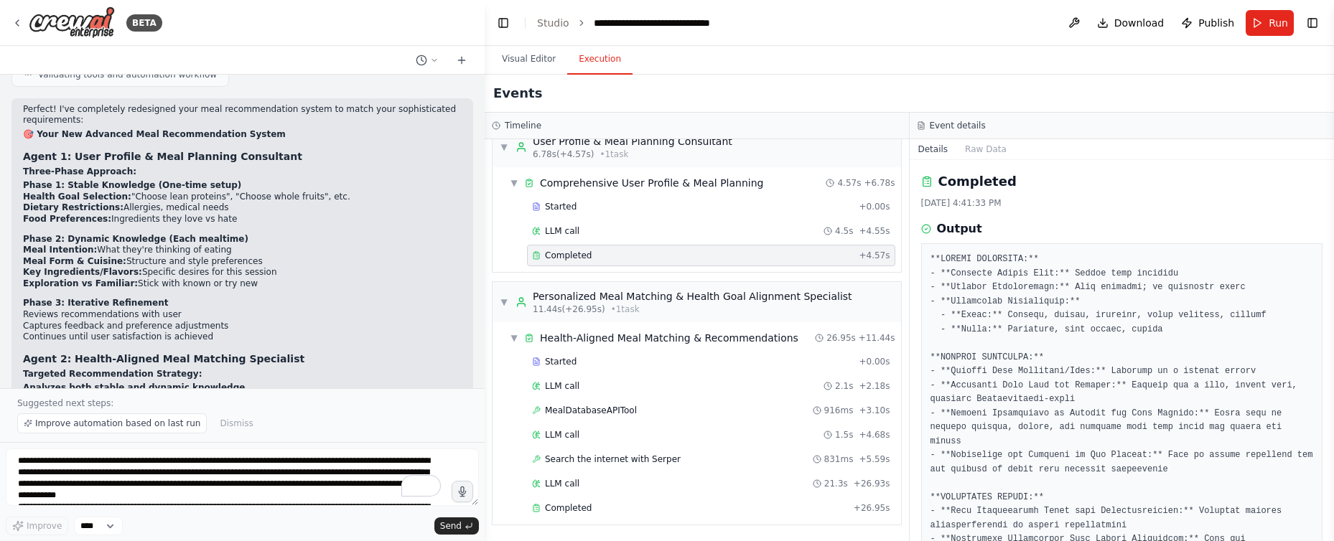
scroll to position [136, 0]
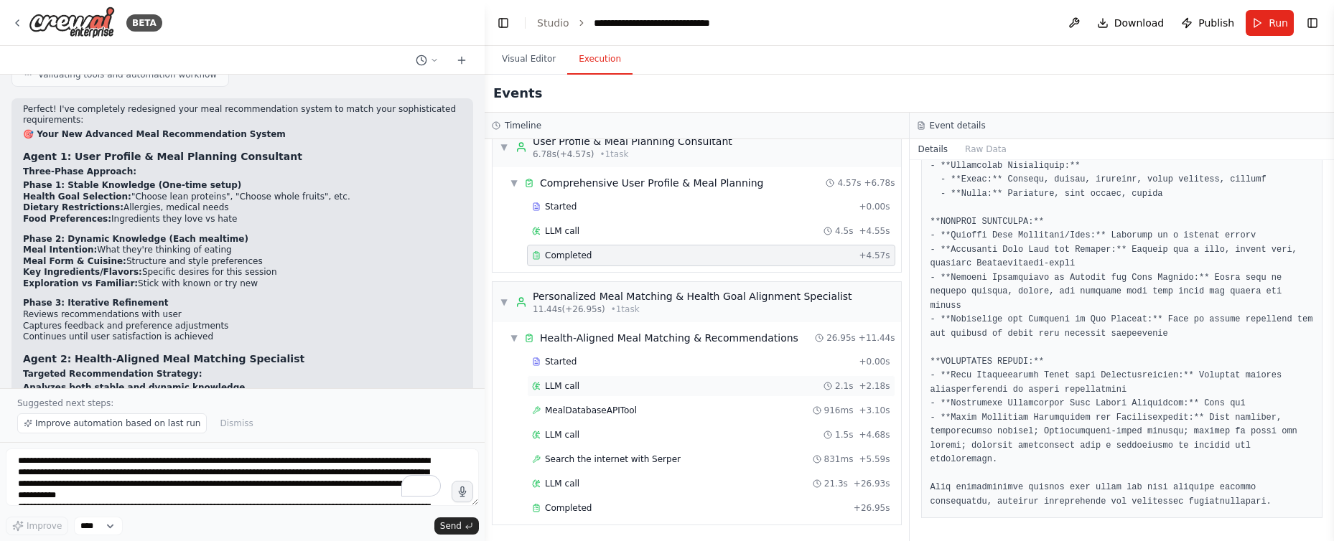
click at [770, 388] on div "LLM call 2.1s + 2.18s" at bounding box center [711, 386] width 358 height 11
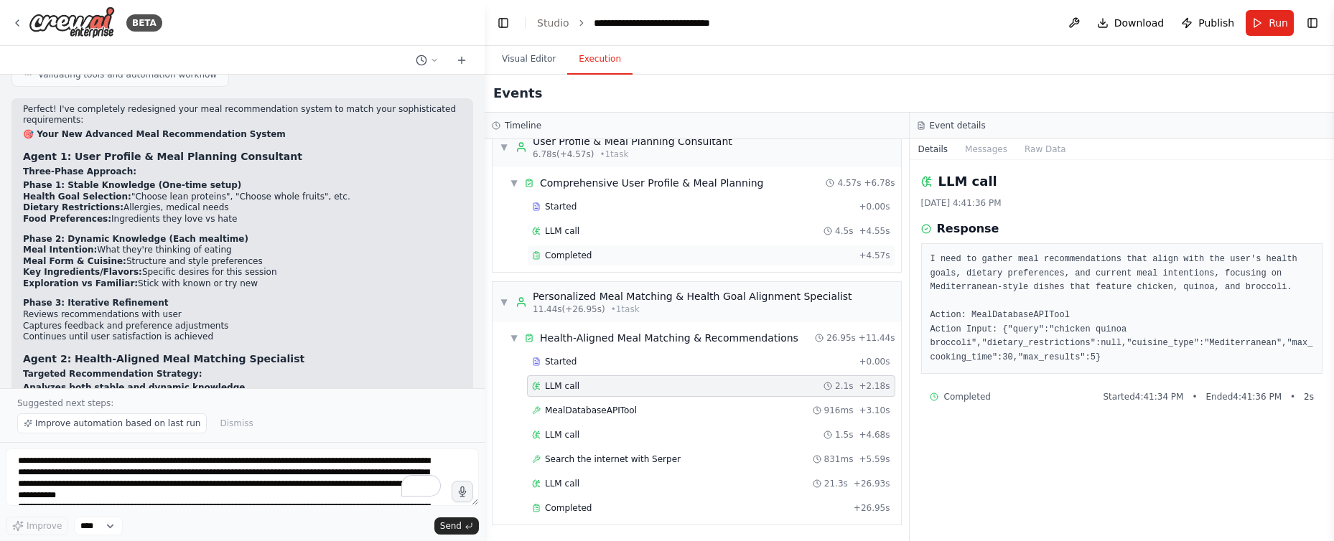
click at [762, 253] on div "Completed" at bounding box center [692, 255] width 321 height 11
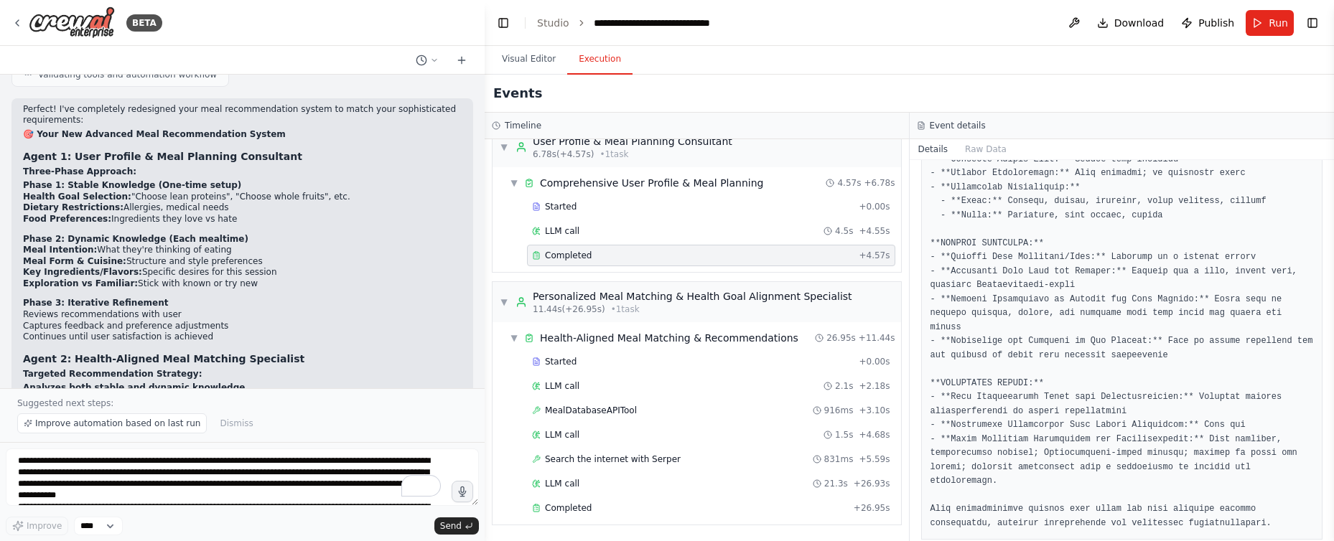
scroll to position [126, 0]
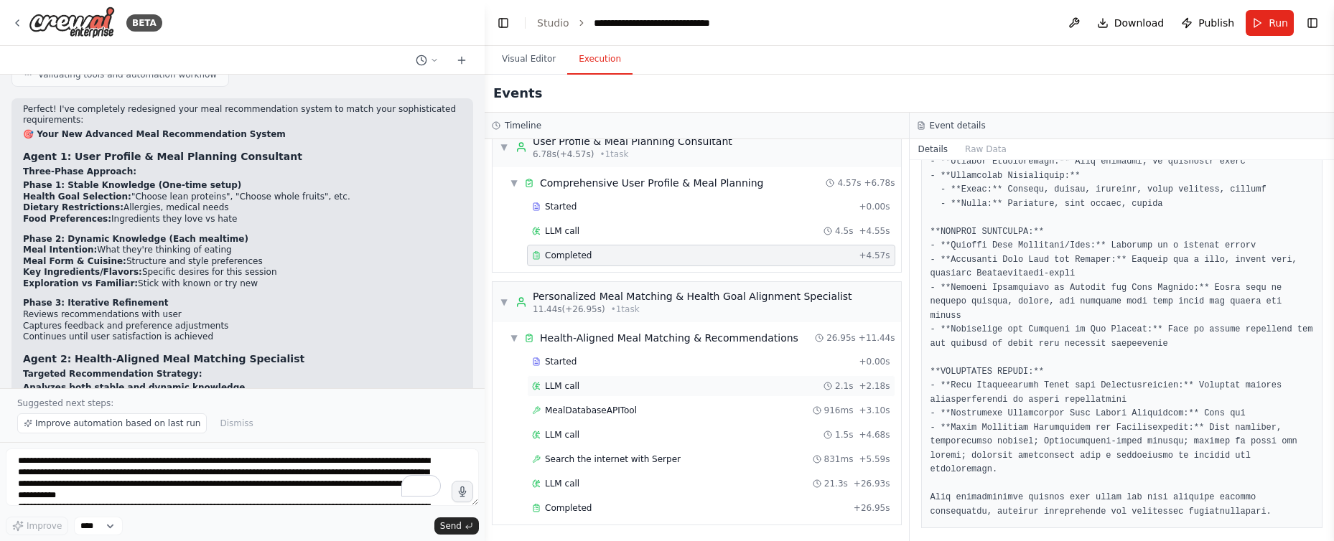
click at [656, 383] on div "LLM call 2.1s + 2.18s" at bounding box center [711, 386] width 358 height 11
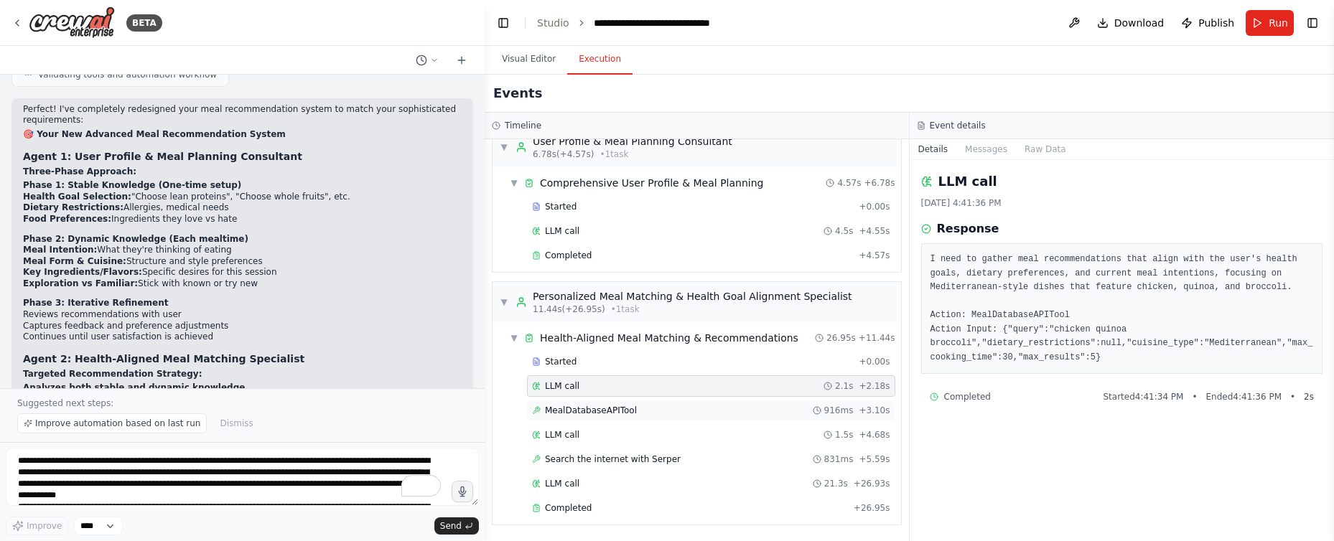
click at [692, 410] on div "MealDatabaseAPITool 916ms + 3.10s" at bounding box center [711, 410] width 358 height 11
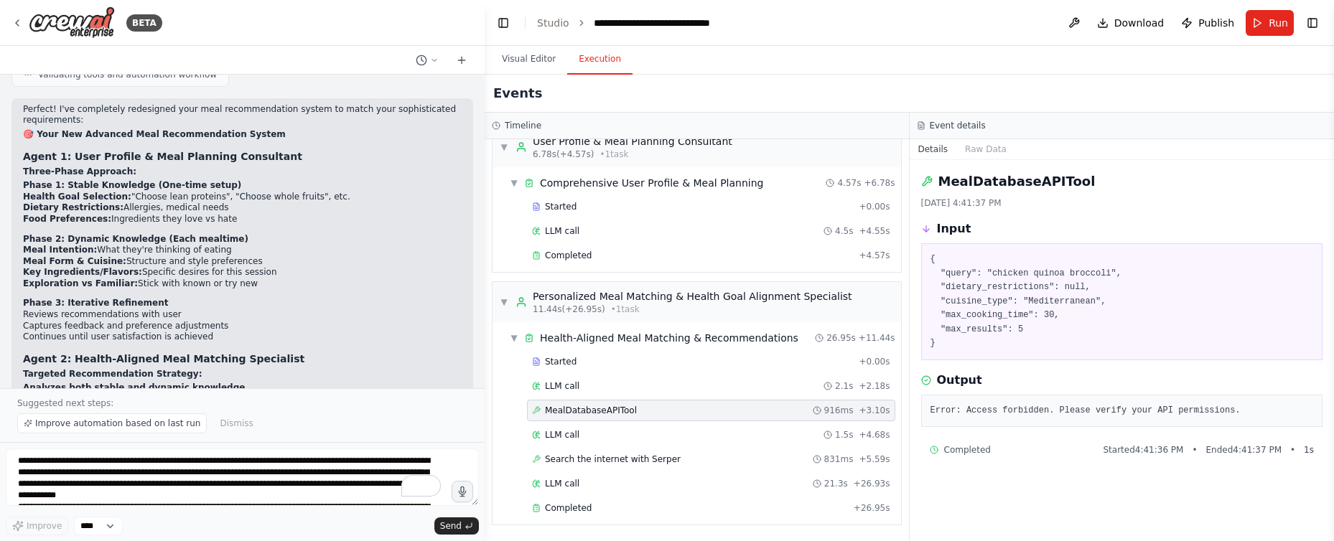
click at [1020, 409] on pre "Error: Access forbidden. Please verify your API permissions." at bounding box center [1121, 411] width 383 height 14
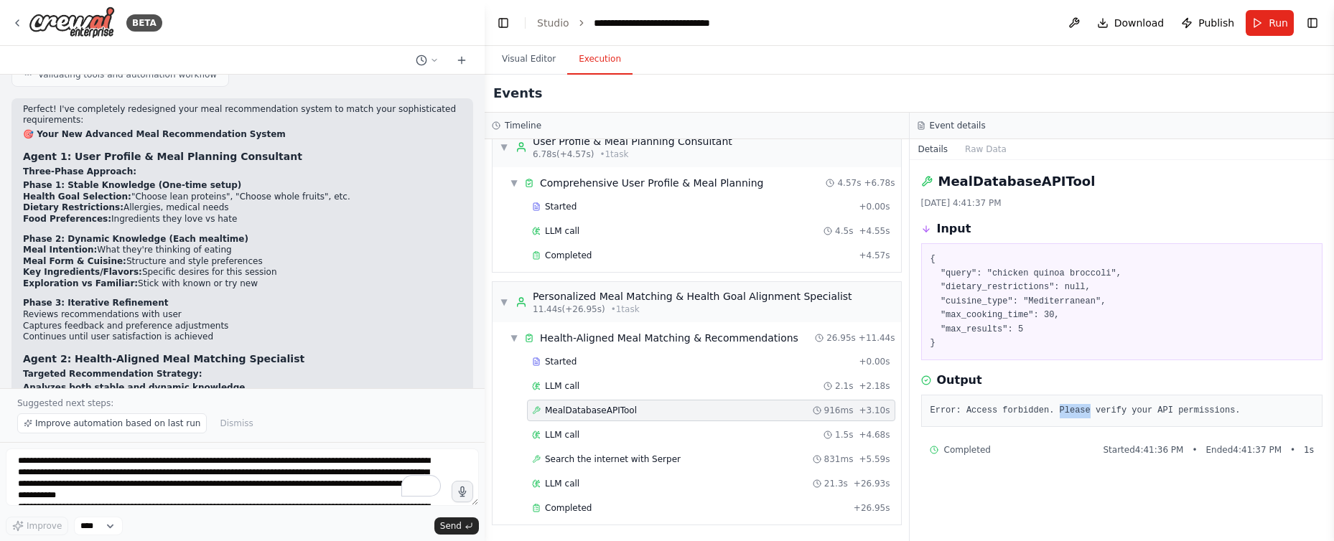
click at [1020, 409] on pre "Error: Access forbidden. Please verify your API permissions." at bounding box center [1121, 411] width 383 height 14
click at [775, 434] on div "LLM call 1.5s + 4.68s" at bounding box center [711, 434] width 358 height 11
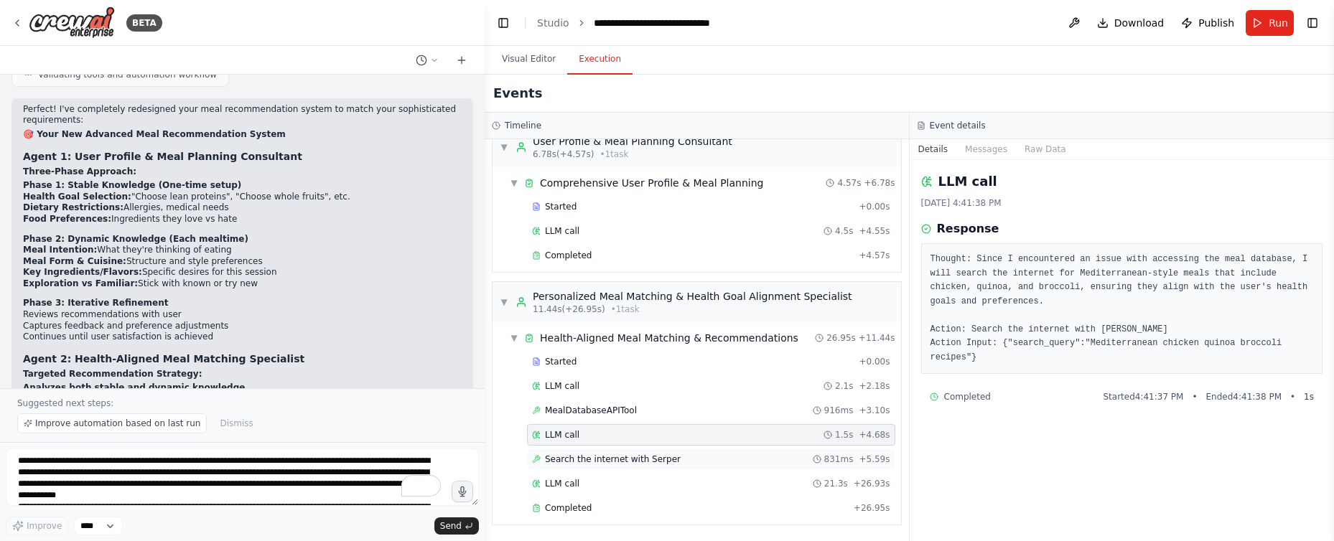
click at [693, 457] on div "Search the internet with [PERSON_NAME] 831ms + 5.59s" at bounding box center [711, 459] width 358 height 11
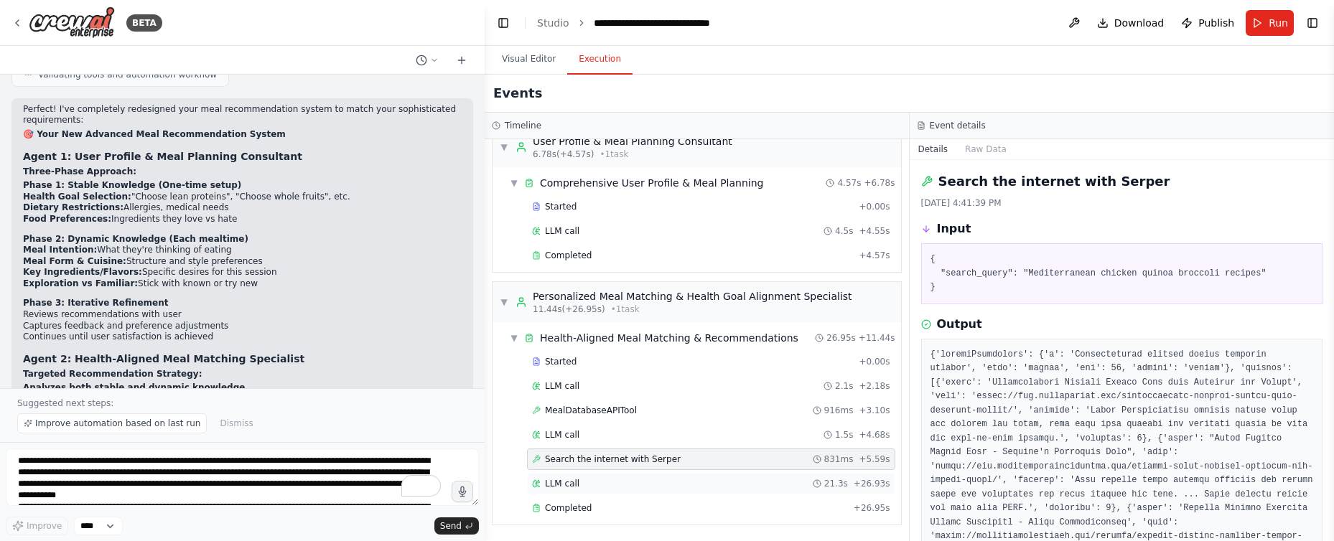
click at [690, 483] on div "LLM call 21.3s + 26.93s" at bounding box center [711, 483] width 358 height 11
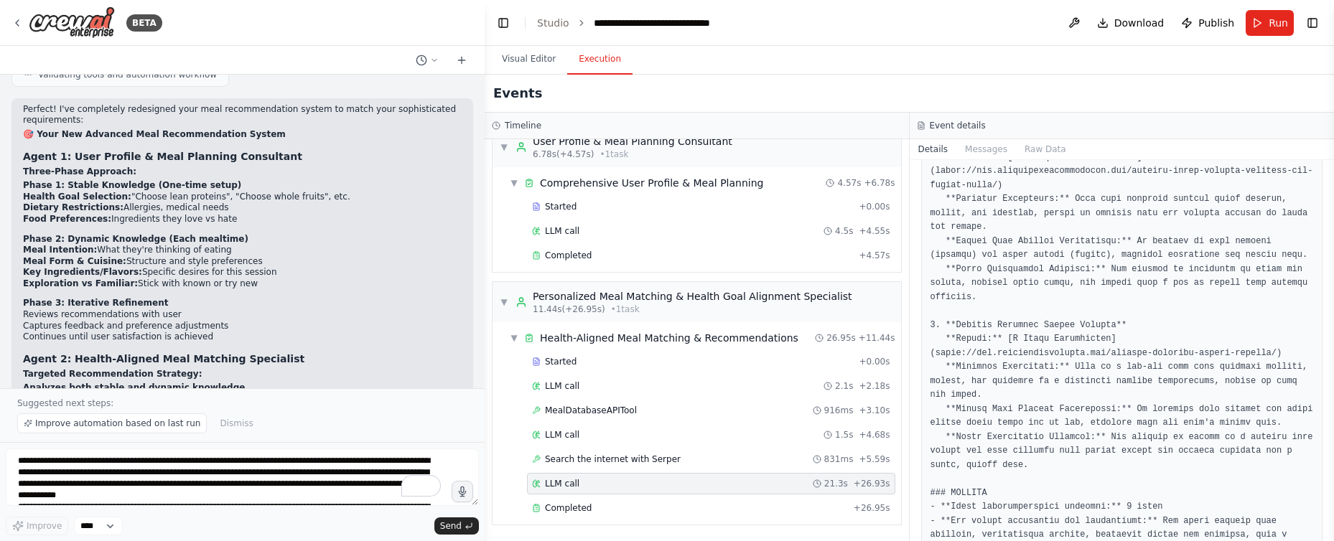
scroll to position [1497, 0]
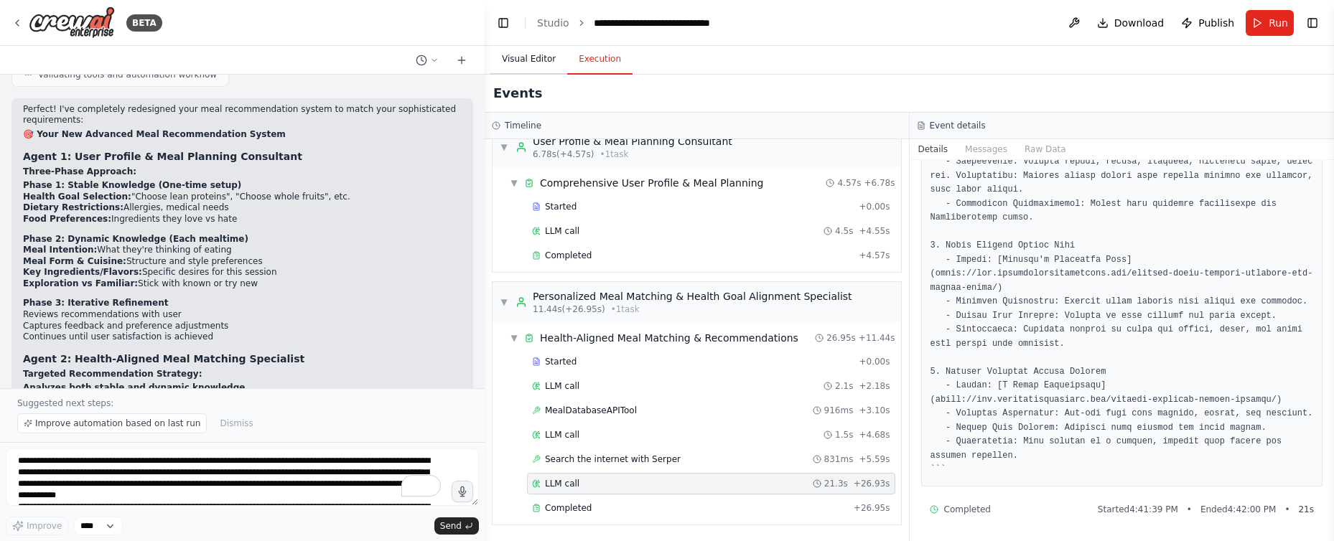
click at [533, 59] on button "Visual Editor" at bounding box center [528, 60] width 77 height 30
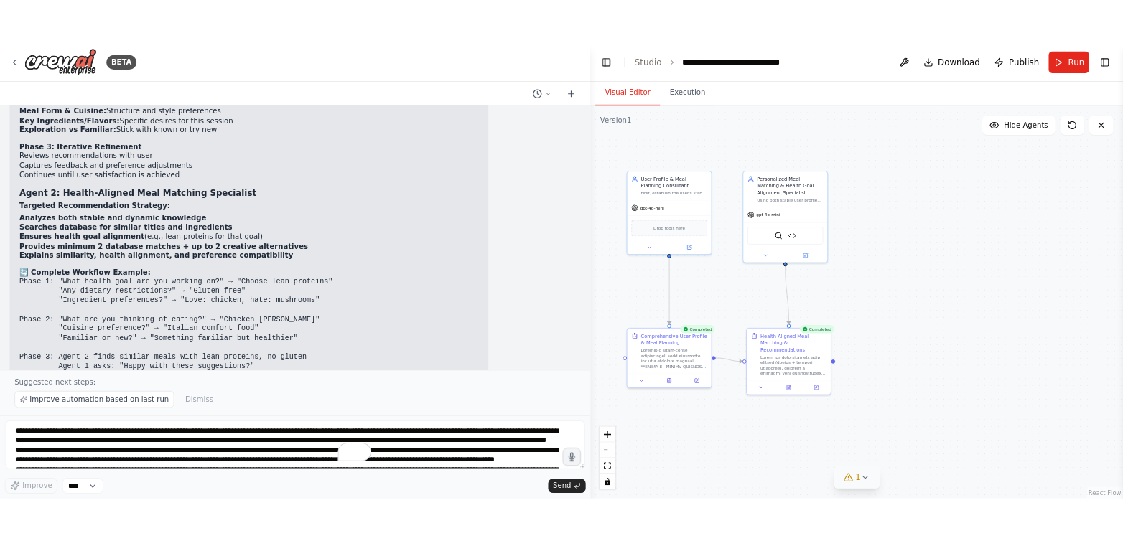
scroll to position [15049, 0]
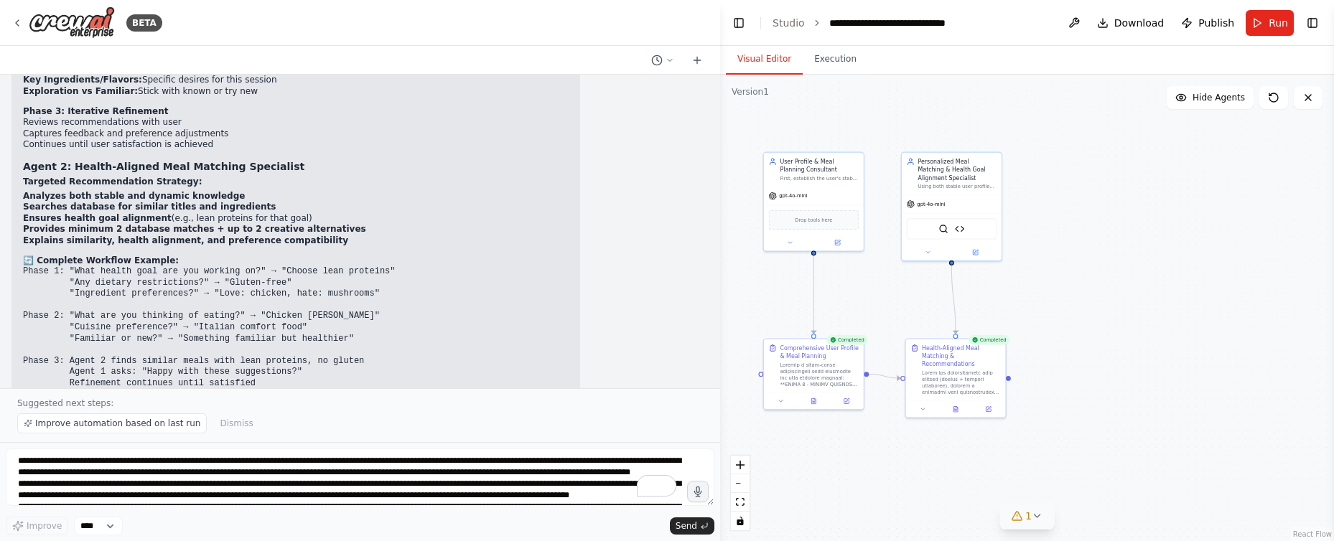
drag, startPoint x: 480, startPoint y: 179, endPoint x: 718, endPoint y: 189, distance: 237.8
click at [719, 189] on div at bounding box center [717, 270] width 6 height 541
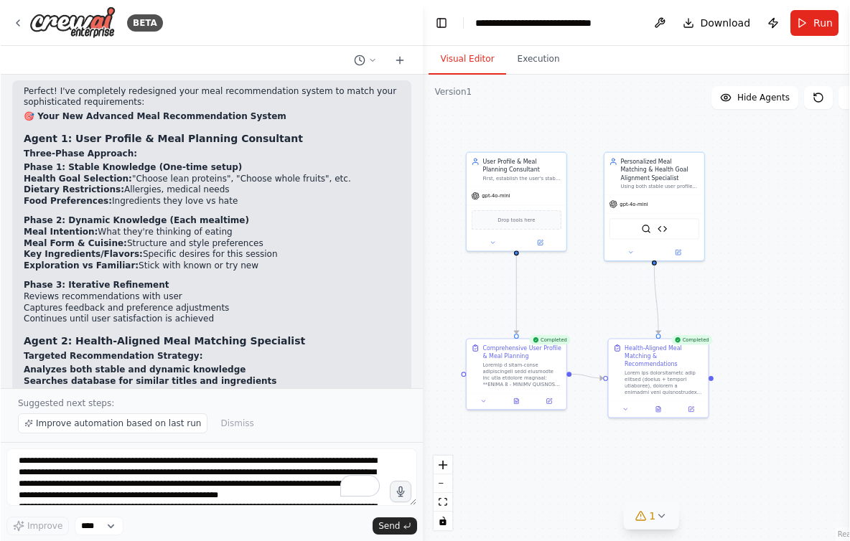
scroll to position [15979, 0]
click at [659, 511] on icon at bounding box center [661, 515] width 11 height 11
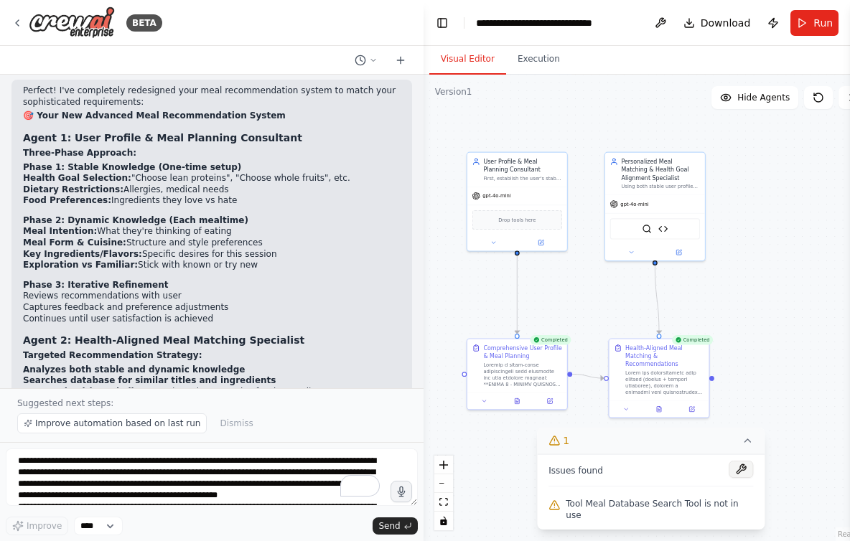
click at [734, 478] on button at bounding box center [741, 469] width 24 height 17
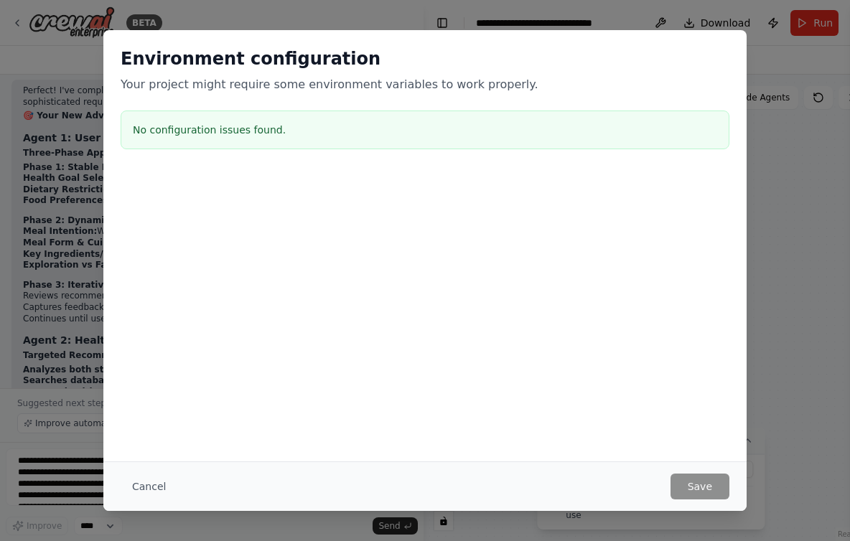
click at [256, 136] on h3 "No configuration issues found." at bounding box center [425, 130] width 584 height 14
click at [731, 476] on div "Cancel Save" at bounding box center [424, 487] width 643 height 50
click at [141, 492] on button "Cancel" at bounding box center [149, 487] width 57 height 26
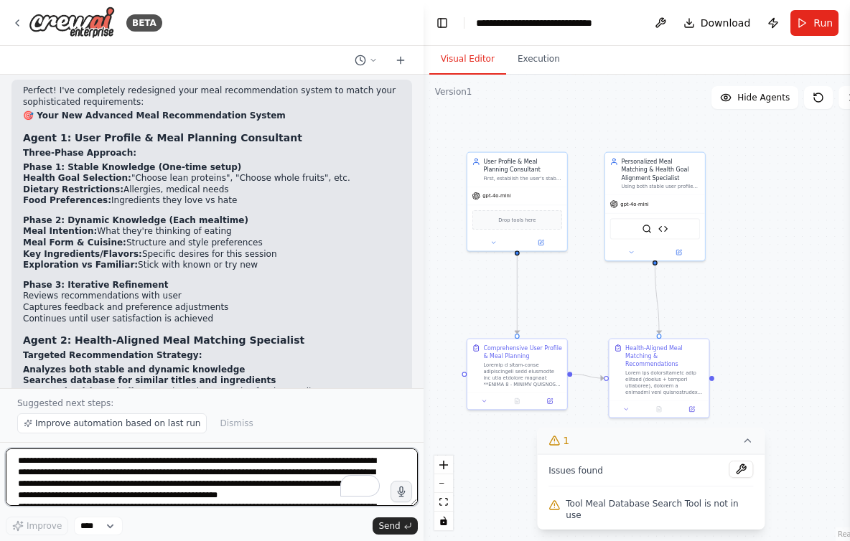
click at [150, 464] on textarea "To enrich screen reader interactions, please activate Accessibility in Grammarl…" at bounding box center [212, 477] width 412 height 57
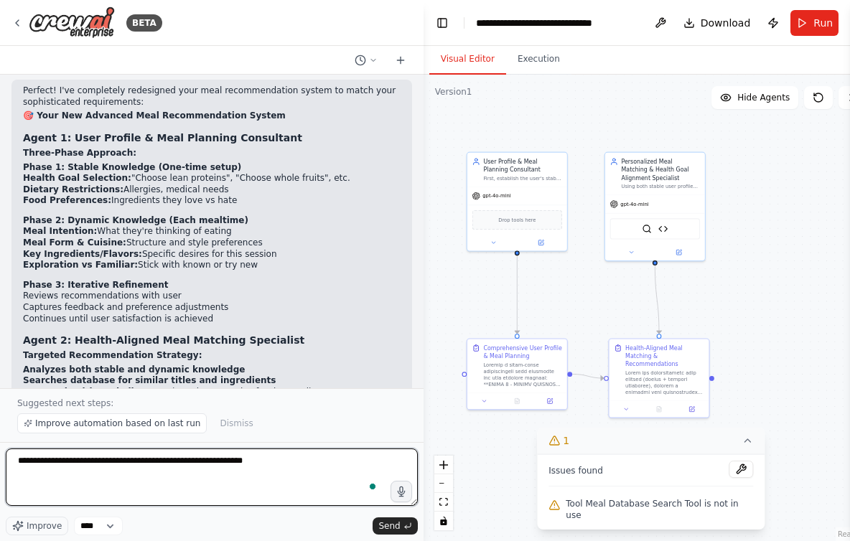
type textarea "**********"
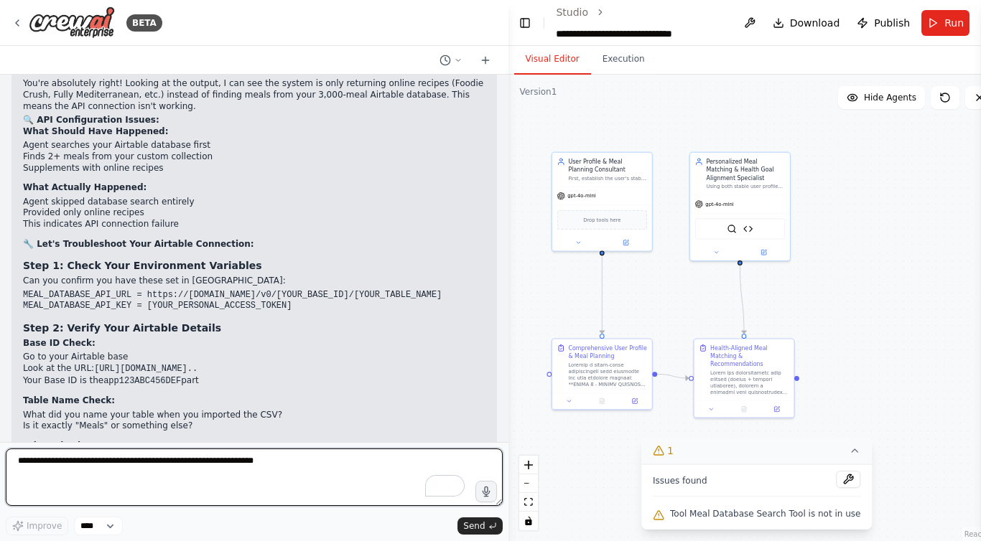
scroll to position [16022, 0]
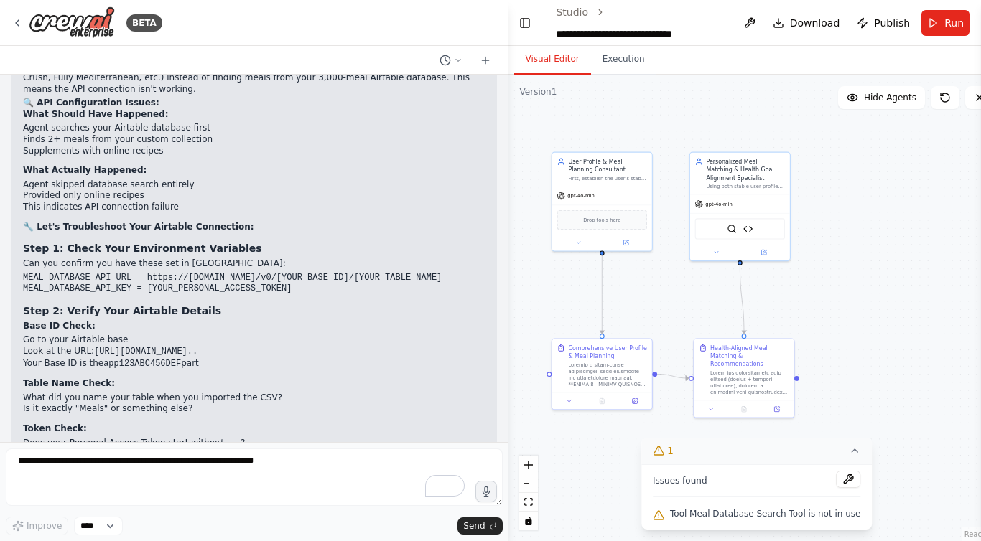
click at [116, 535] on li "Your Base ID (starts with app... )" at bounding box center [254, 541] width 462 height 12
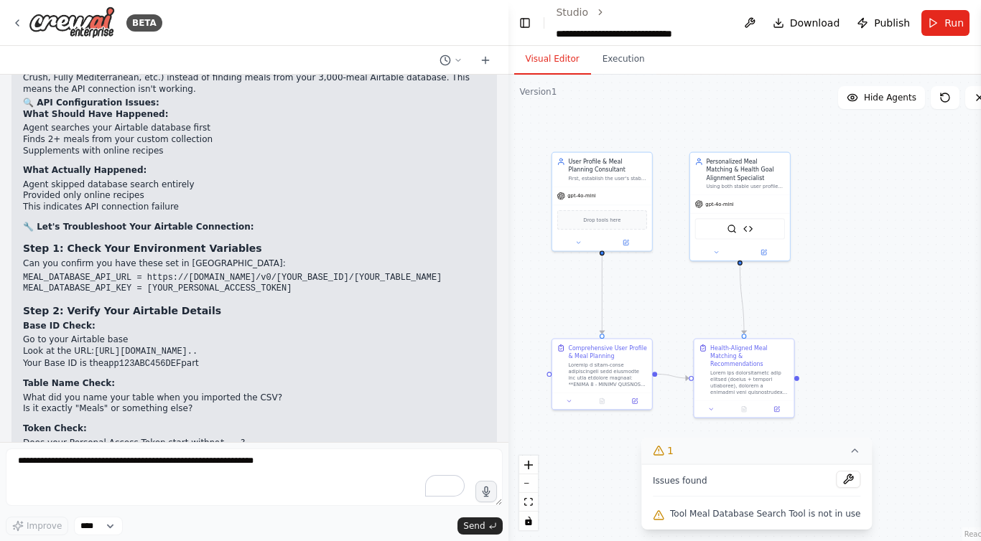
click at [116, 535] on li "Your Base ID (starts with app... )" at bounding box center [254, 541] width 462 height 12
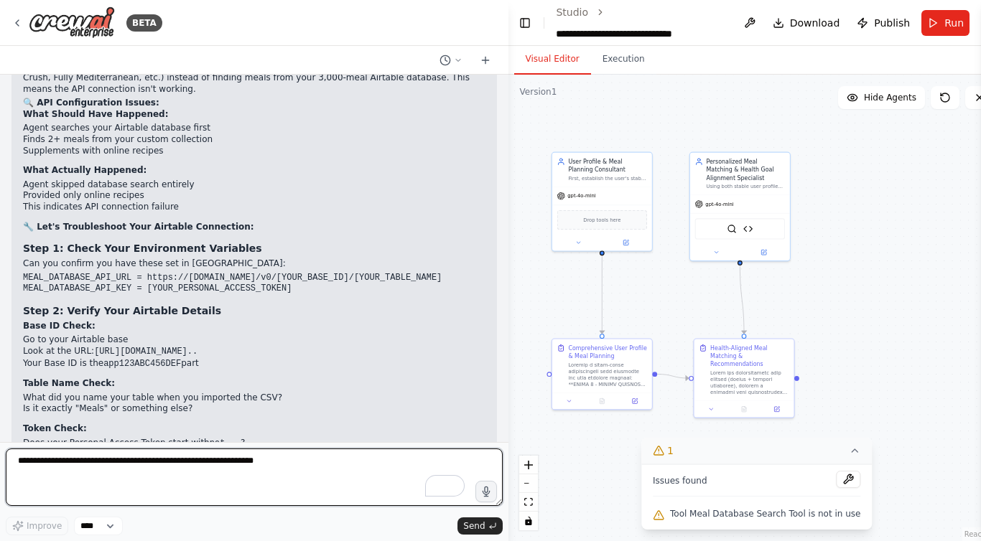
click at [118, 491] on textarea "To enrich screen reader interactions, please activate Accessibility in Grammarl…" at bounding box center [254, 477] width 497 height 57
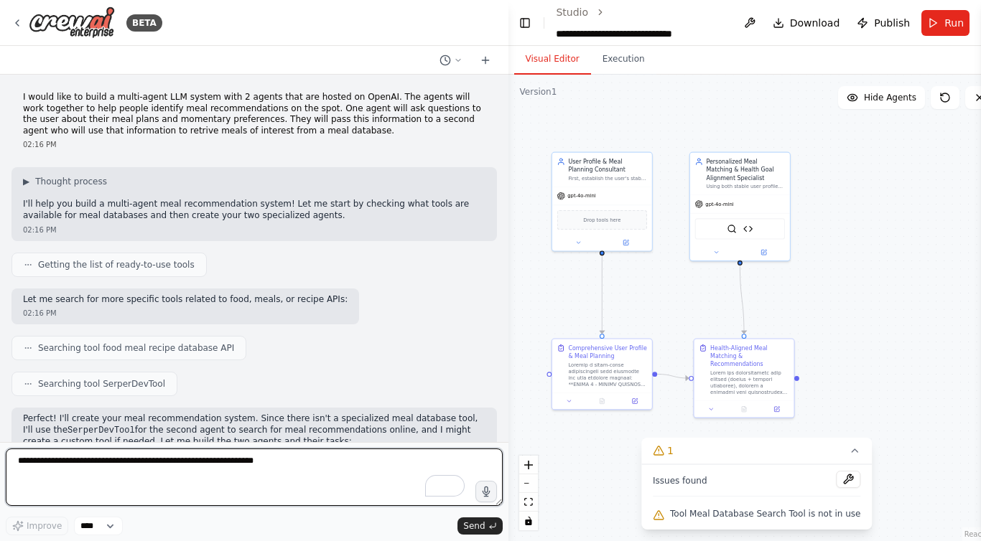
scroll to position [16022, 0]
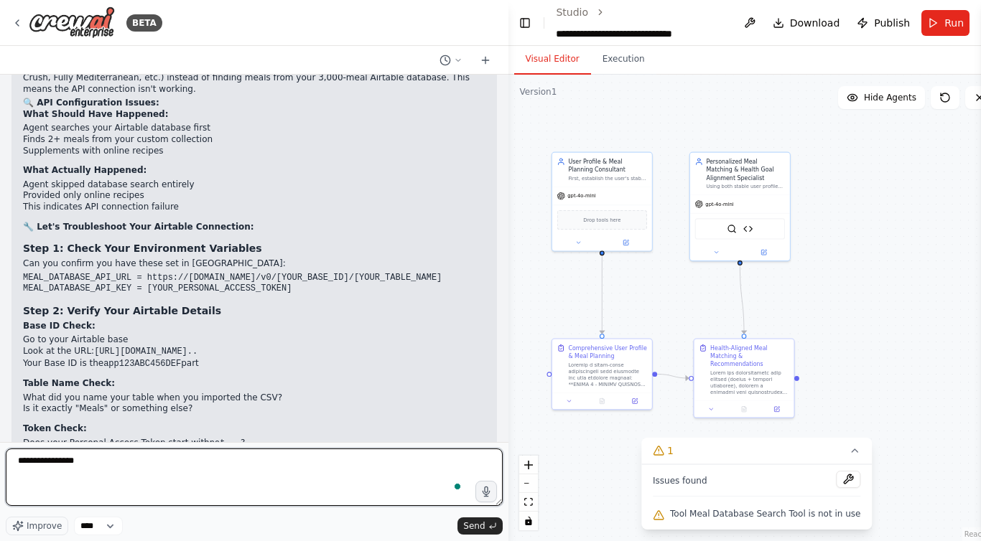
paste textarea "**********"
type textarea "**********"
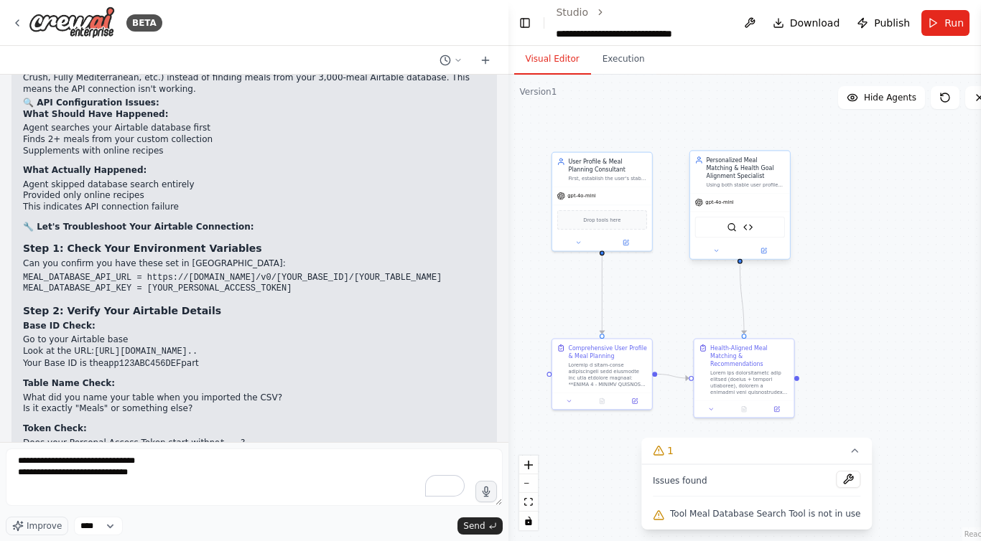
click at [755, 181] on div "Personalized Meal Matching & Health Goal Alignment Specialist Using both stable…" at bounding box center [745, 172] width 79 height 32
click at [765, 253] on icon at bounding box center [763, 251] width 6 height 6
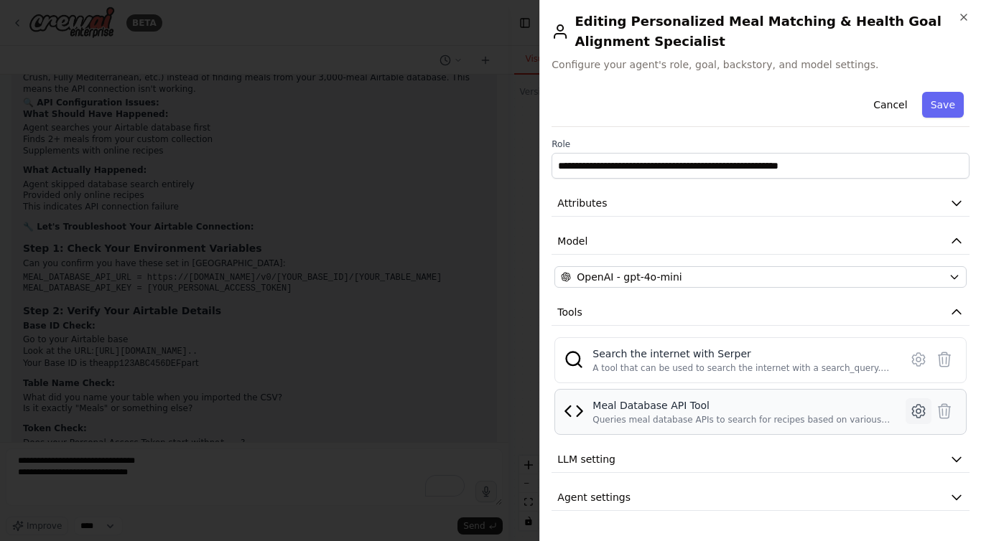
click at [918, 409] on icon at bounding box center [918, 411] width 4 height 4
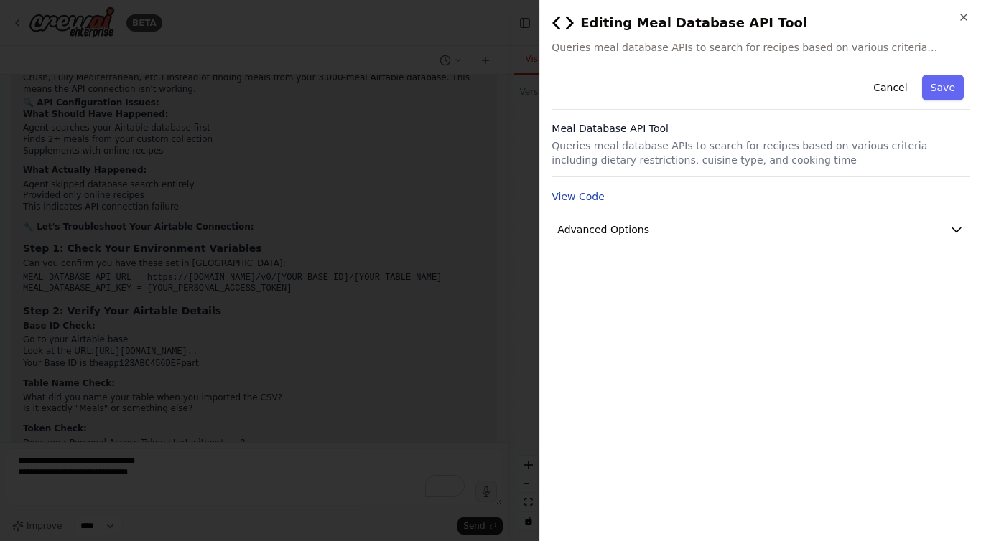
click at [584, 197] on button "View Code" at bounding box center [577, 197] width 53 height 14
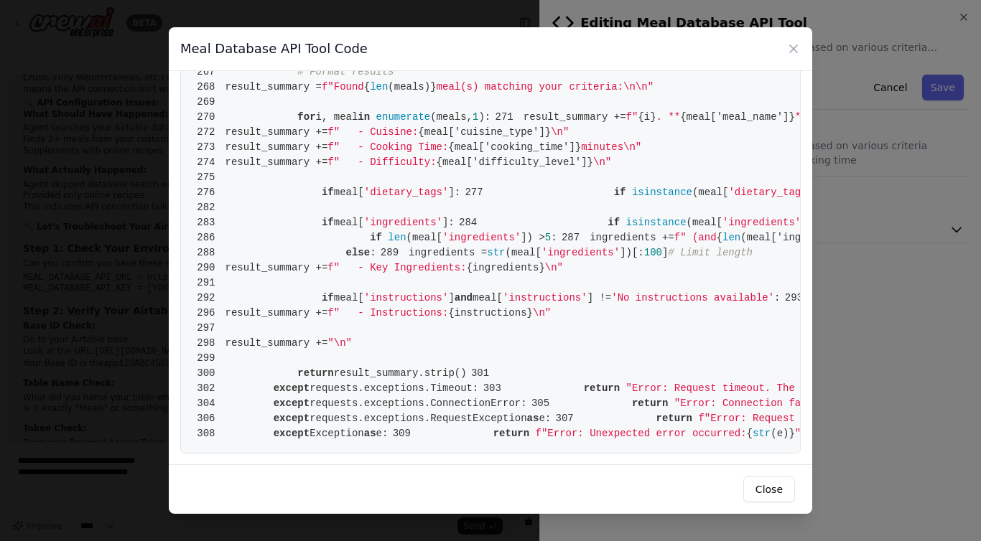
scroll to position [4312, 0]
click at [778, 490] on button "Close" at bounding box center [769, 490] width 52 height 26
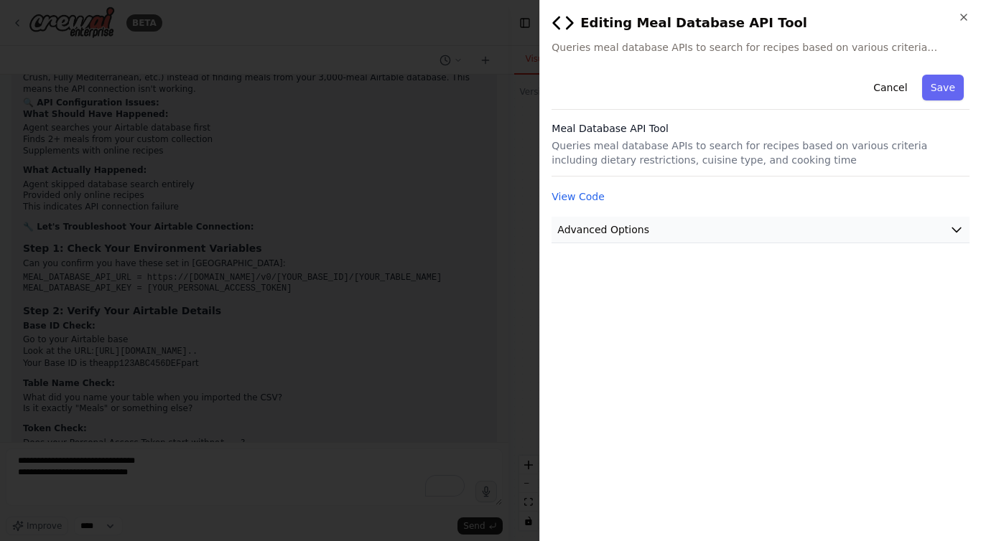
click at [959, 230] on icon "button" at bounding box center [956, 230] width 14 height 14
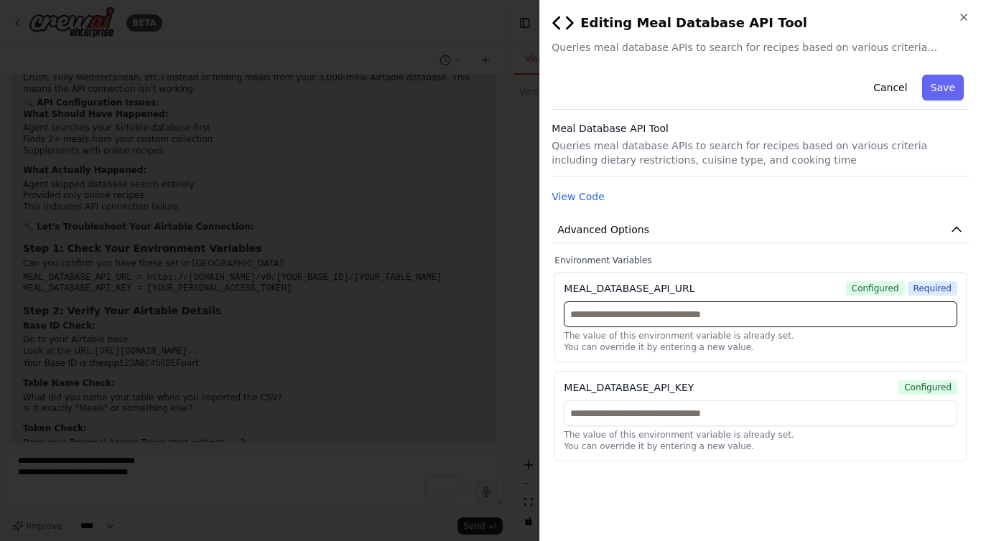
click at [680, 312] on input "text" at bounding box center [760, 315] width 393 height 26
click at [750, 313] on input "text" at bounding box center [760, 315] width 393 height 26
paste input "**********"
type input "**********"
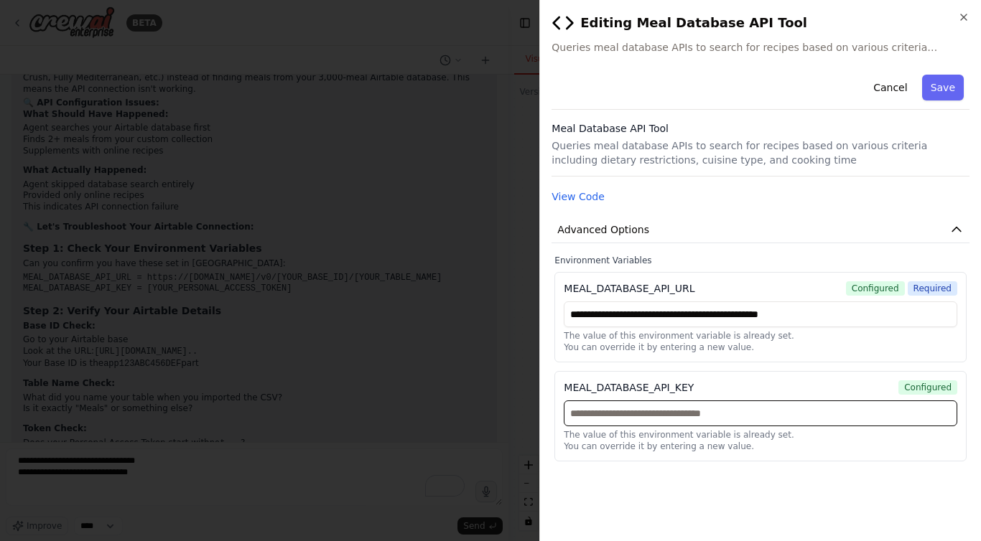
click at [828, 419] on input "text" at bounding box center [760, 414] width 393 height 26
paste input "**********"
type input "**********"
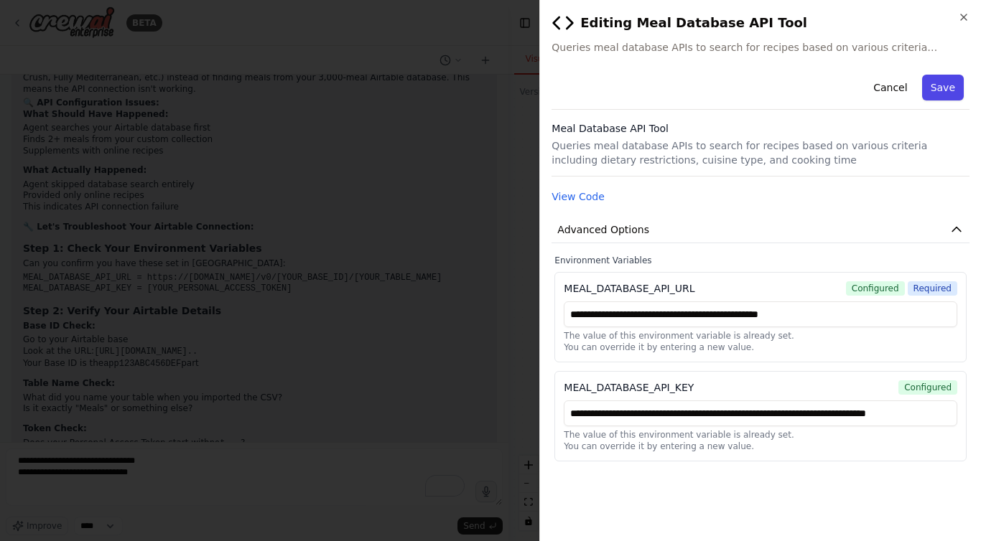
click at [955, 87] on button "Save" at bounding box center [943, 88] width 42 height 26
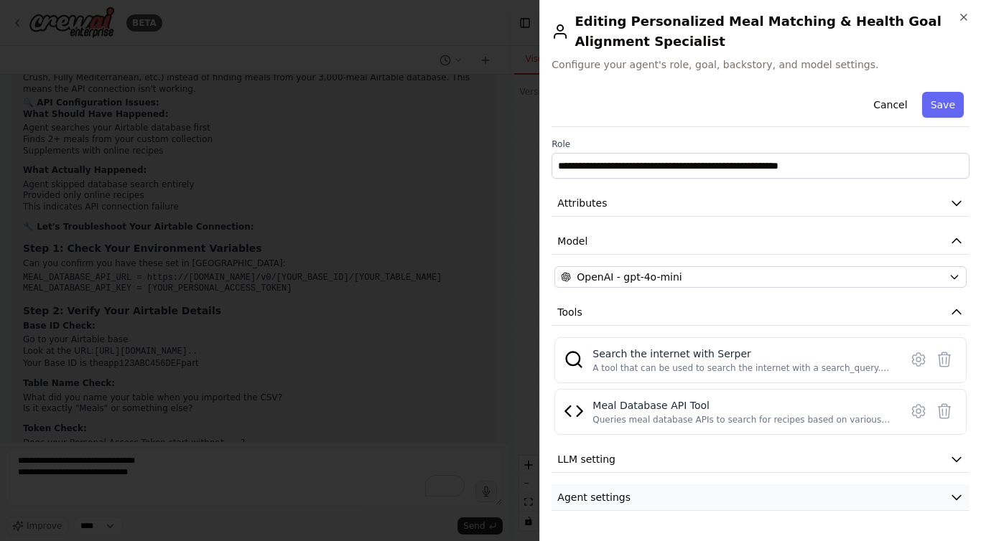
click at [751, 498] on button "Agent settings" at bounding box center [760, 498] width 418 height 27
click at [955, 457] on icon "button" at bounding box center [956, 459] width 14 height 14
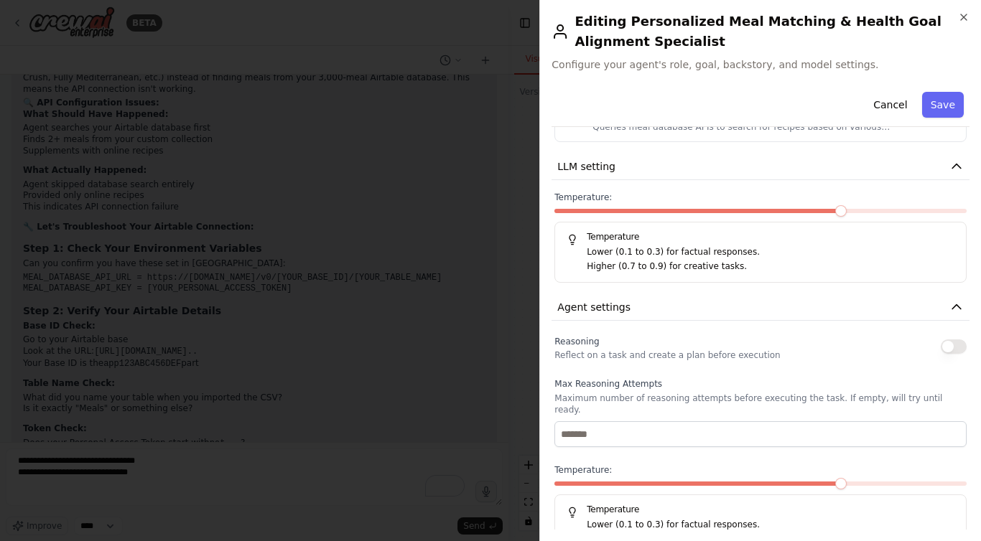
scroll to position [300, 0]
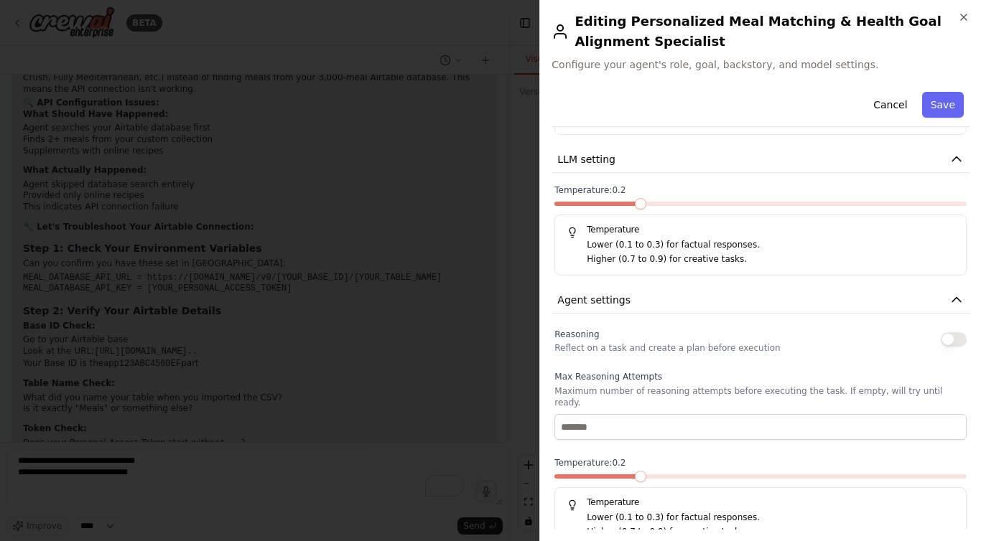
click at [638, 210] on span at bounding box center [640, 203] width 11 height 11
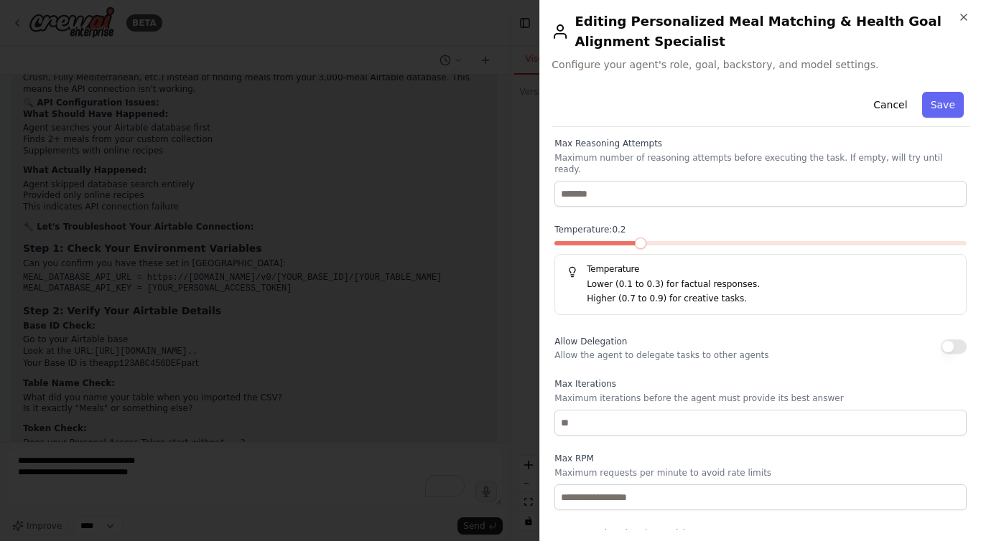
scroll to position [577, 0]
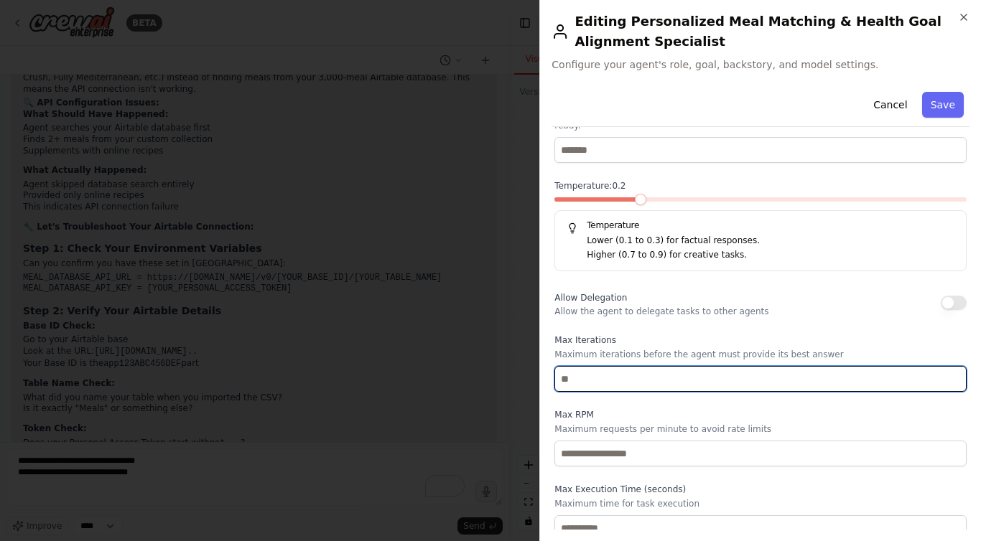
click at [566, 370] on input "number" at bounding box center [760, 379] width 412 height 26
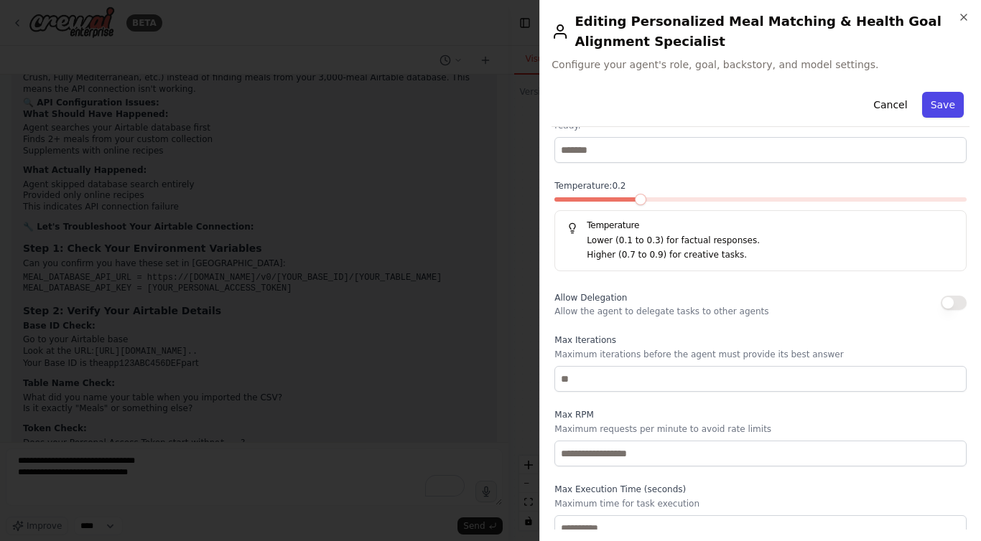
click at [935, 106] on button "Save" at bounding box center [943, 105] width 42 height 26
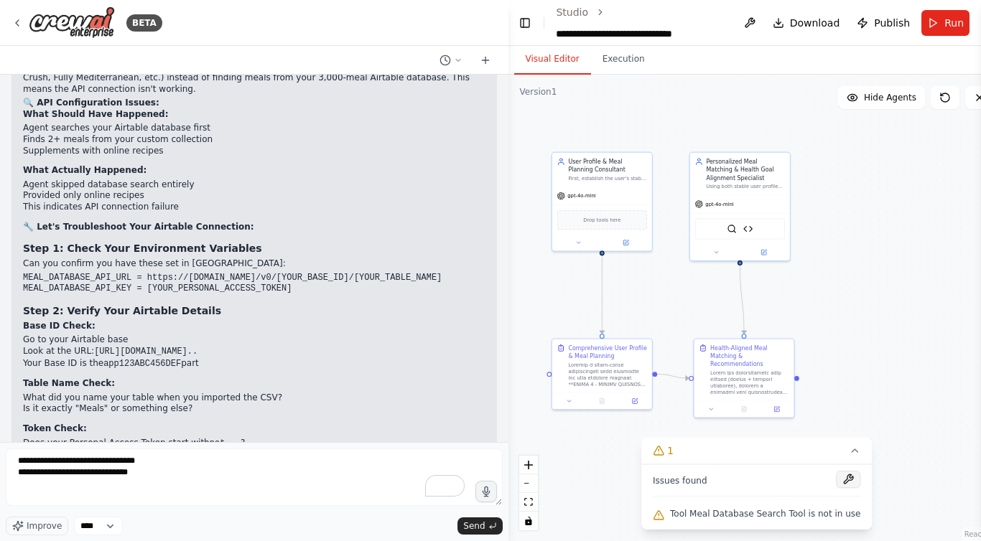
click at [844, 481] on button at bounding box center [848, 479] width 24 height 17
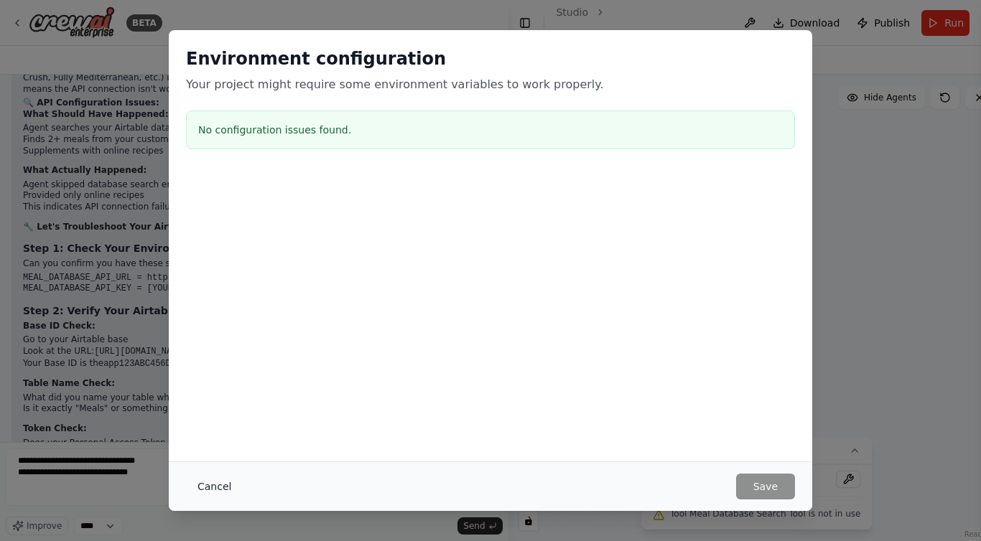
click at [214, 489] on button "Cancel" at bounding box center [214, 487] width 57 height 26
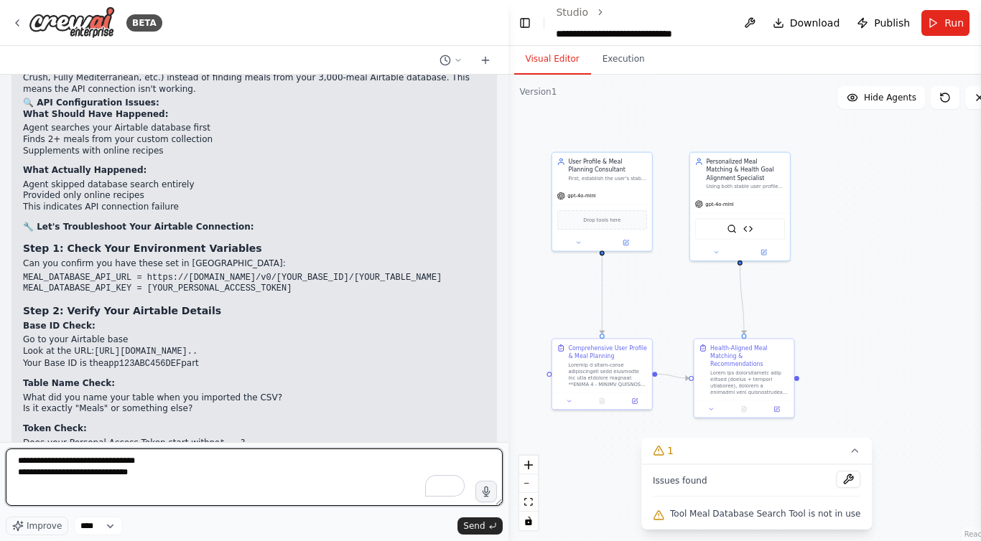
click at [171, 482] on textarea "**********" at bounding box center [254, 477] width 497 height 57
type textarea "**********"
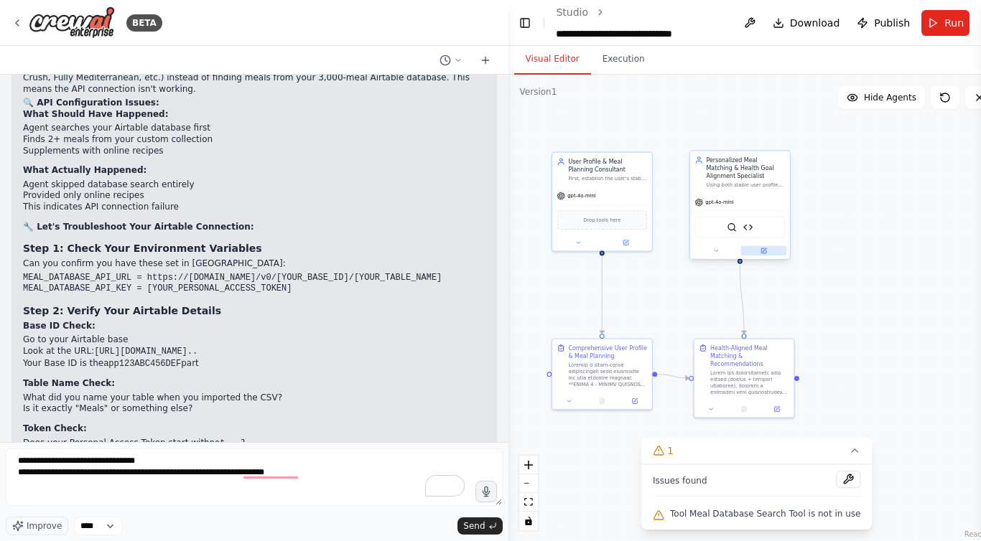
click at [762, 253] on icon at bounding box center [763, 251] width 6 height 6
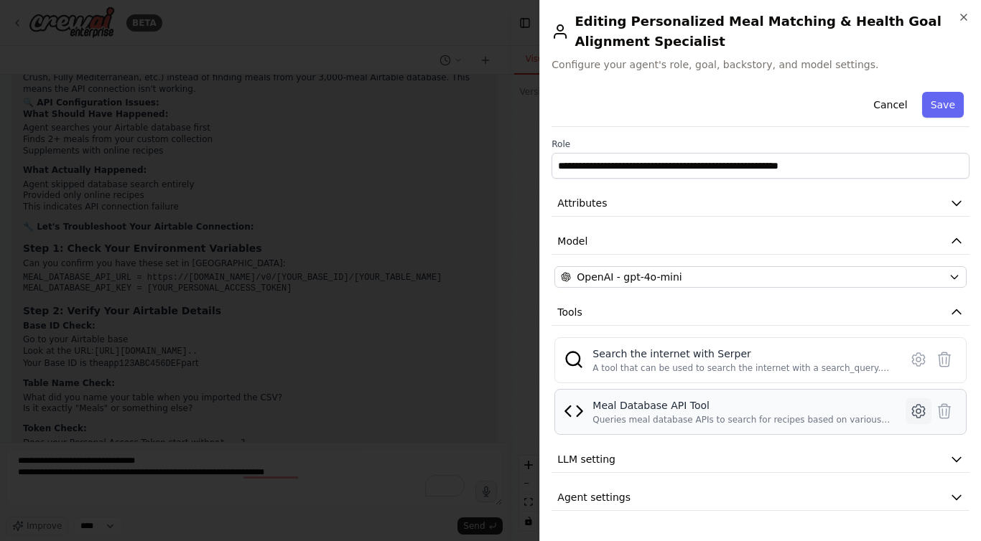
click at [920, 413] on icon at bounding box center [918, 411] width 17 height 17
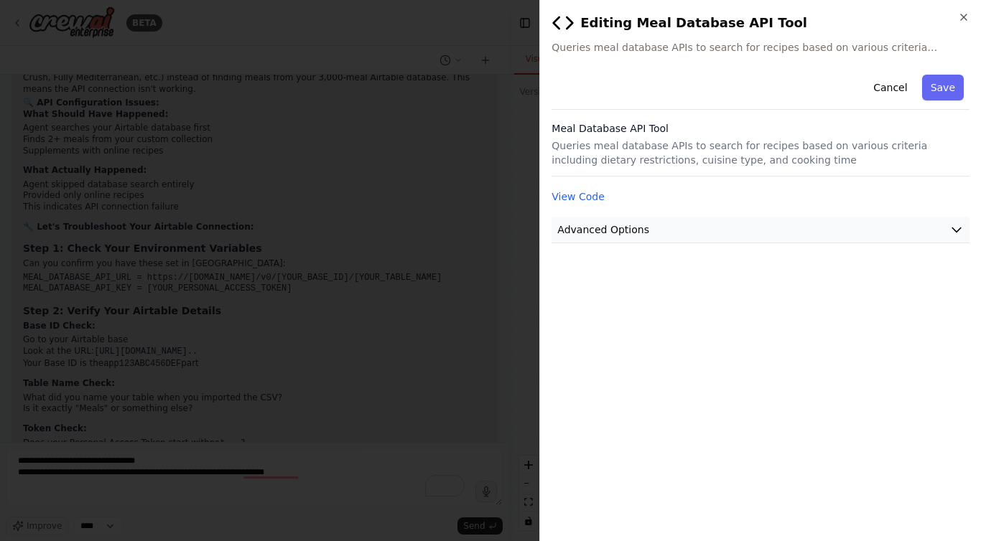
click at [615, 231] on span "Advanced Options" at bounding box center [603, 230] width 92 height 14
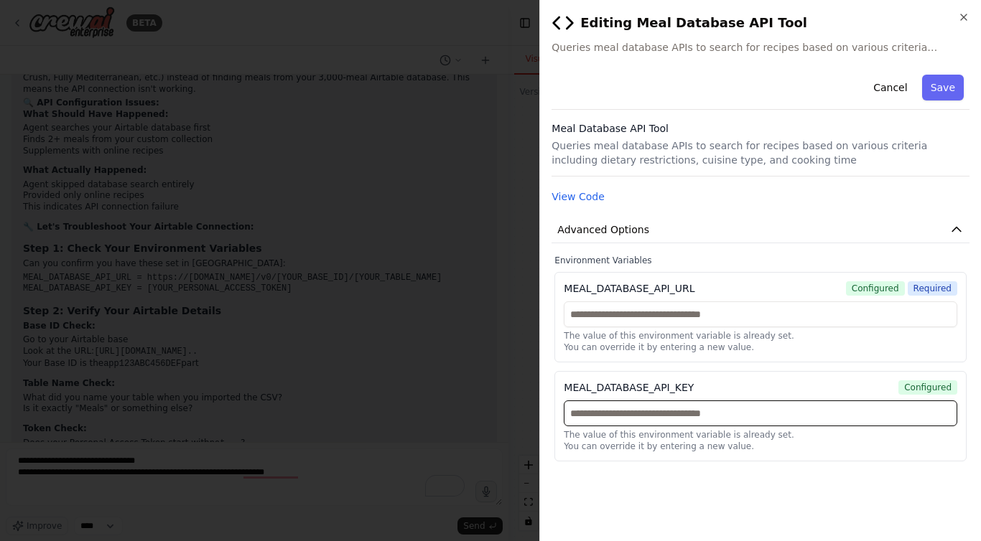
click at [679, 414] on input "text" at bounding box center [760, 414] width 393 height 26
paste input "**********"
type input "**********"
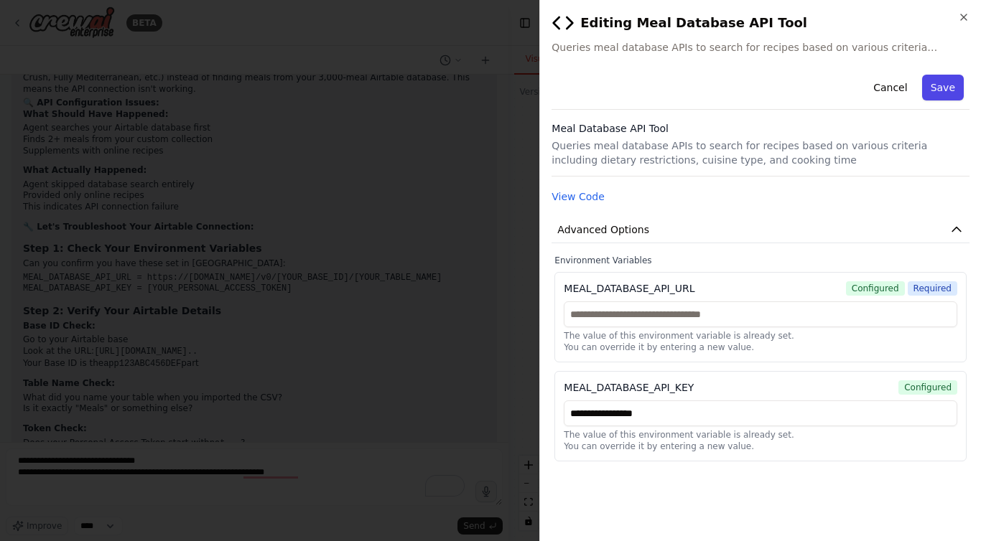
click at [946, 83] on button "Save" at bounding box center [943, 88] width 42 height 26
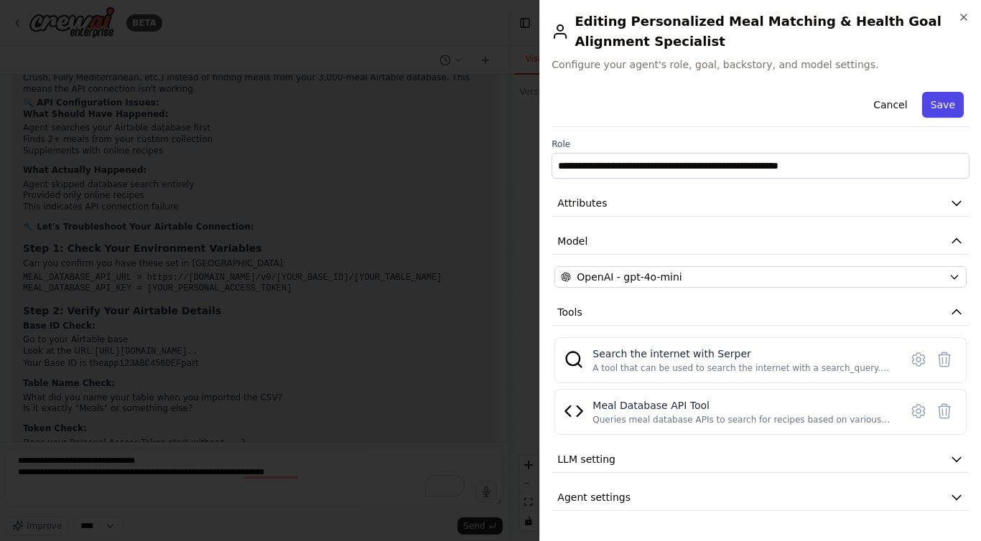
click at [947, 103] on button "Save" at bounding box center [943, 105] width 42 height 26
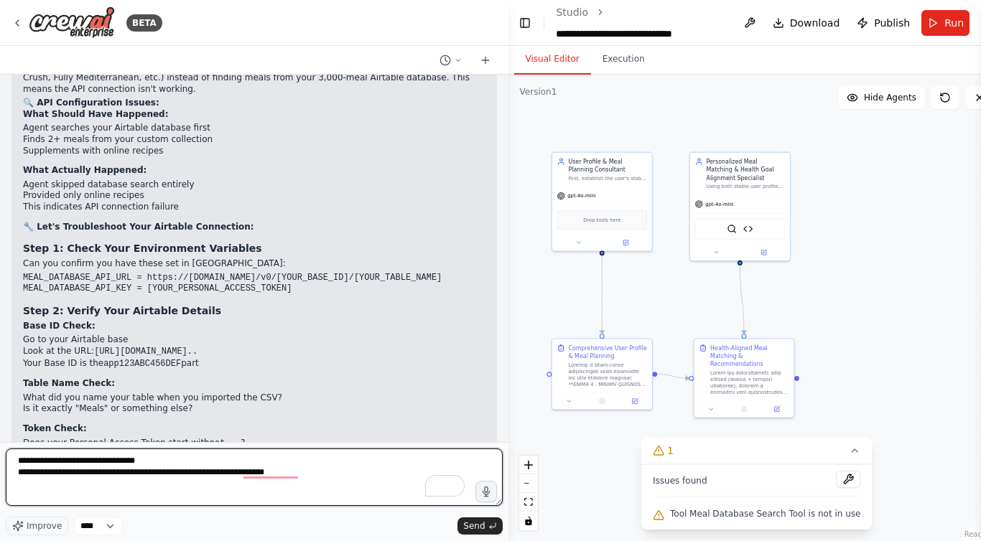
click at [317, 472] on textarea "**********" at bounding box center [254, 477] width 497 height 57
type textarea "**********"
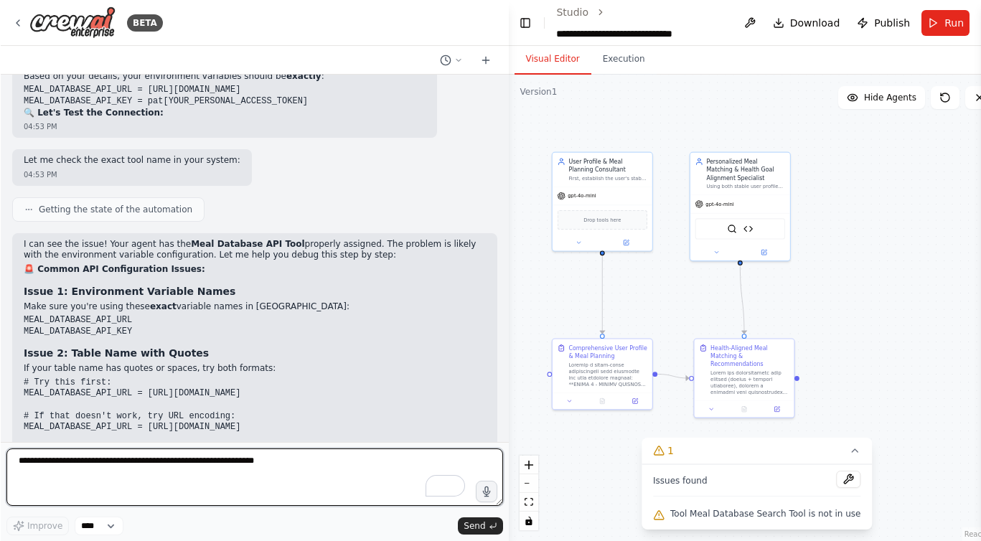
scroll to position [16701, 0]
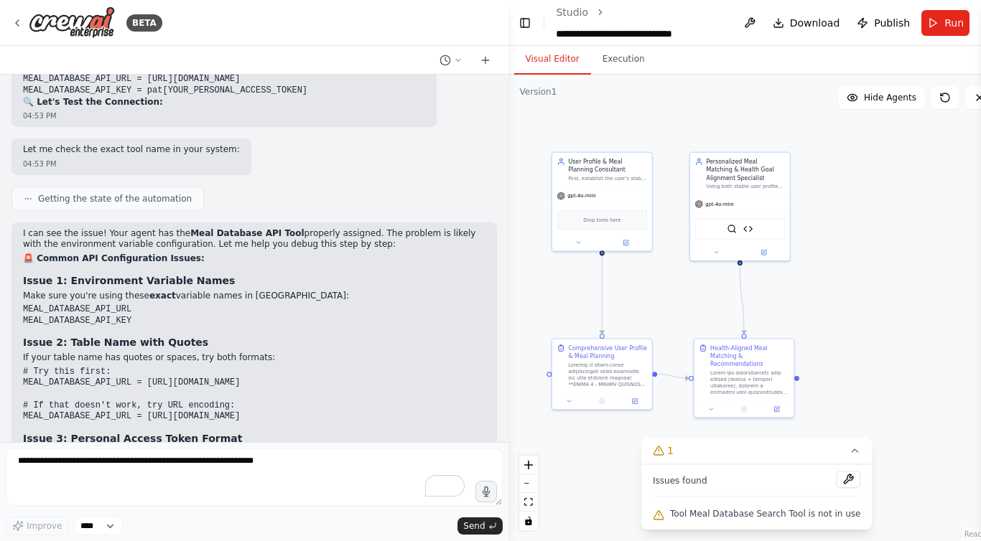
click at [187, 463] on code "MEAL_DATABASE_API_KEY = pat12.abc123def456..." at bounding box center [139, 468] width 233 height 10
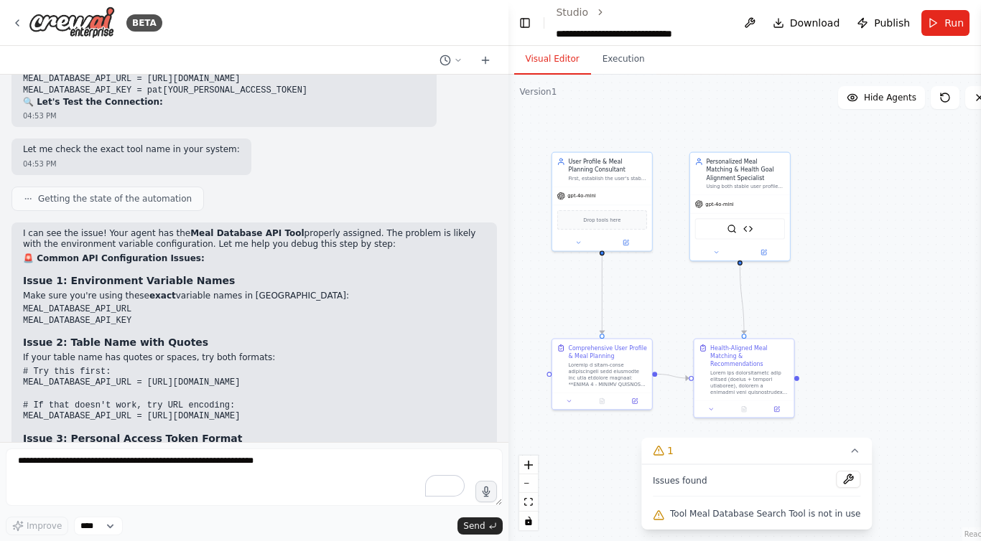
click at [199, 463] on code "MEAL_DATABASE_API_KEY = pat12.abc123def456..." at bounding box center [139, 468] width 233 height 10
click at [283, 228] on div "I can see the issue! Your agent has the Meal Database API Tool properly assigne…" at bounding box center [254, 410] width 462 height 364
click at [107, 500] on code "curl "https://api.airtable.com/v0/appjgywSaL81WnbuF/test_meals?maxRecords=3" \ …" at bounding box center [147, 511] width 248 height 22
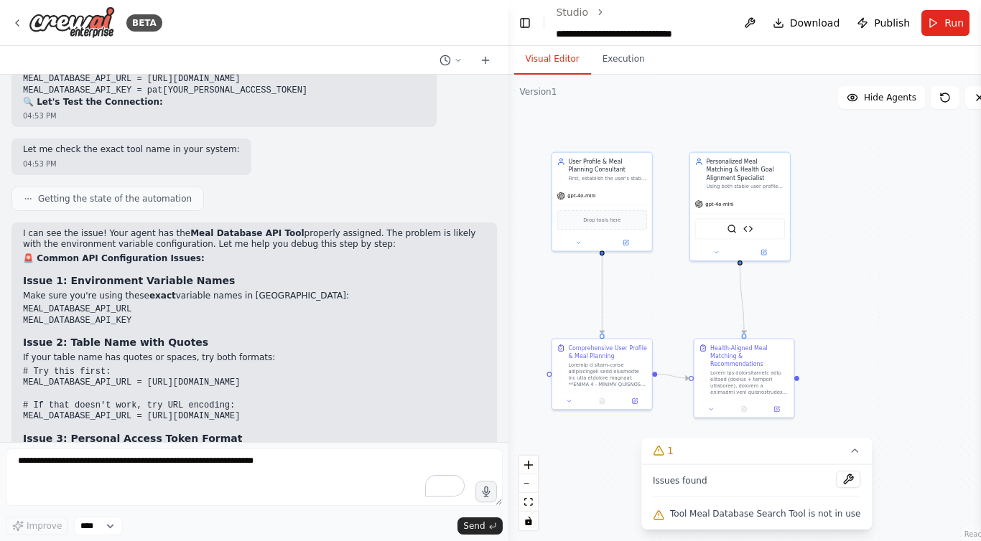
click at [107, 500] on code "curl "https://api.airtable.com/v0/appjgywSaL81WnbuF/test_meals?maxRecords=3" \ …" at bounding box center [147, 511] width 248 height 22
click at [90, 319] on div "I can see the issue! Your agent has the Meal Database API Tool properly assigne…" at bounding box center [254, 410] width 462 height 364
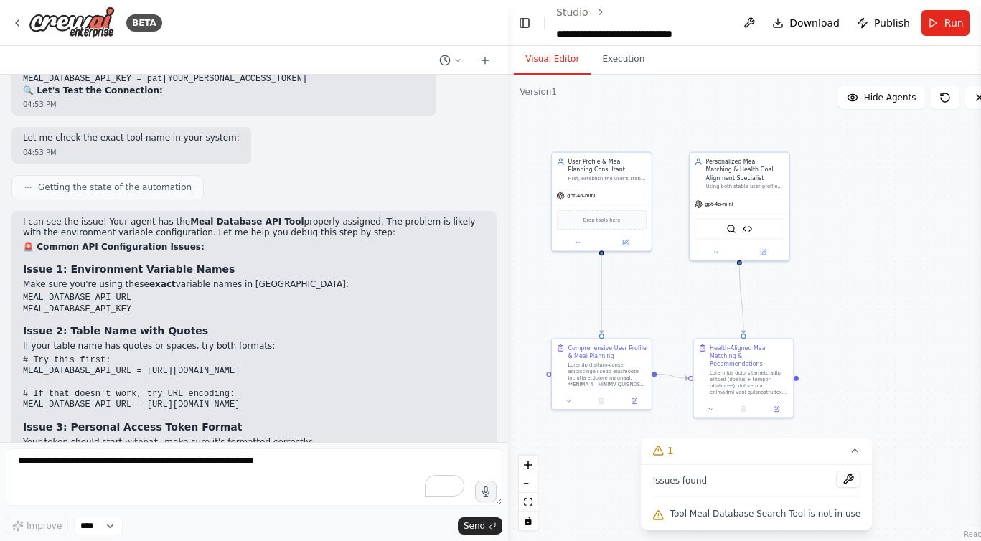
scroll to position [16690, 0]
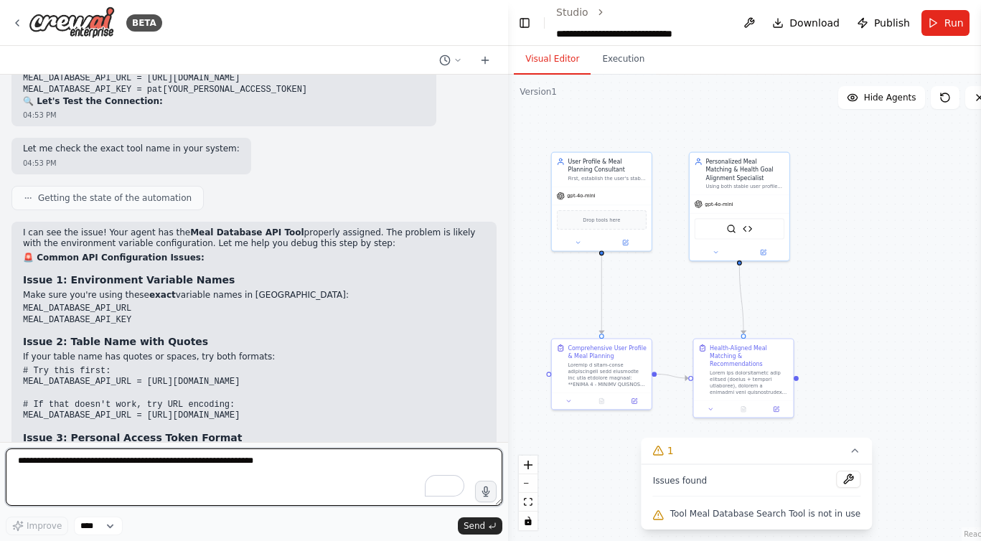
click at [182, 504] on textarea "To enrich screen reader interactions, please activate Accessibility in Grammarl…" at bounding box center [254, 477] width 497 height 57
type textarea "**********"
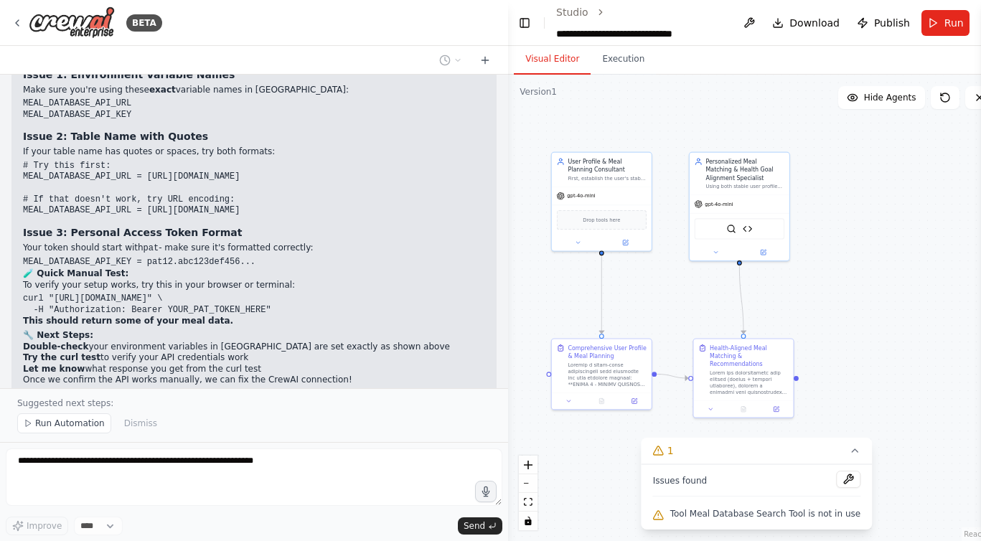
scroll to position [16955, 0]
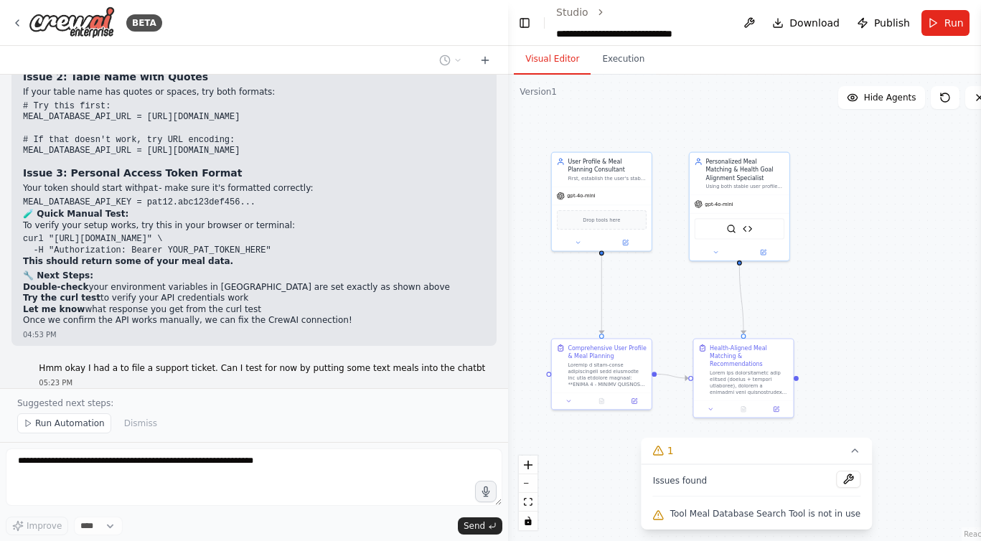
click at [177, 437] on p "Absolutely! That's a smart way to test the system while waiting for API support…" at bounding box center [254, 448] width 462 height 22
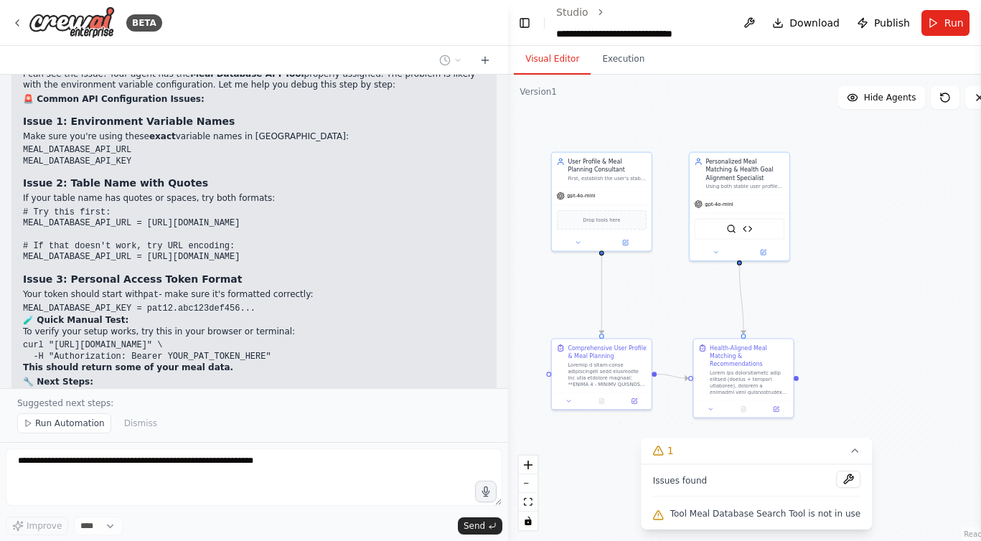
scroll to position [16804, 0]
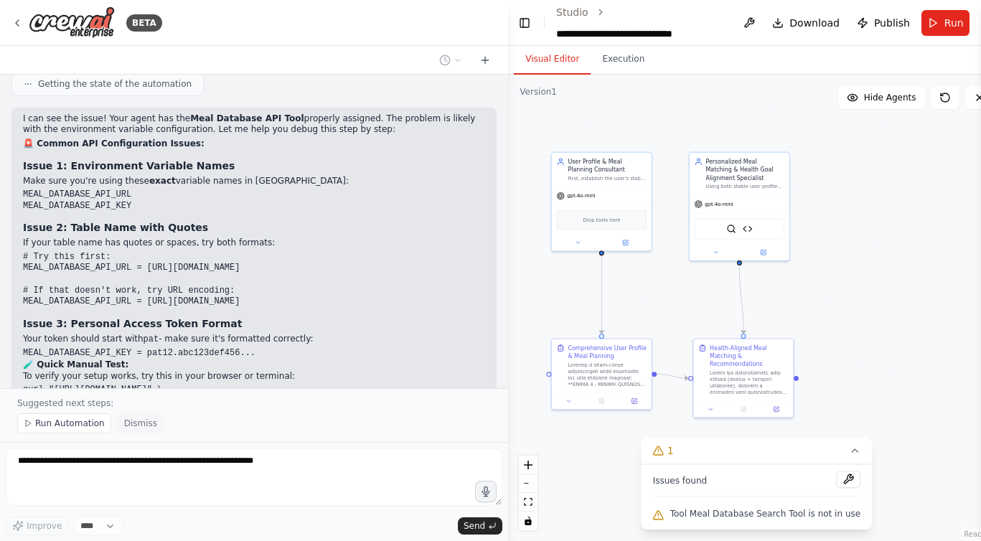
click at [137, 426] on span "Dismiss" at bounding box center [140, 423] width 33 height 11
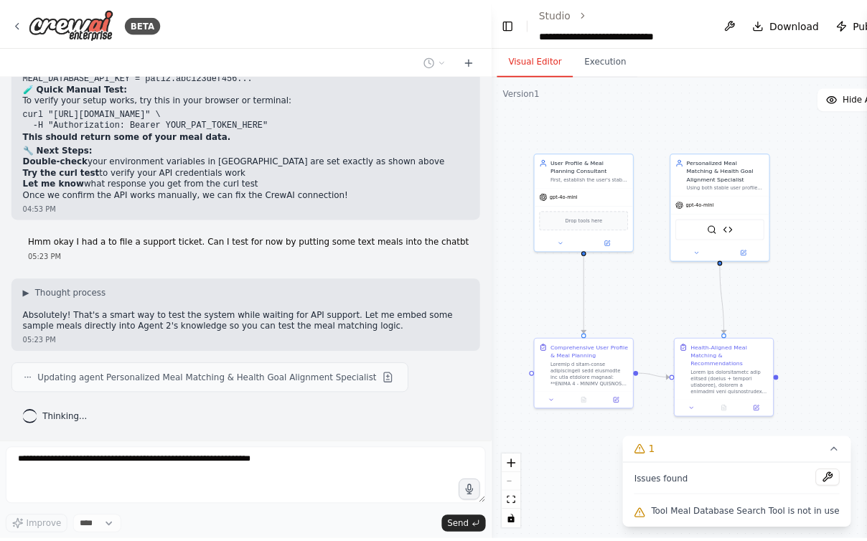
scroll to position [17362, 0]
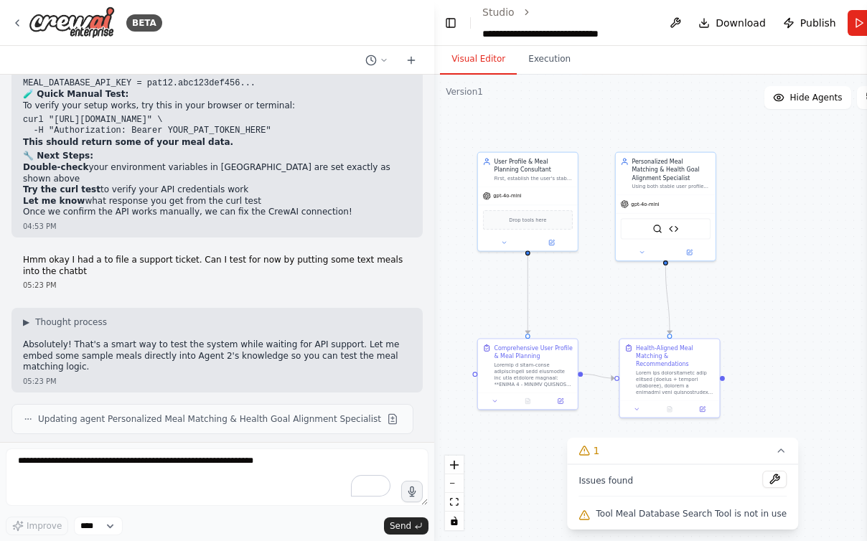
click at [228, 445] on form "Improve **** Send" at bounding box center [217, 491] width 434 height 99
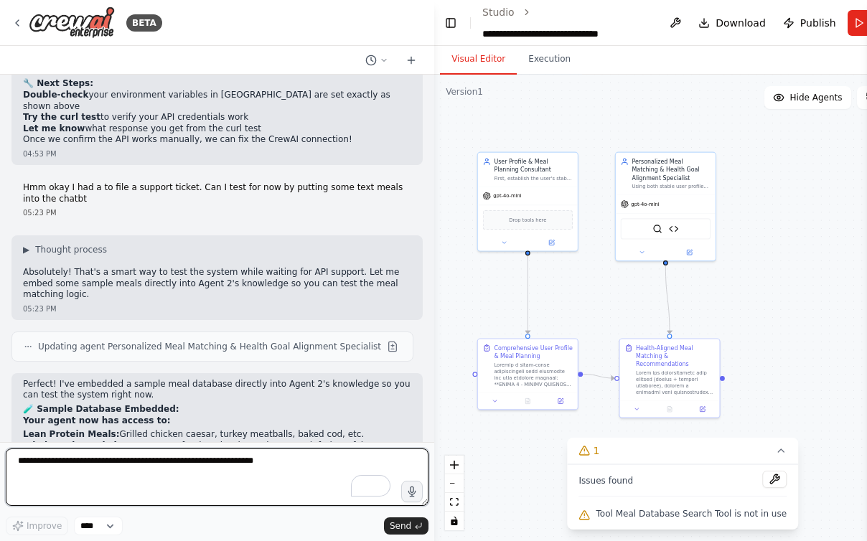
click at [205, 464] on textarea "To enrich screen reader interactions, please activate Accessibility in Grammarl…" at bounding box center [217, 477] width 423 height 57
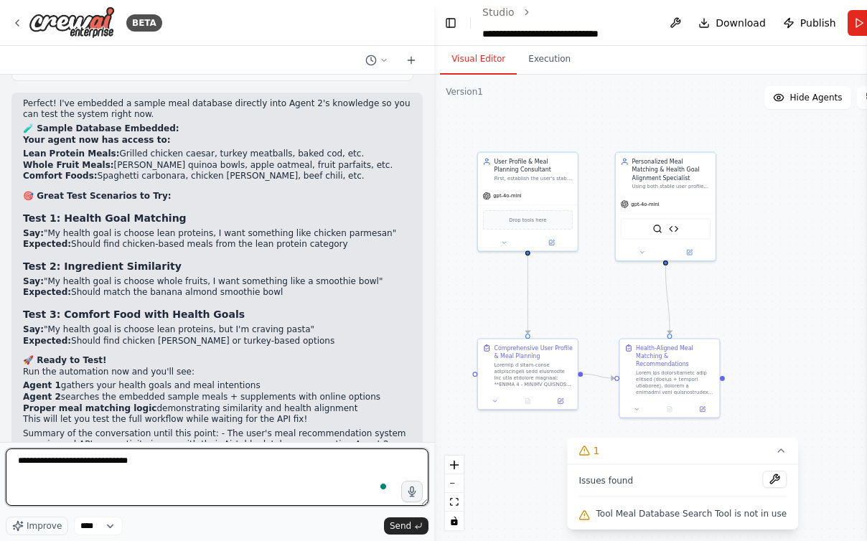
scroll to position [17980, 0]
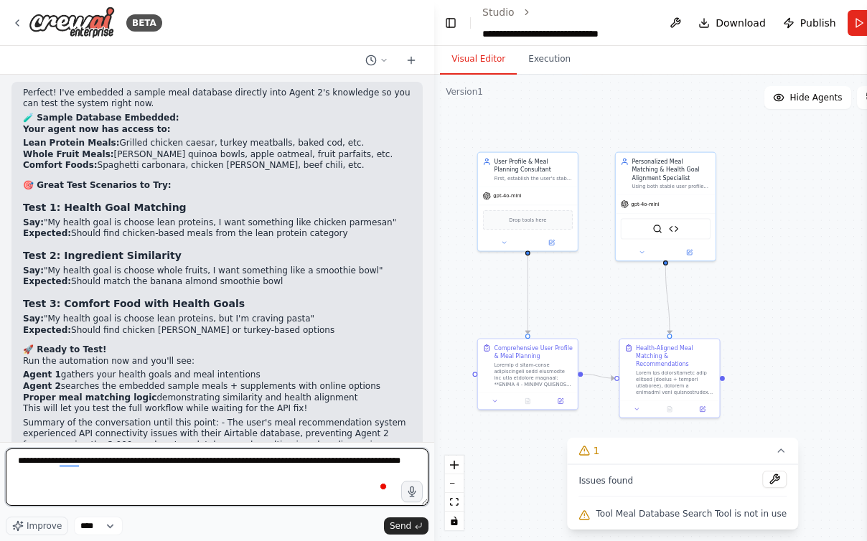
paste textarea "**********"
type textarea "**********"
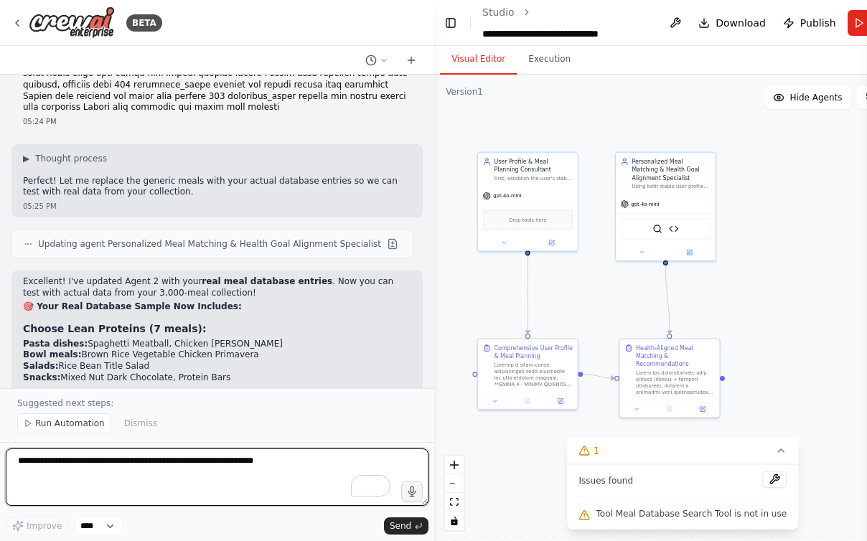
scroll to position [18890, 0]
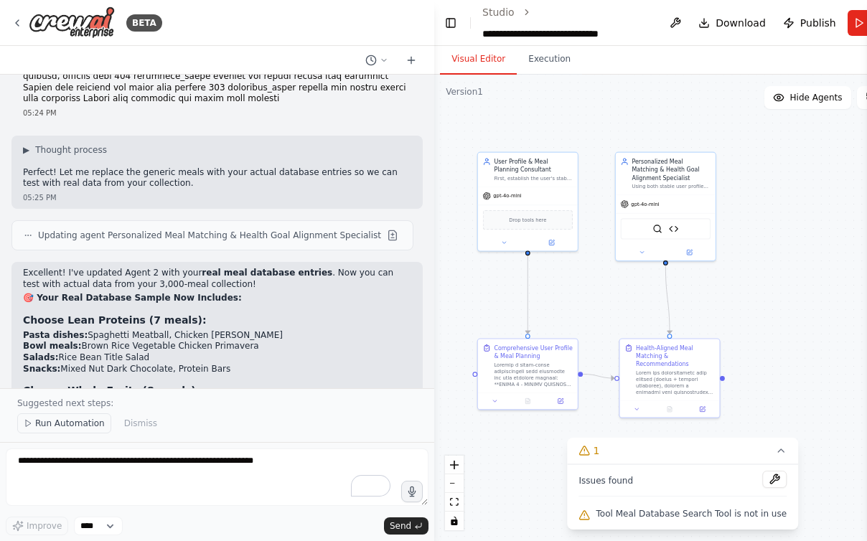
click at [42, 427] on span "Run Automation" at bounding box center [70, 423] width 70 height 11
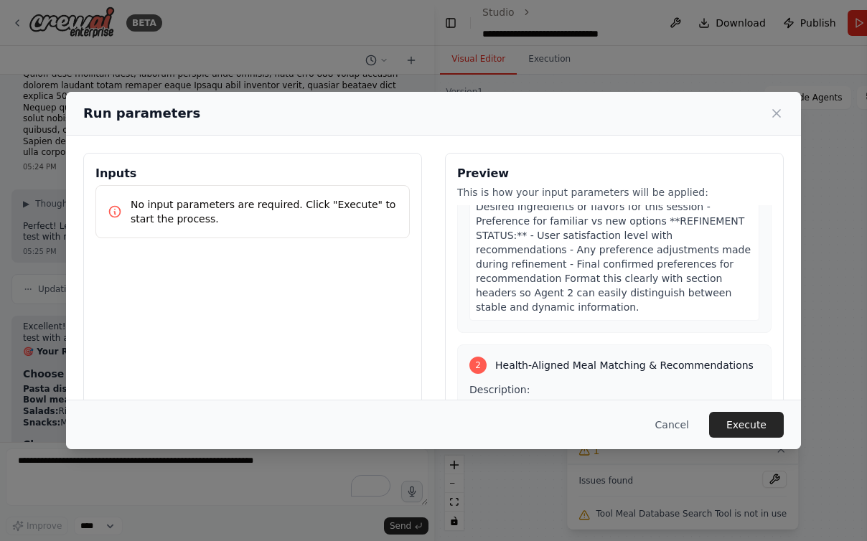
scroll to position [704, 0]
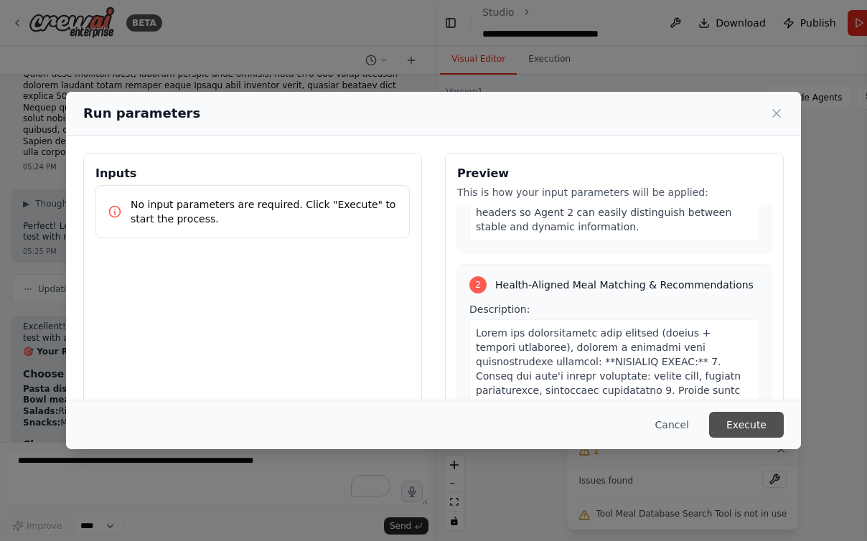
click at [753, 426] on button "Execute" at bounding box center [746, 425] width 75 height 26
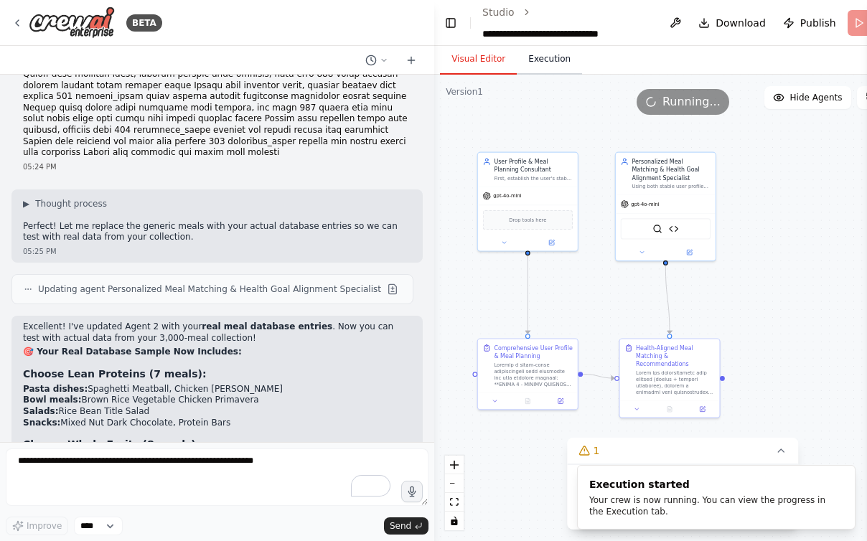
click at [533, 52] on button "Execution" at bounding box center [549, 60] width 65 height 30
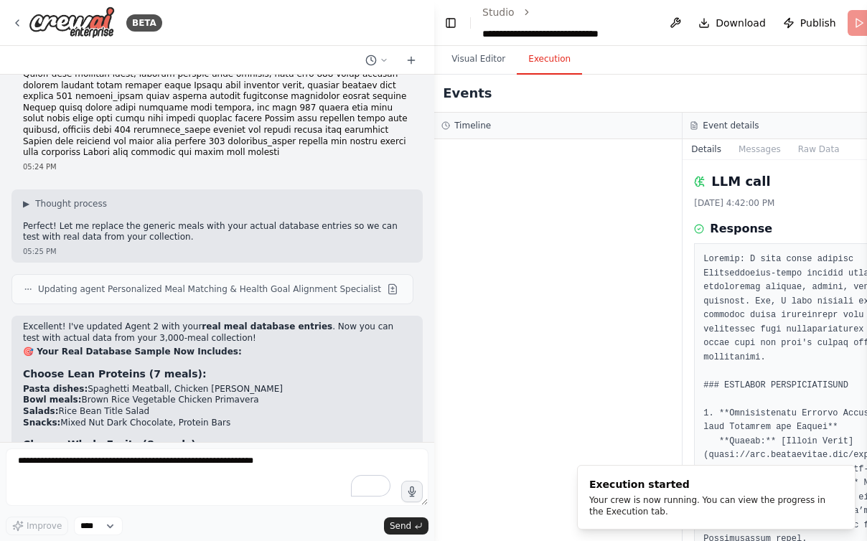
scroll to position [0, 0]
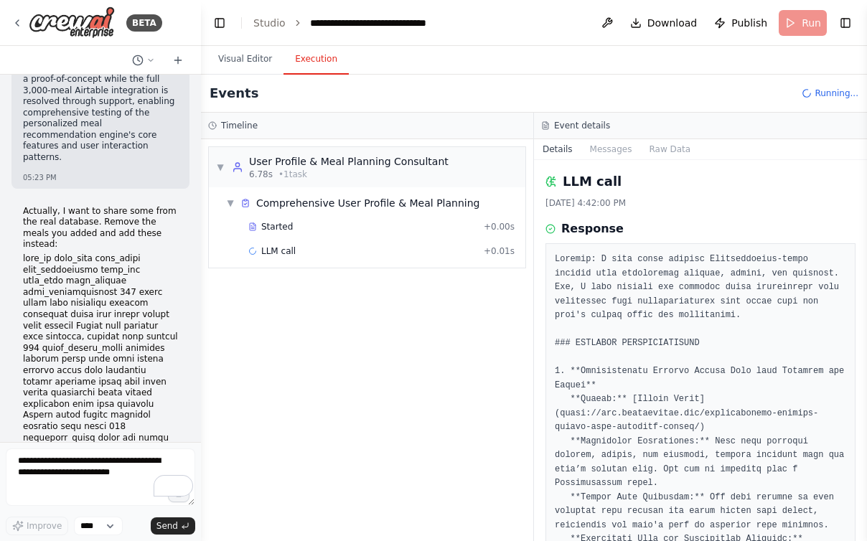
drag, startPoint x: 432, startPoint y: 131, endPoint x: 201, endPoint y: 158, distance: 232.7
click at [201, 158] on div "BETA I would like to build a multi-agent LLM system with 2 agents that are host…" at bounding box center [433, 270] width 867 height 541
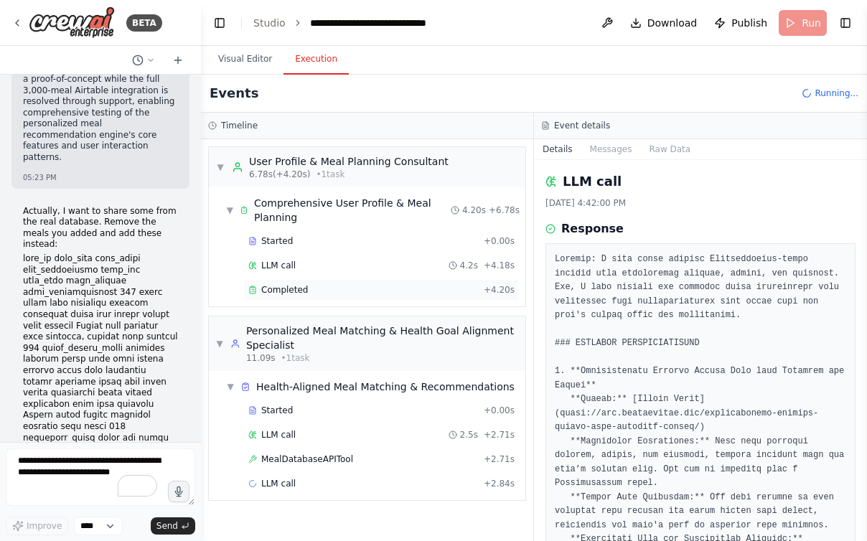
click at [286, 289] on span "Completed" at bounding box center [284, 289] width 47 height 11
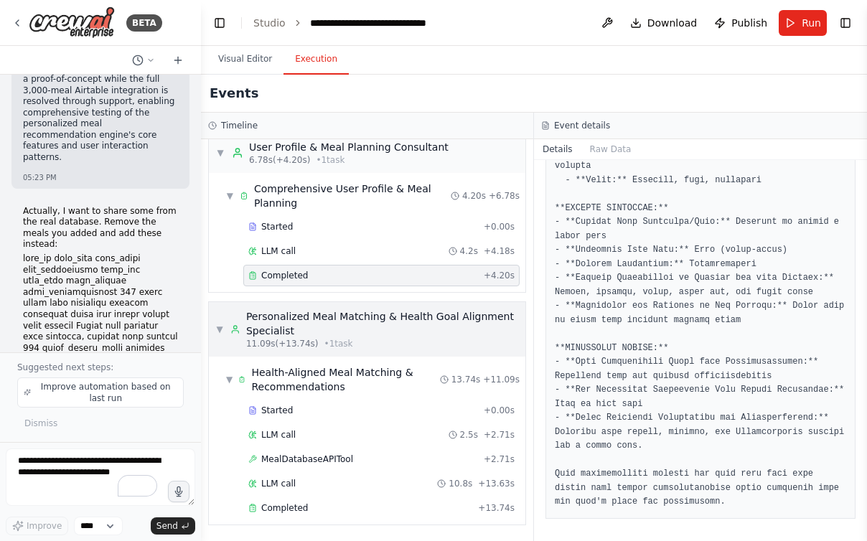
scroll to position [11, 0]
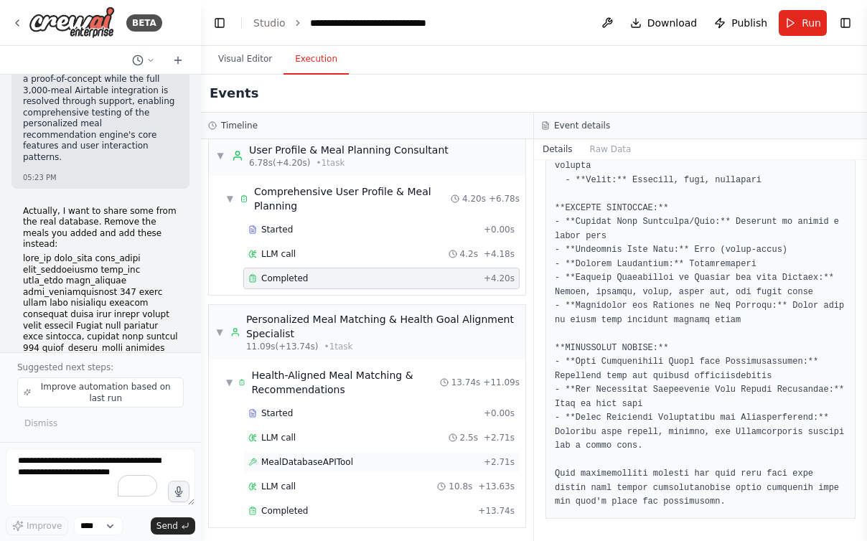
click at [319, 454] on div "MealDatabaseAPITool + 2.71s" at bounding box center [381, 463] width 276 height 22
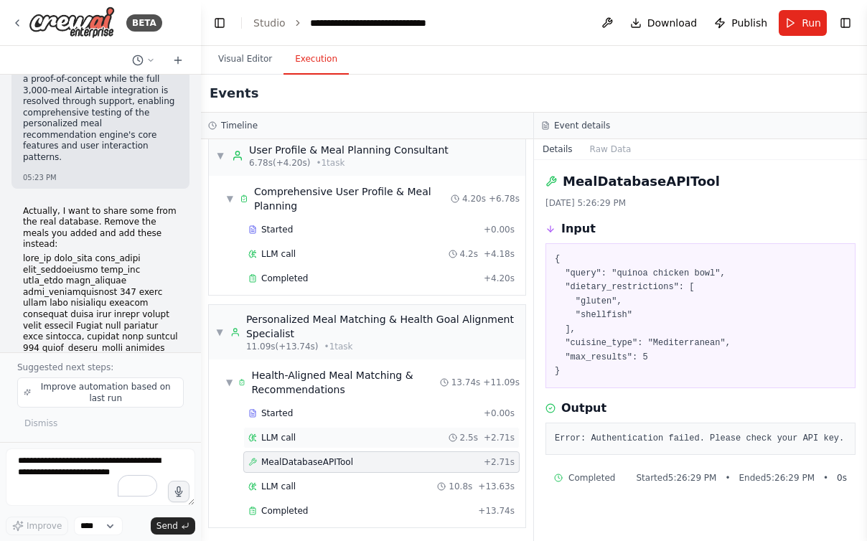
click at [314, 446] on div "LLM call 2.5s + 2.71s" at bounding box center [381, 438] width 276 height 22
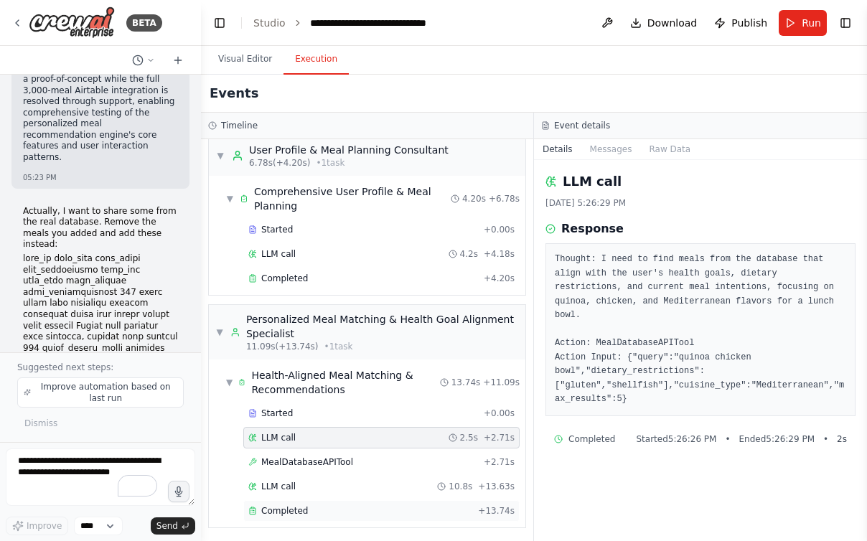
click at [290, 513] on span "Completed" at bounding box center [284, 510] width 47 height 11
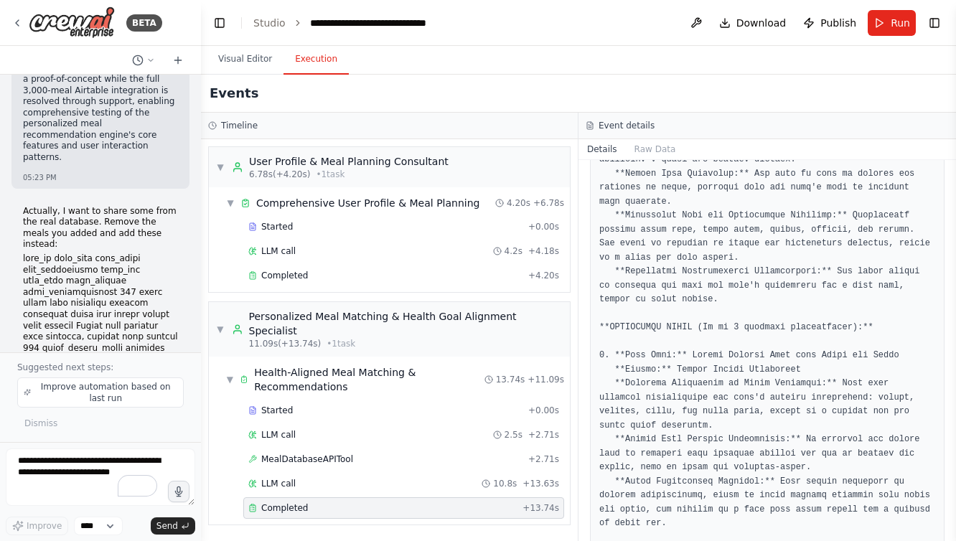
scroll to position [0, 0]
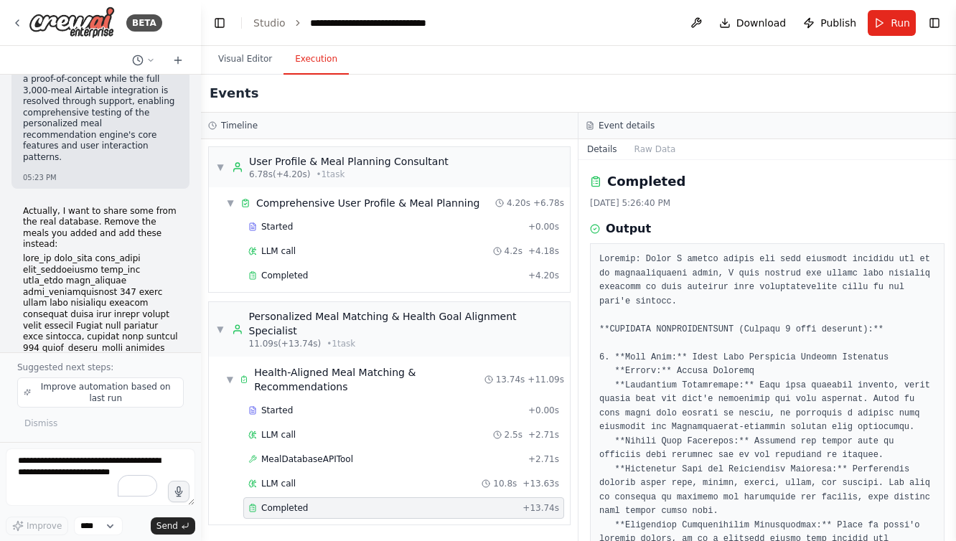
click at [799, 236] on div "Output" at bounding box center [767, 228] width 355 height 17
